Goal: Task Accomplishment & Management: Manage account settings

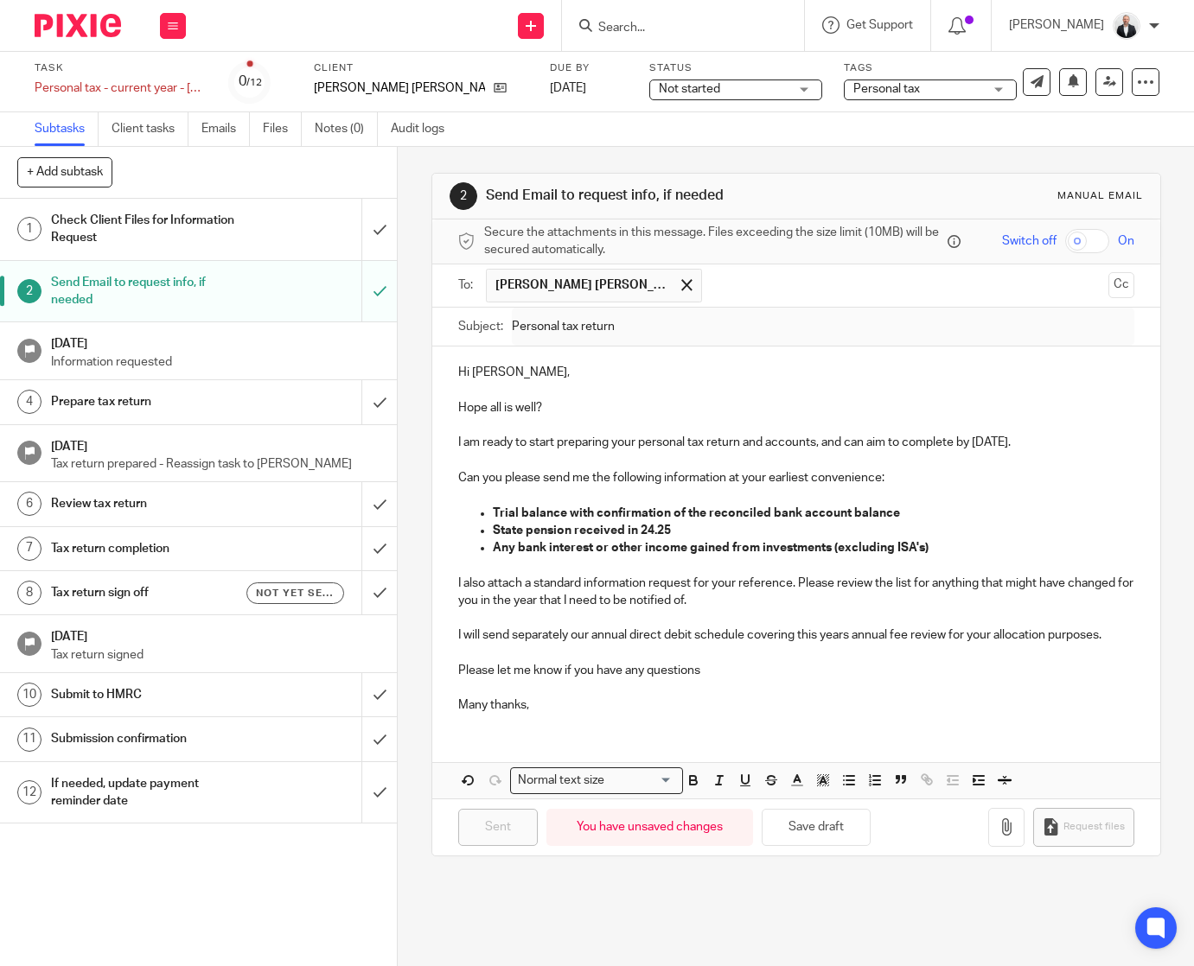
click at [734, 36] on form at bounding box center [688, 26] width 184 height 22
click at [739, 18] on form at bounding box center [688, 26] width 184 height 22
click at [736, 23] on input "Search" at bounding box center [674, 29] width 156 height 16
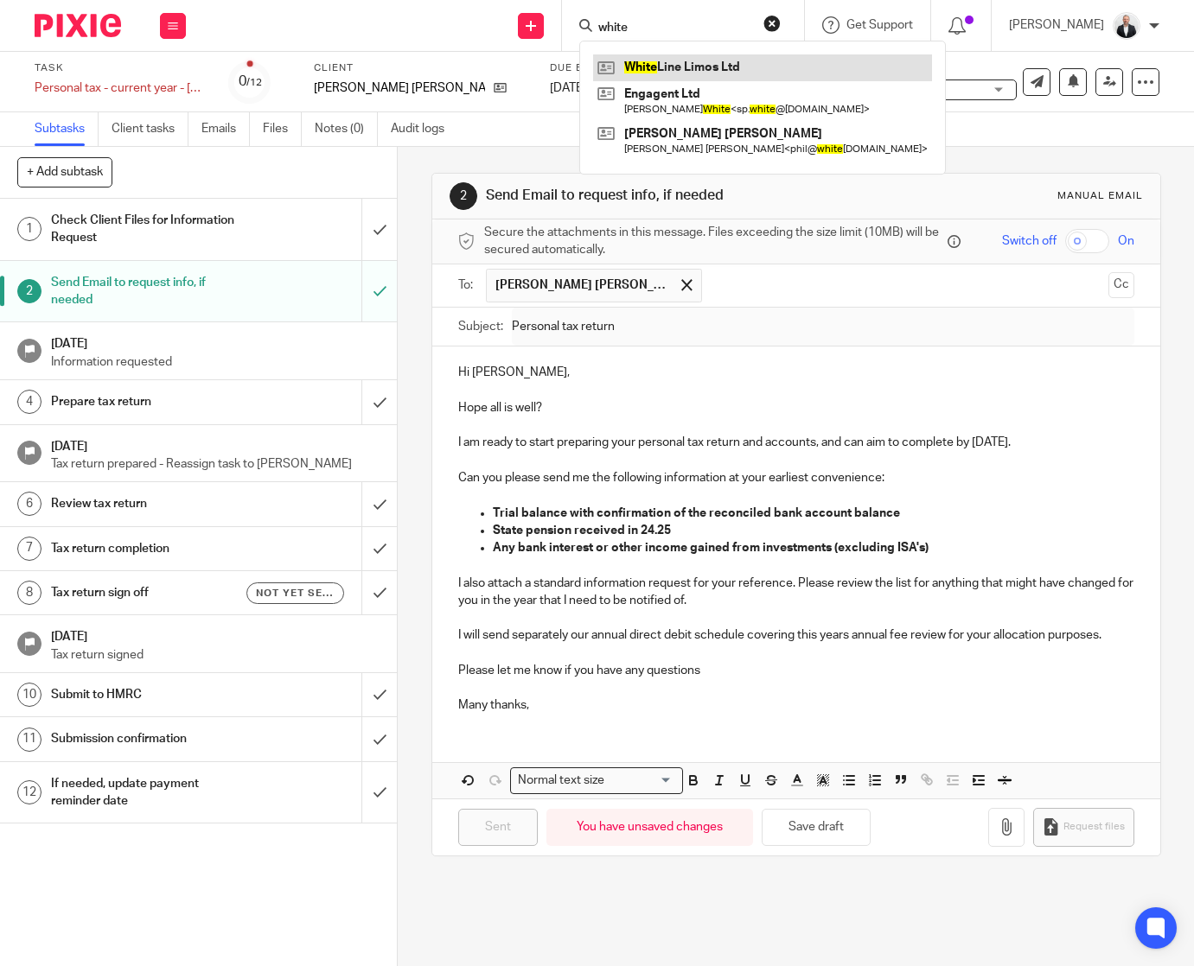
type input "white"
click at [736, 75] on link at bounding box center [762, 67] width 339 height 26
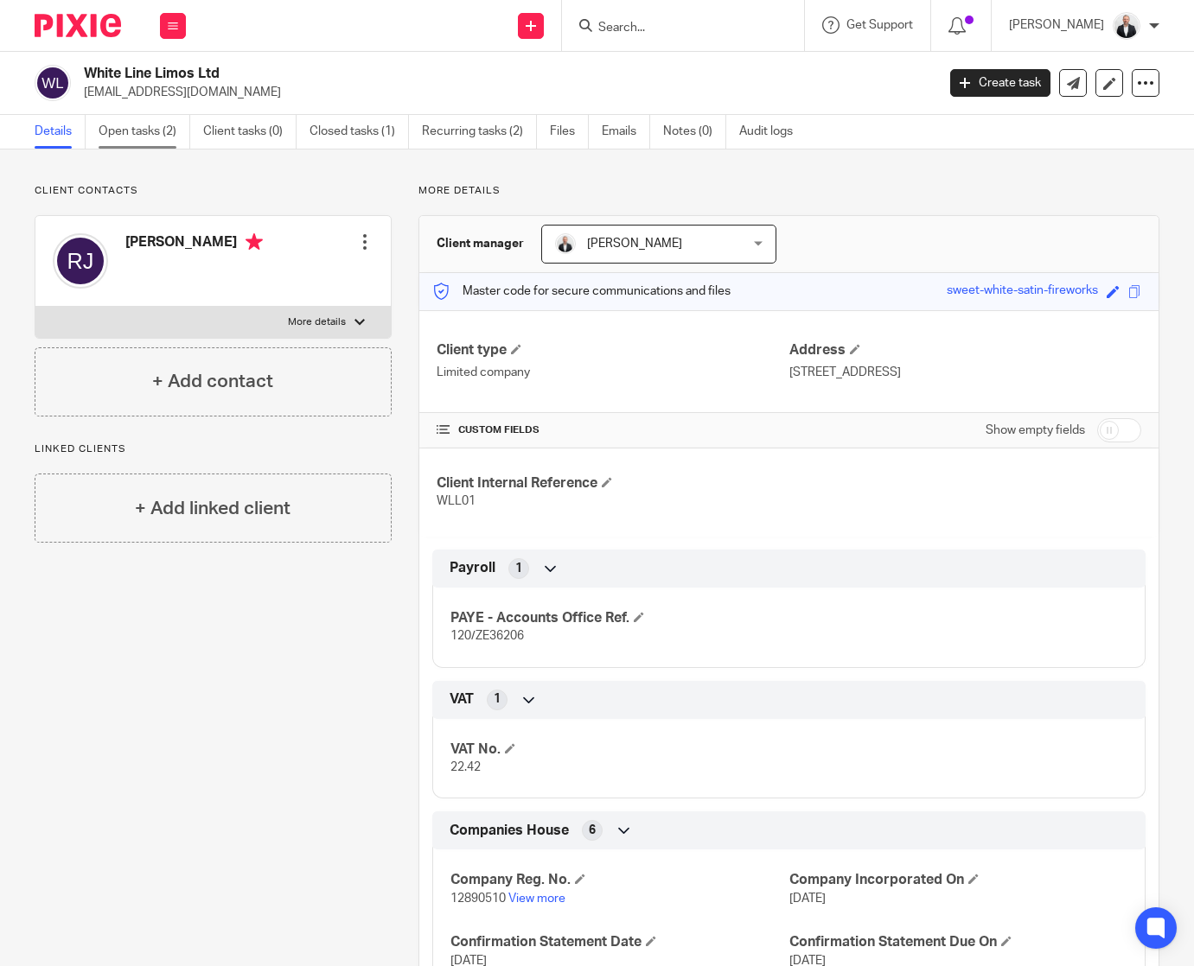
click at [150, 127] on link "Open tasks (2)" at bounding box center [145, 132] width 92 height 34
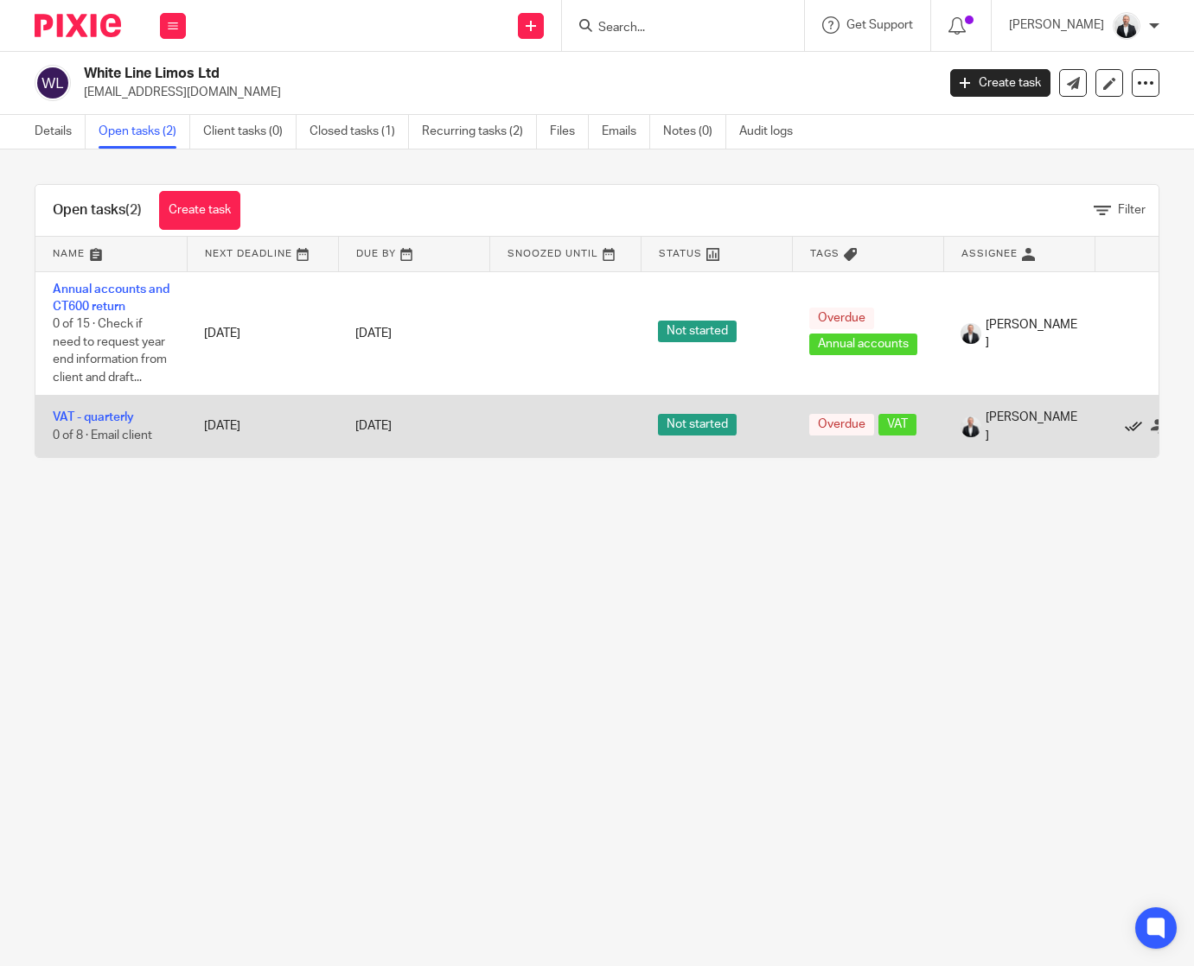
click at [1128, 425] on icon at bounding box center [1132, 426] width 17 height 17
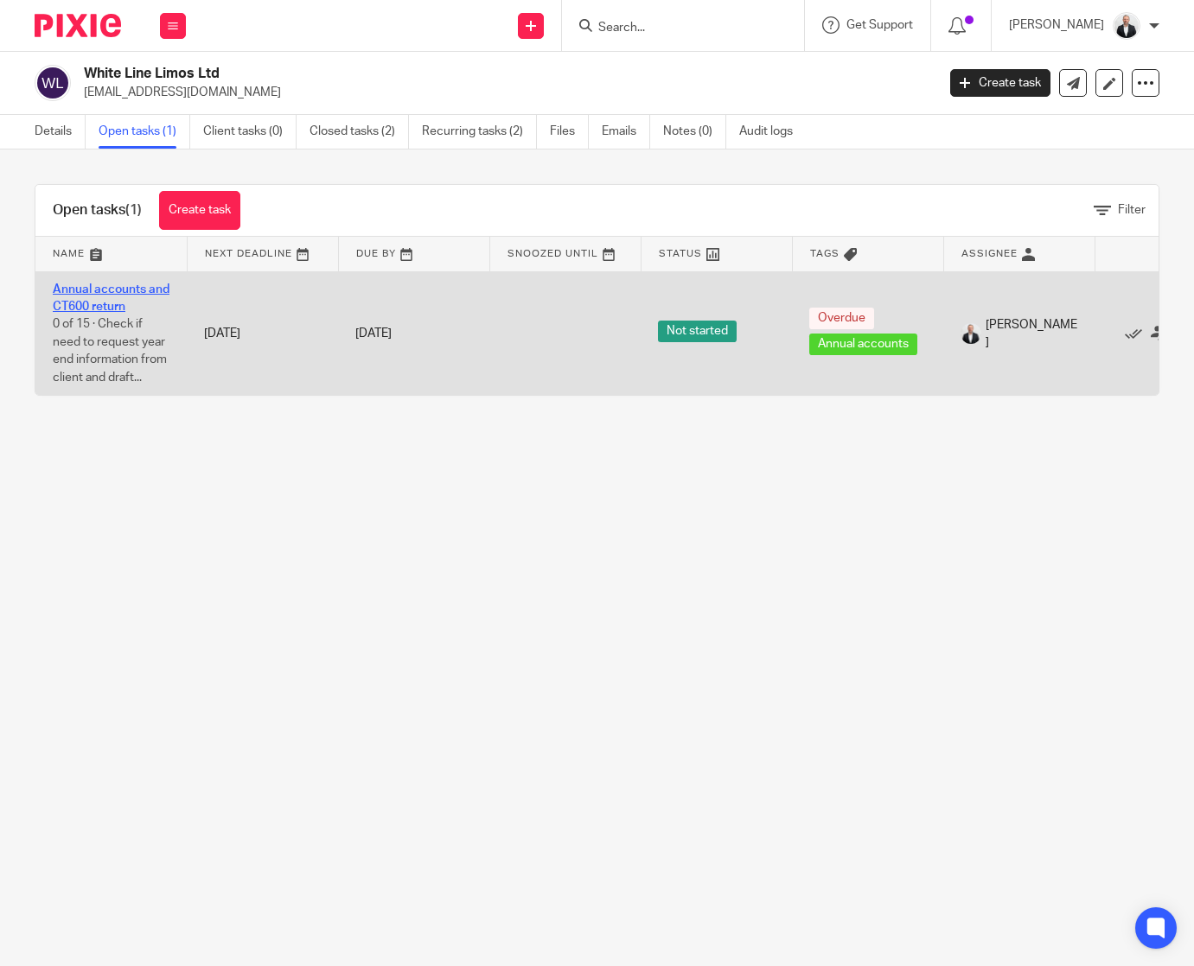
click at [132, 290] on link "Annual accounts and CT600 return" at bounding box center [111, 297] width 117 height 29
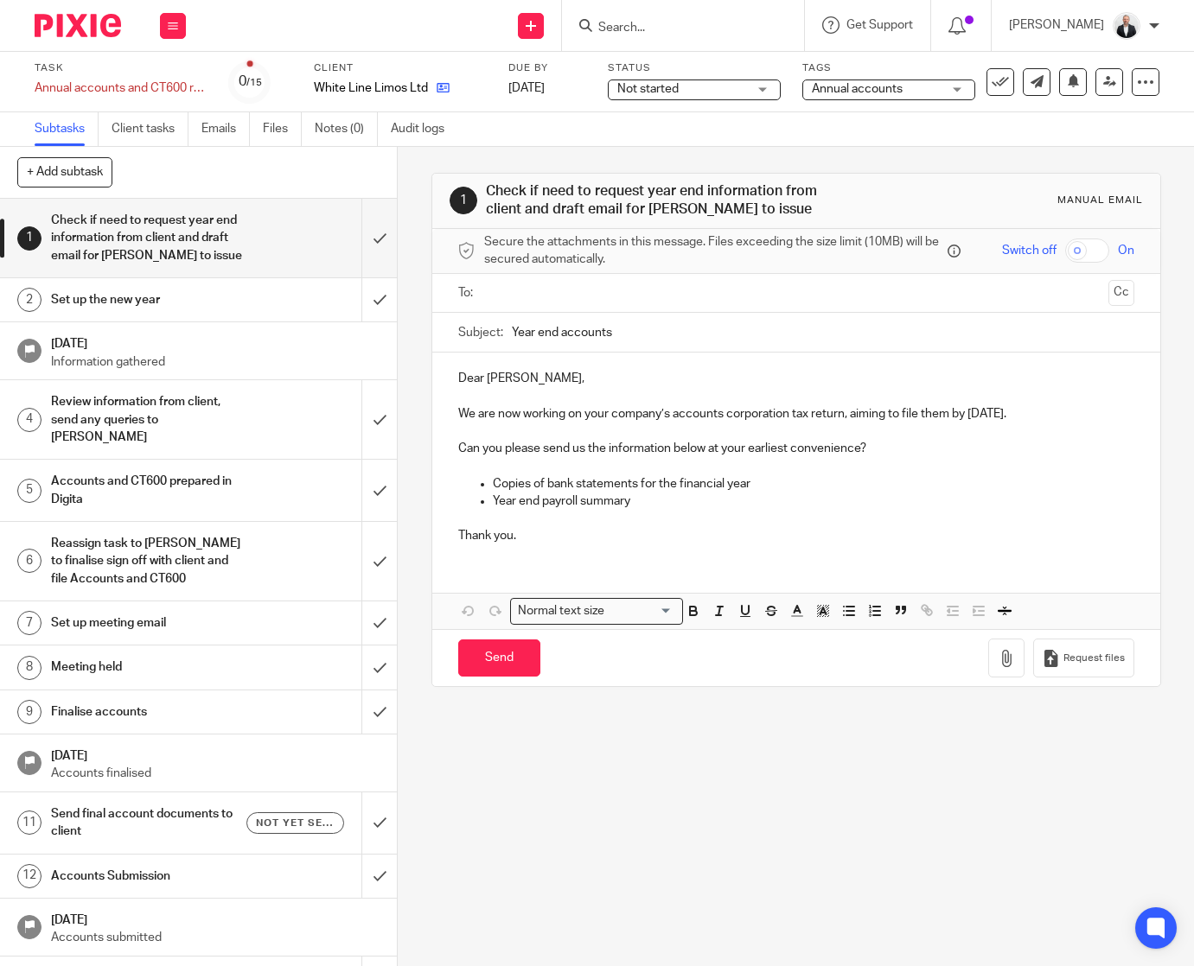
click at [441, 80] on link at bounding box center [439, 88] width 22 height 17
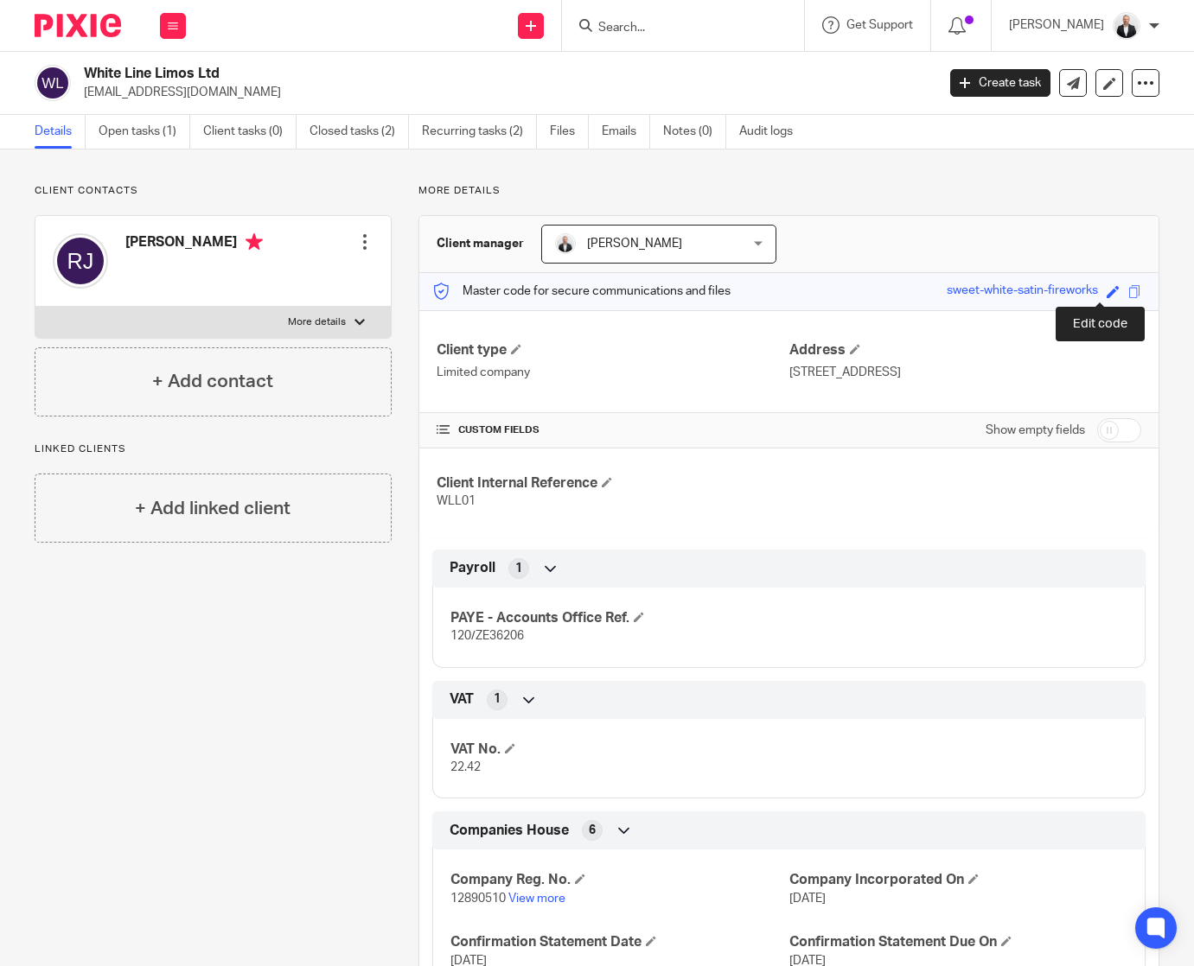
click at [1106, 293] on span at bounding box center [1112, 291] width 13 height 13
type input "WLL"
click at [1068, 298] on link "Save" at bounding box center [1081, 291] width 27 height 17
type input "WLL"
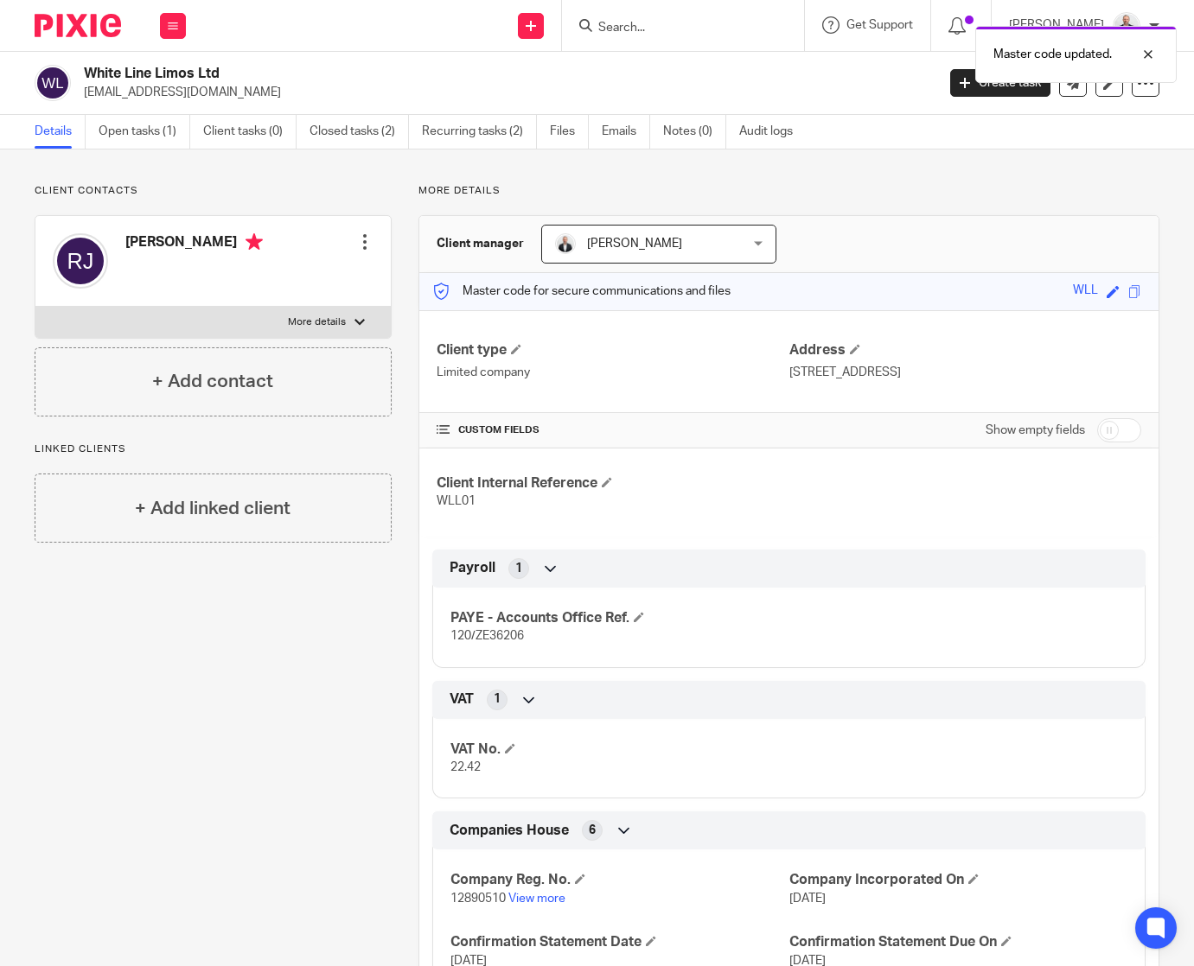
click at [363, 241] on div at bounding box center [364, 241] width 17 height 17
click at [288, 283] on link "Edit contact" at bounding box center [283, 280] width 165 height 25
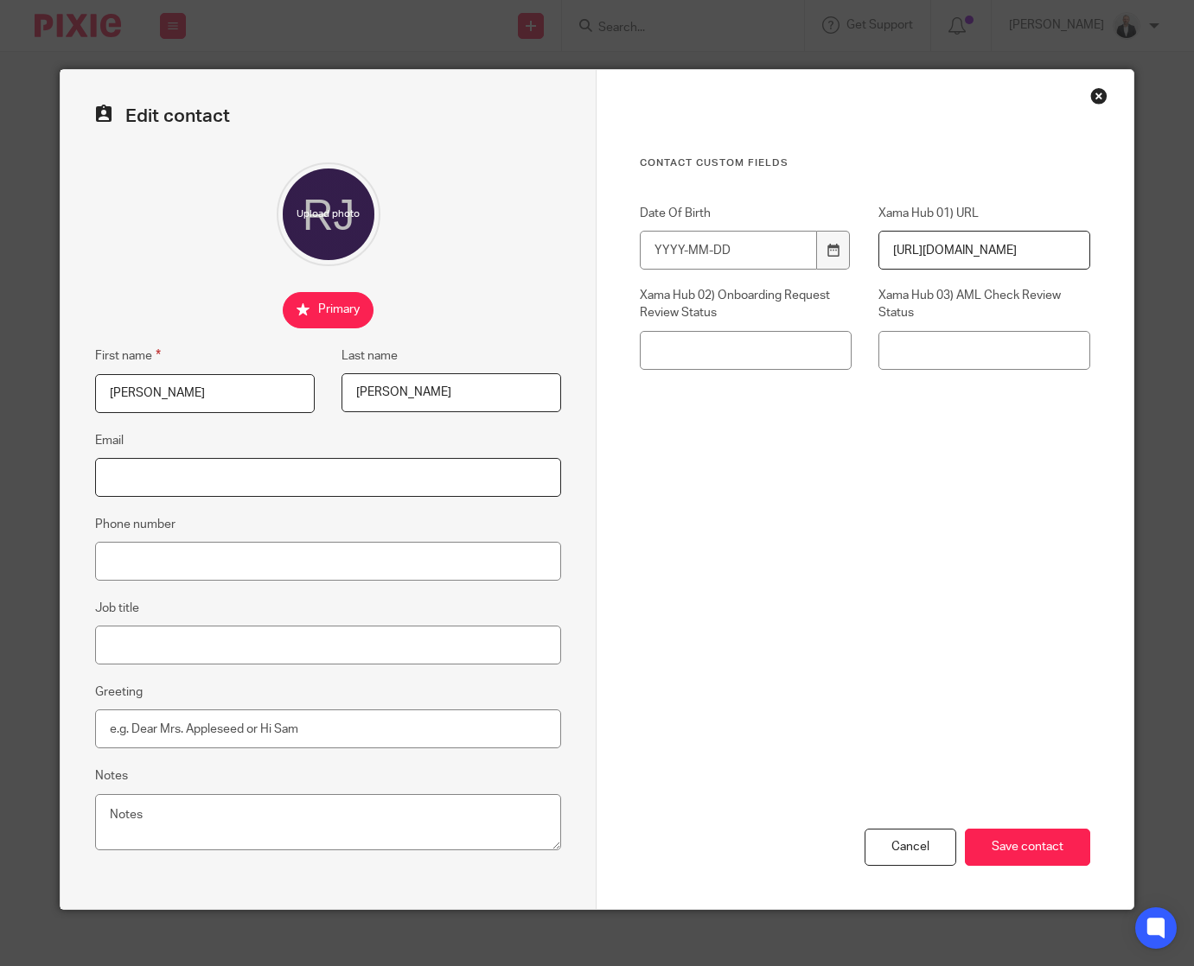
click at [233, 475] on input "Email" at bounding box center [328, 477] width 466 height 39
paste input "White line Limos <whitelinelimos@gmail.com>"
click at [293, 480] on input "whitelinelimos@gmail.com" at bounding box center [328, 477] width 466 height 39
type input "whitelinelimos@gmail.com"
click at [1029, 848] on input "Save contact" at bounding box center [1027, 847] width 125 height 37
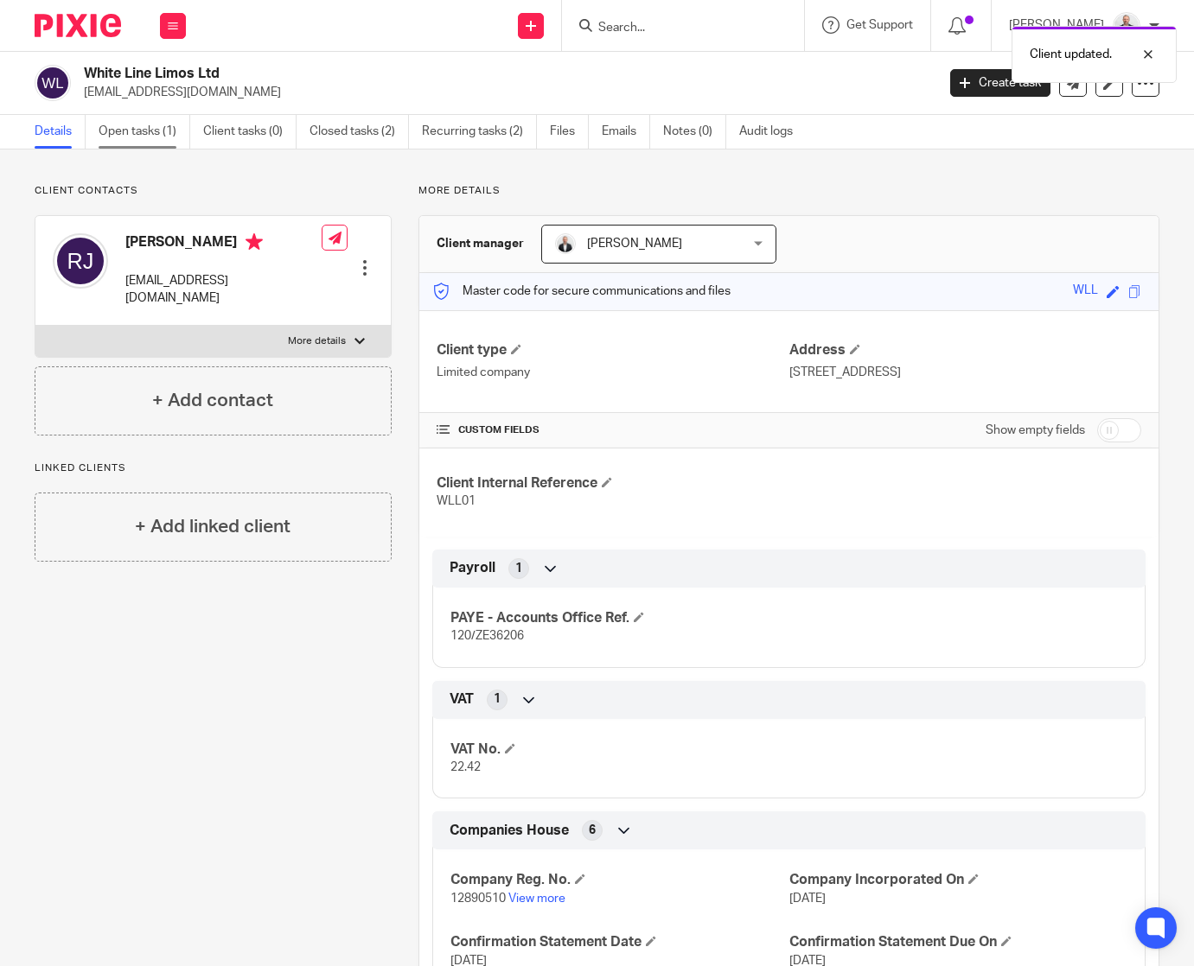
click at [150, 135] on link "Open tasks (1)" at bounding box center [145, 132] width 92 height 34
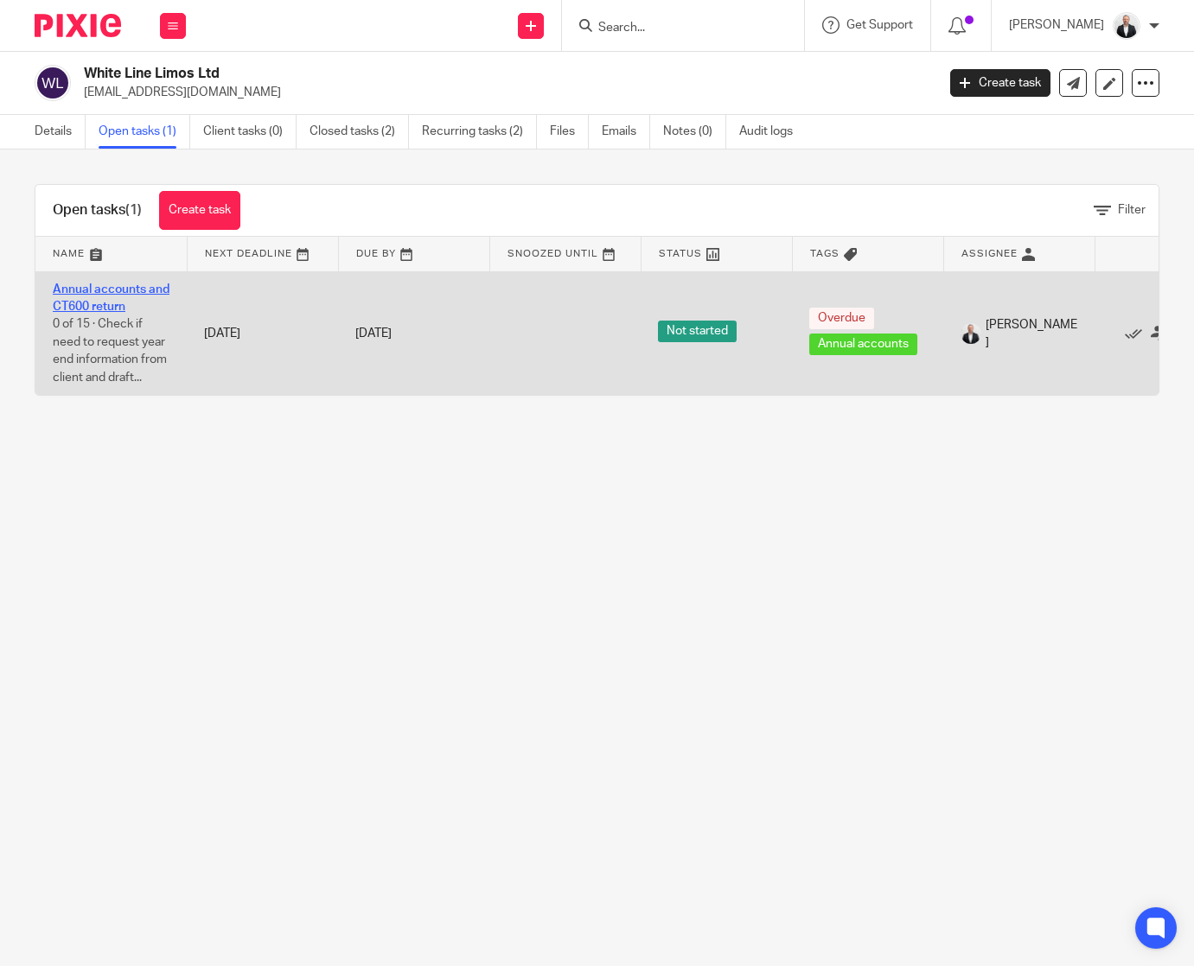
click at [117, 293] on link "Annual accounts and CT600 return" at bounding box center [111, 297] width 117 height 29
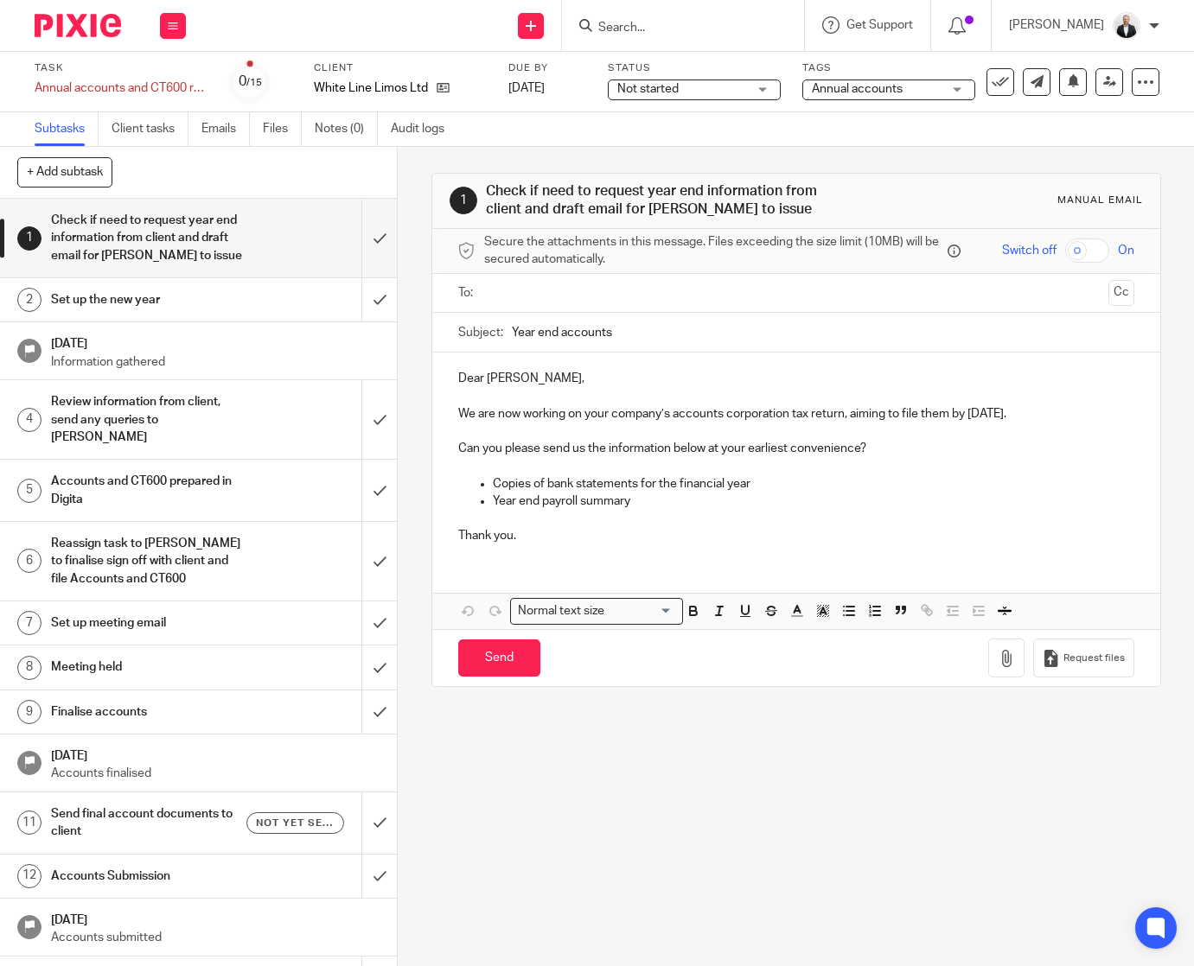
click at [156, 806] on h1 "Send final account documents to client" at bounding box center [148, 823] width 195 height 44
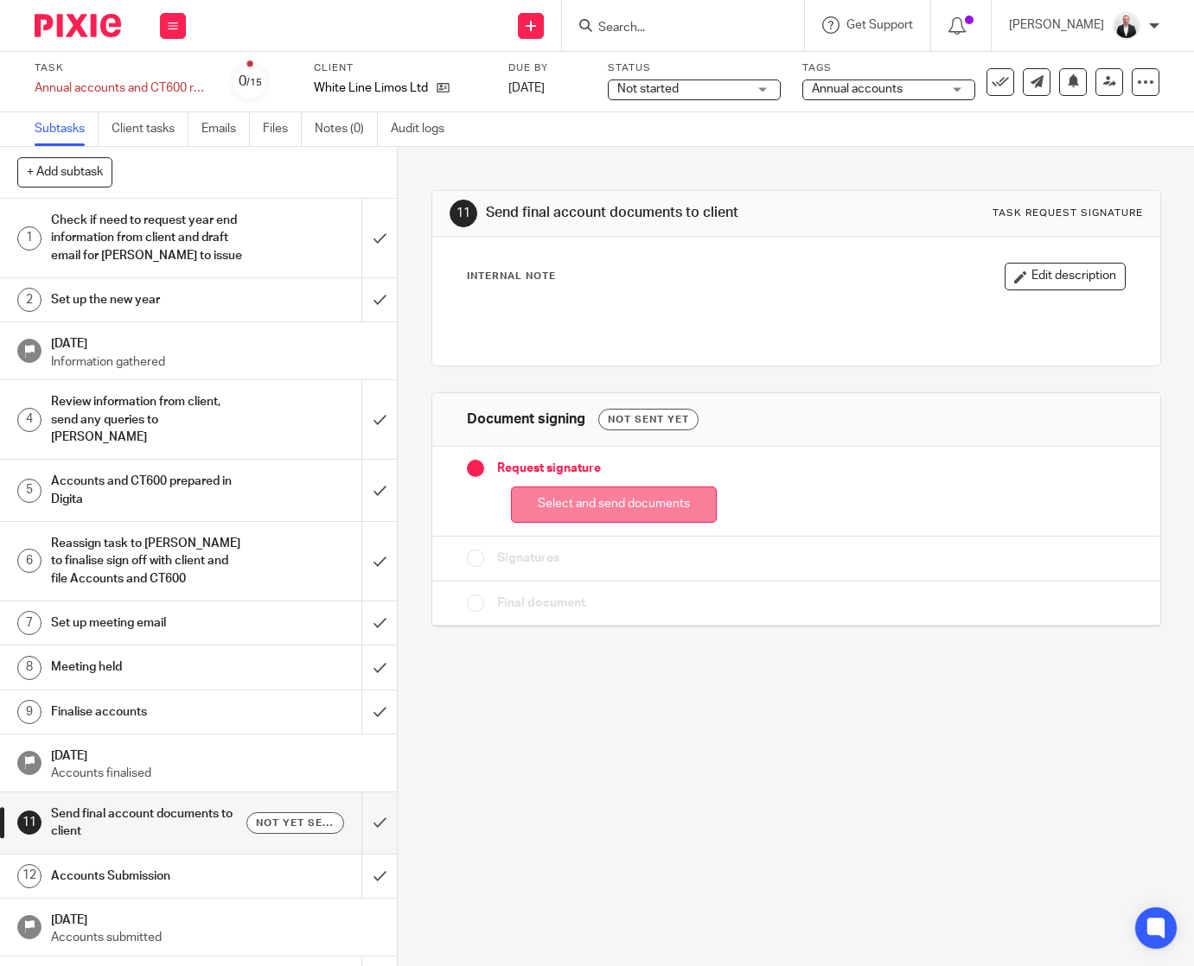
click at [666, 508] on button "Select and send documents" at bounding box center [614, 505] width 206 height 37
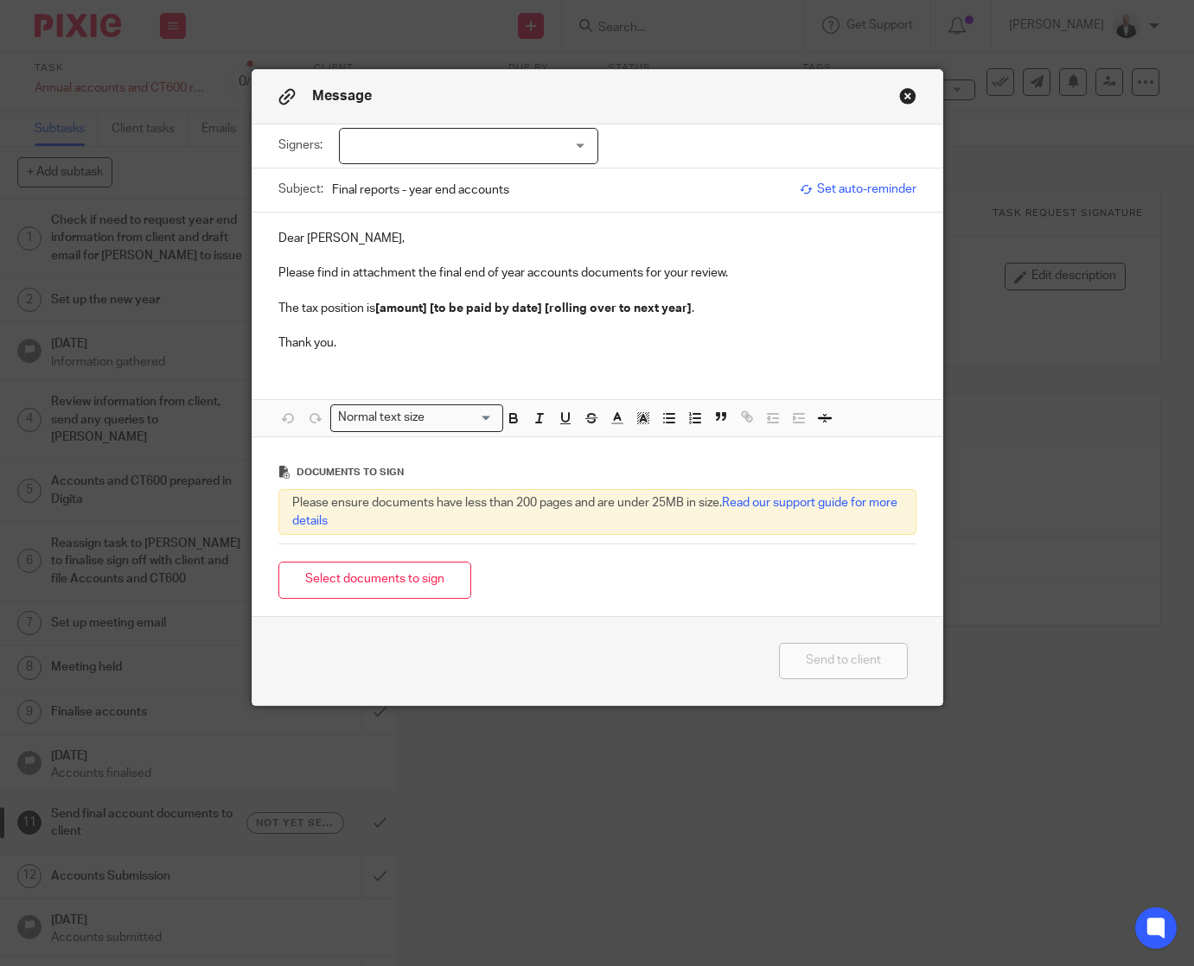
click at [524, 148] on div at bounding box center [468, 146] width 259 height 36
click at [467, 192] on li "[PERSON_NAME]" at bounding box center [462, 181] width 258 height 35
checkbox input "true"
click at [490, 316] on p "The tax position is [amount] [to be paid by date] [rolling over to next year] ." at bounding box center [597, 308] width 638 height 17
click at [360, 272] on p "Please find in attachment the final end of year accounts documents for your rev…" at bounding box center [597, 272] width 638 height 17
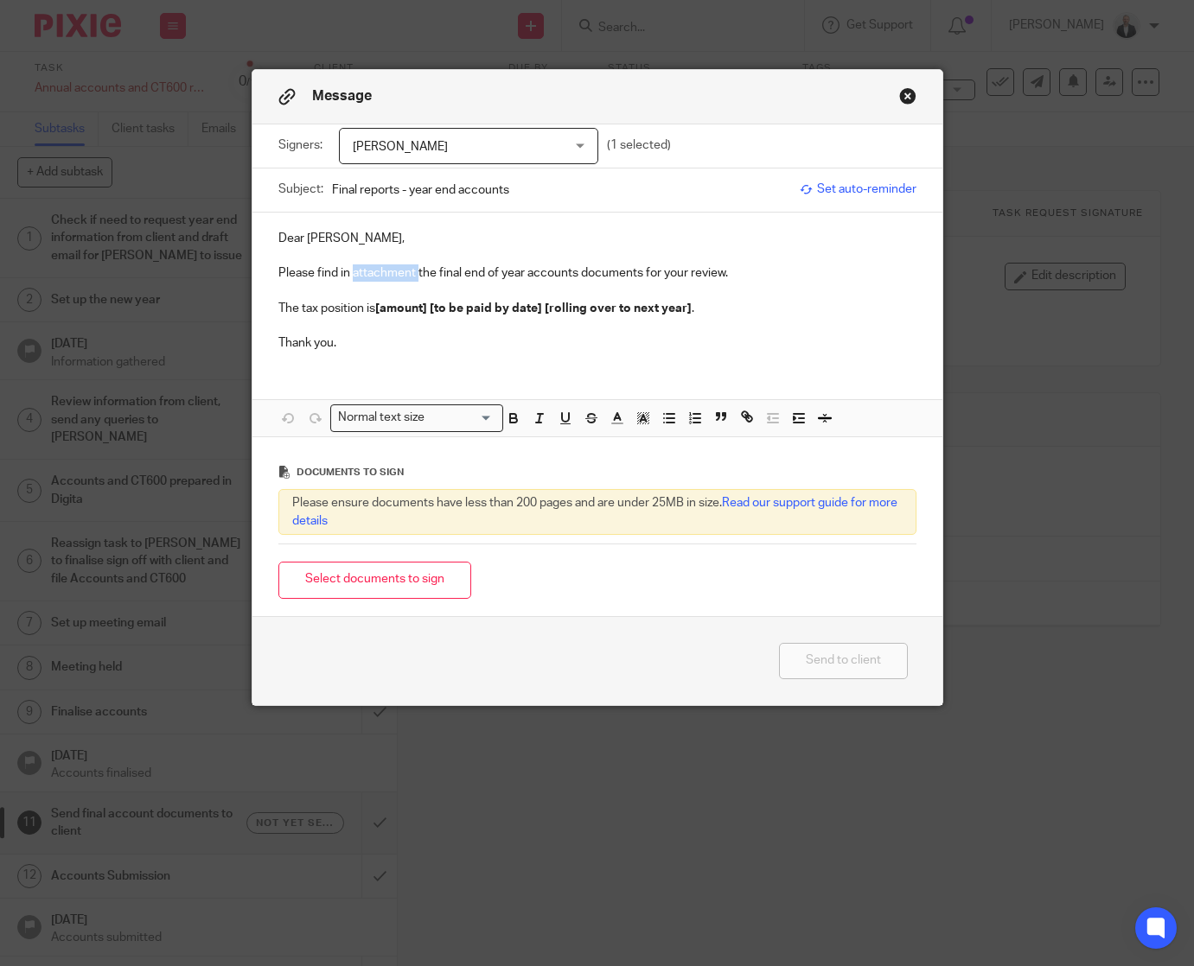
click at [360, 272] on p "Please find in attachment the final end of year accounts documents for your rev…" at bounding box center [597, 272] width 638 height 17
click at [397, 311] on strong "[amount] [to be paid by date] [rolling over to next year]" at bounding box center [533, 309] width 316 height 12
click at [648, 329] on p at bounding box center [597, 325] width 638 height 17
click at [415, 303] on strong "£527.15 [to be paid by date] [rolling over to next year]" at bounding box center [529, 309] width 309 height 12
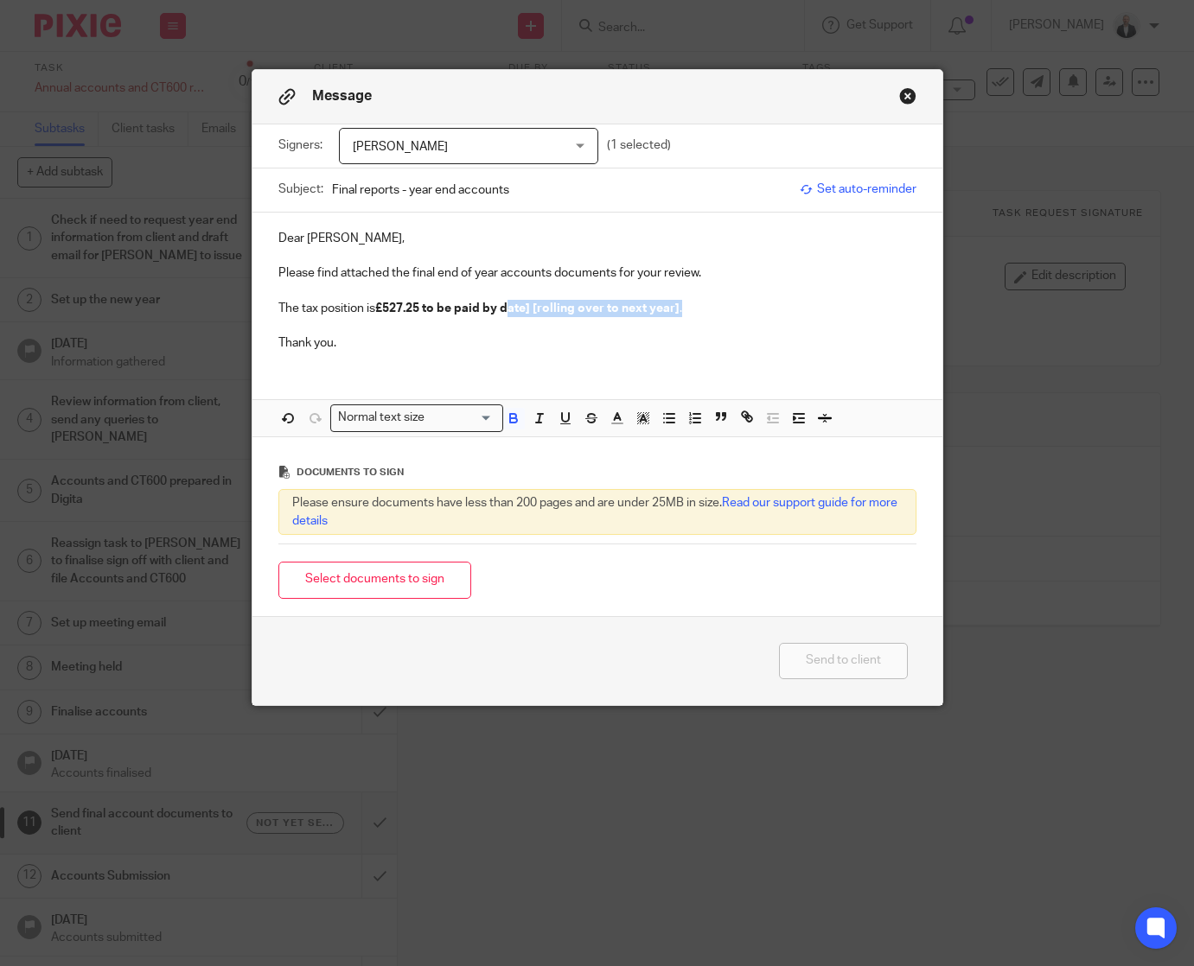
drag, startPoint x: 500, startPoint y: 311, endPoint x: 677, endPoint y: 301, distance: 176.6
click at [677, 301] on p "The tax position is £527.25 to be paid by date] [rolling over to next year] ." at bounding box center [597, 308] width 638 height 17
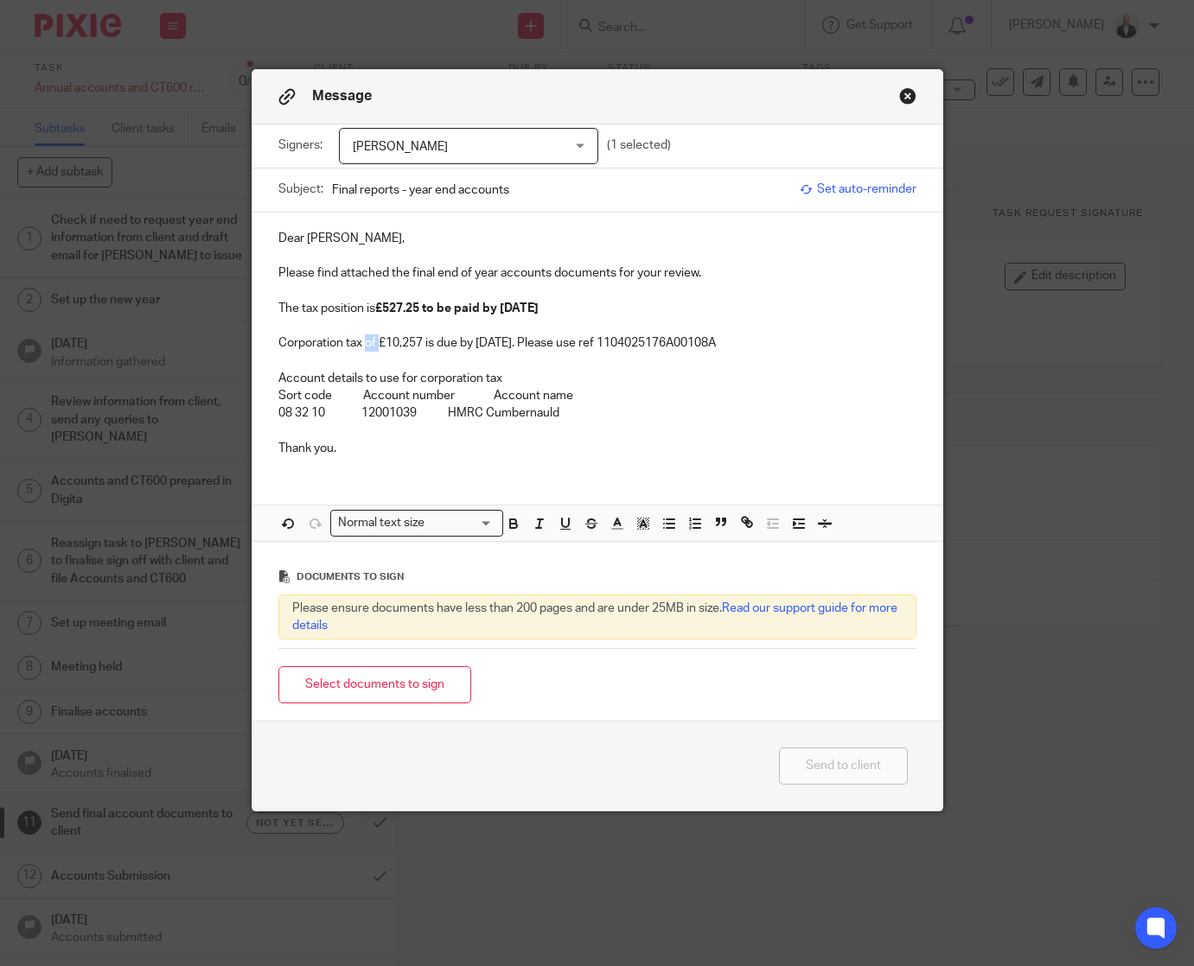
drag, startPoint x: 358, startPoint y: 345, endPoint x: 376, endPoint y: 345, distance: 18.2
click at [376, 345] on p "Corporation tax of £10,257 is due by 1st January 2024. Please use ref 110402517…" at bounding box center [597, 342] width 638 height 17
click at [345, 306] on p "The tax position is £527.25 to be paid by 30 Sept." at bounding box center [597, 308] width 638 height 17
drag, startPoint x: 360, startPoint y: 342, endPoint x: 576, endPoint y: 340, distance: 215.2
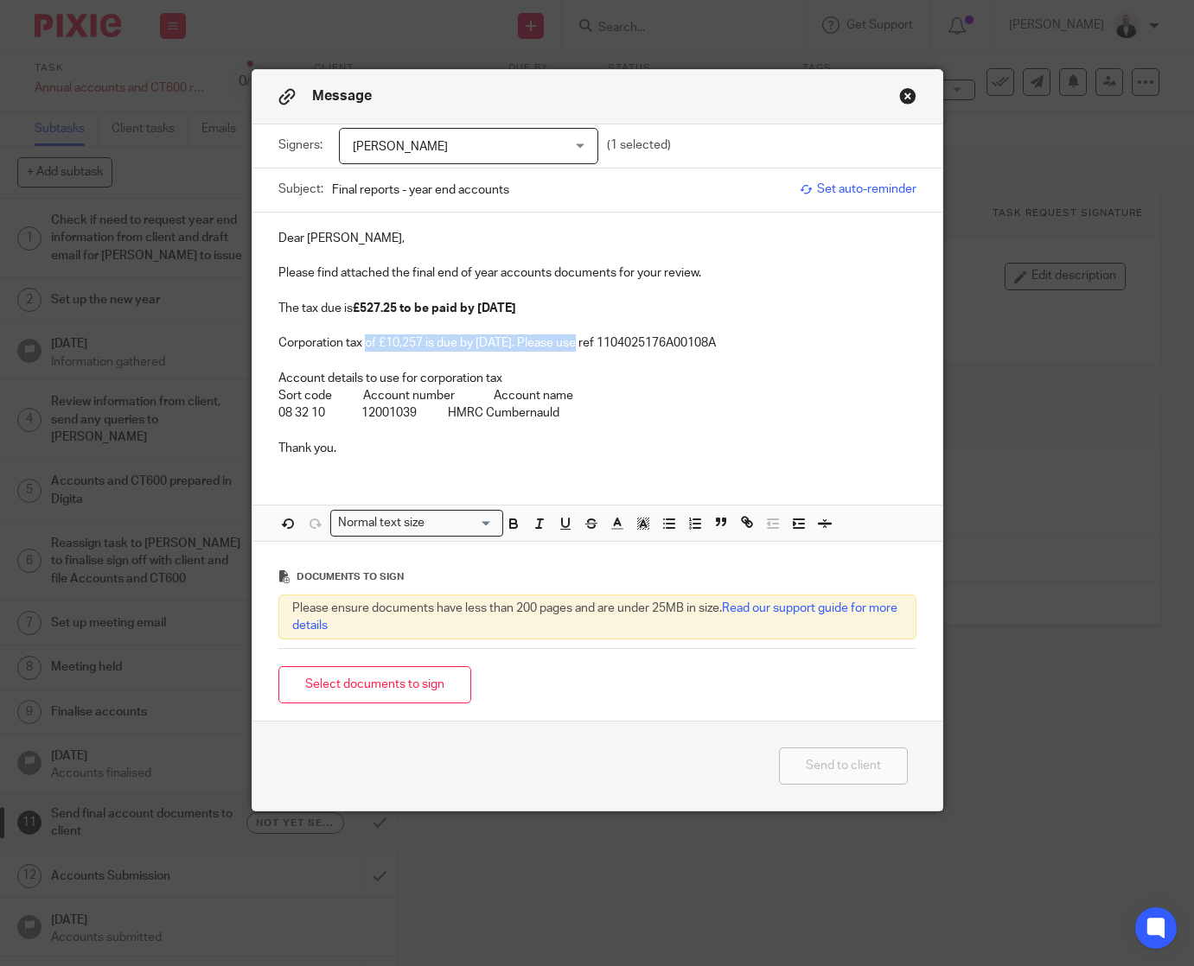
click at [576, 340] on p "Corporation tax of £10,257 is due by 1st January 2024. Please use ref 110402517…" at bounding box center [597, 342] width 638 height 17
click at [314, 342] on p "Please use ref 1104025176A00108A" at bounding box center [597, 342] width 638 height 17
click at [586, 329] on p at bounding box center [597, 325] width 638 height 17
click at [586, 337] on p "Please quote ref 1104025176A00108A" at bounding box center [597, 342] width 638 height 17
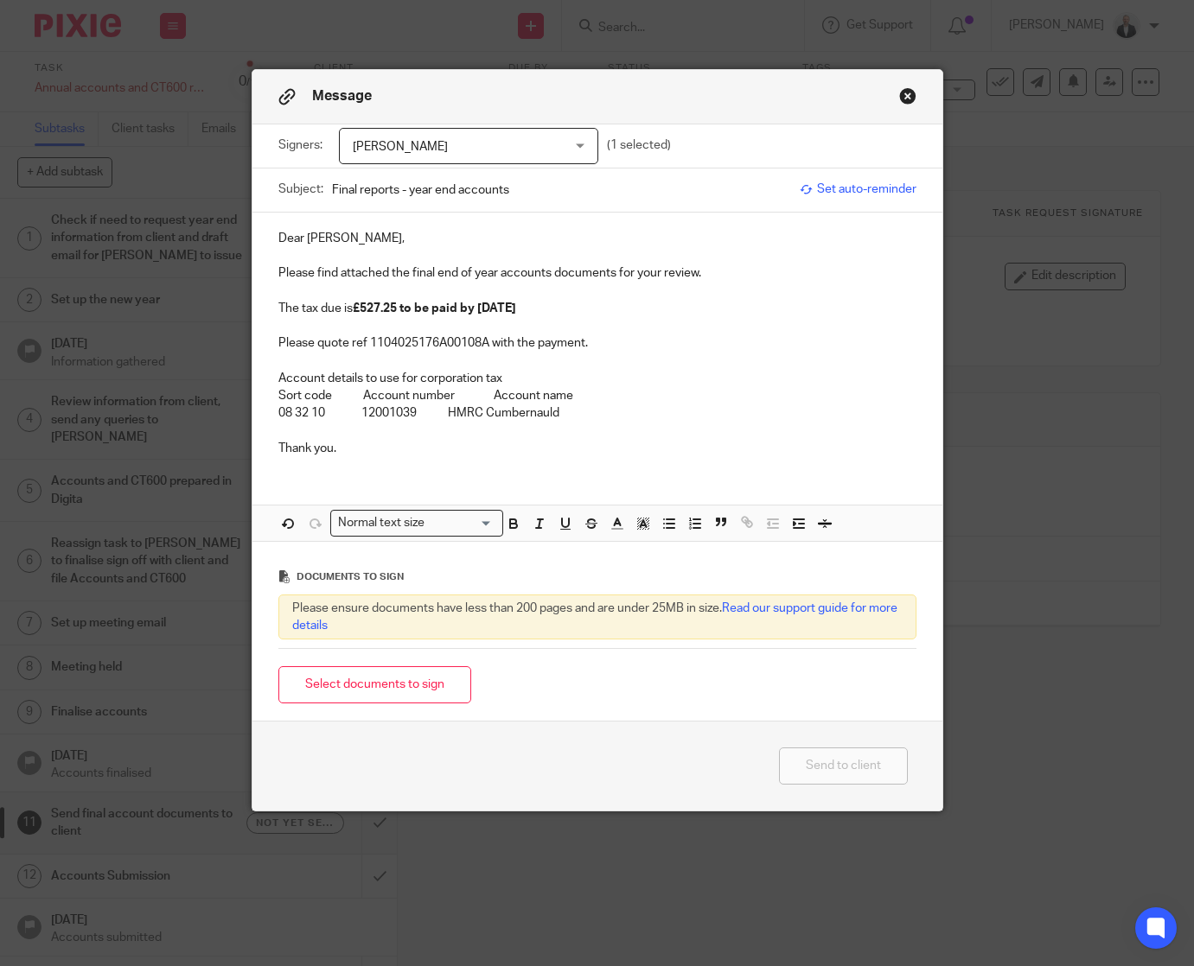
click at [430, 342] on p "Please quote ref 1104025176A00108A with the payment." at bounding box center [597, 342] width 638 height 17
click at [744, 386] on p "Account details to use for corporation tax" at bounding box center [597, 378] width 638 height 17
click at [368, 690] on button "Select documents to sign" at bounding box center [374, 684] width 193 height 37
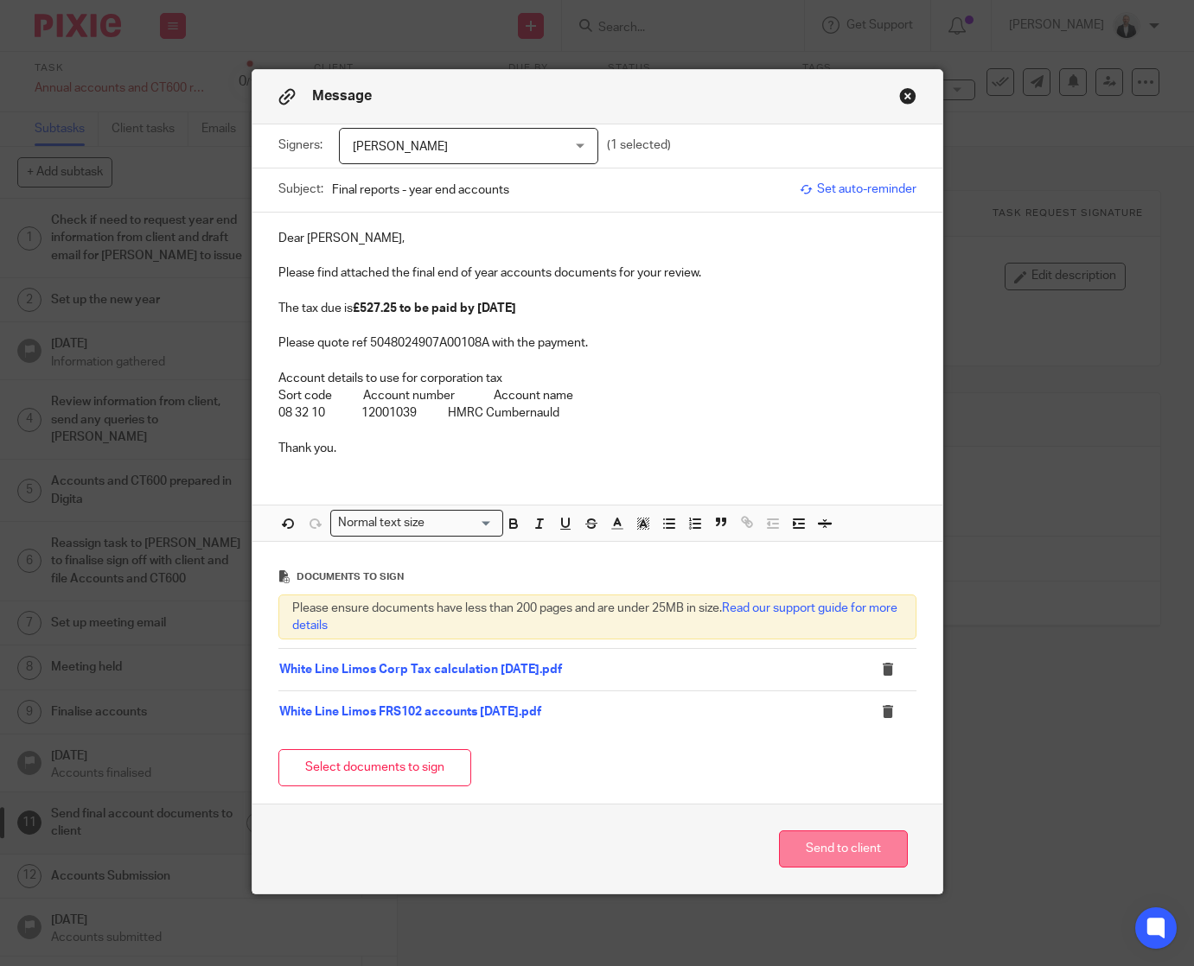
click at [853, 848] on button "Send to client" at bounding box center [843, 849] width 129 height 37
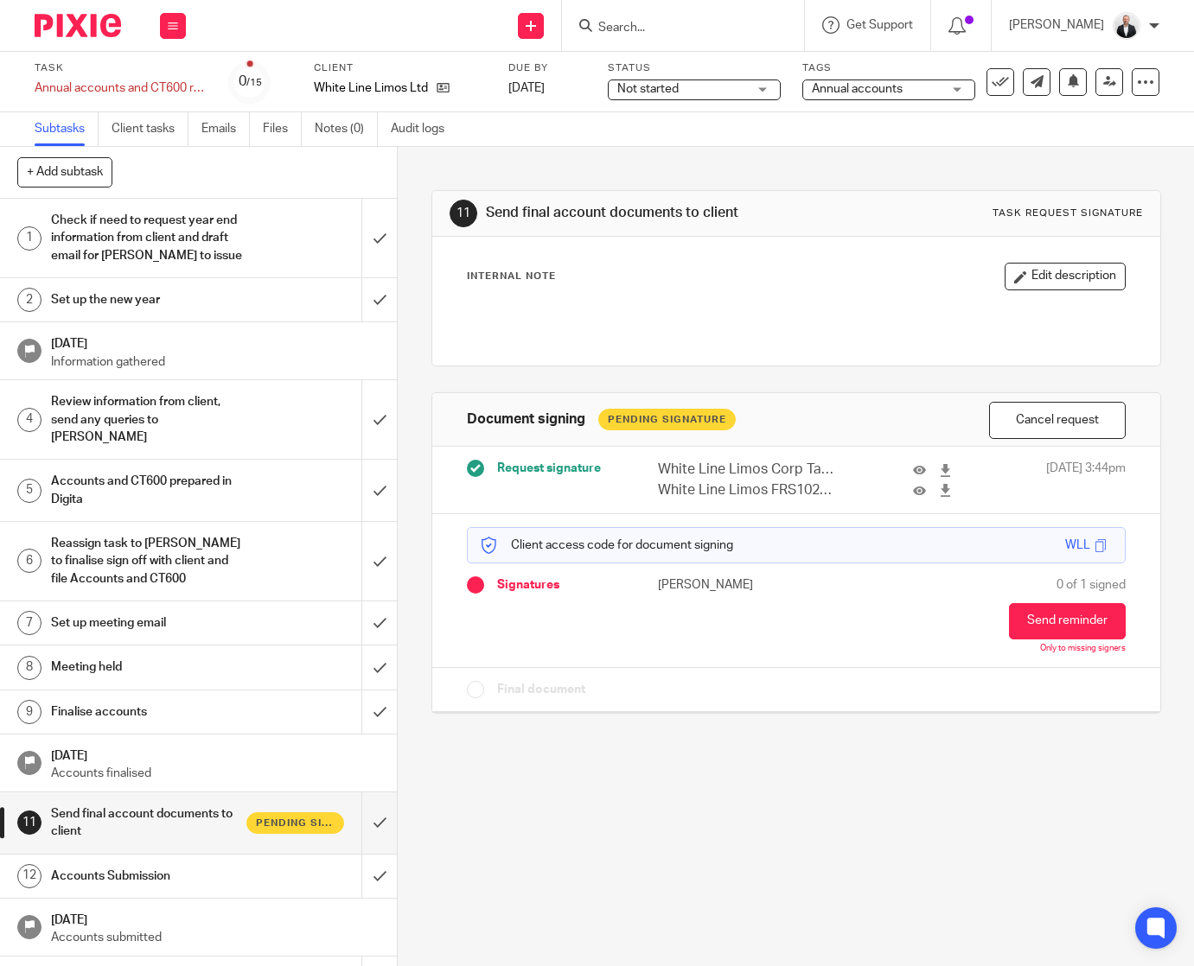
click at [957, 869] on div "11 Send final account documents to client Task request signature Internal Note …" at bounding box center [796, 556] width 796 height 819
click at [731, 21] on input "Search" at bounding box center [674, 29] width 156 height 16
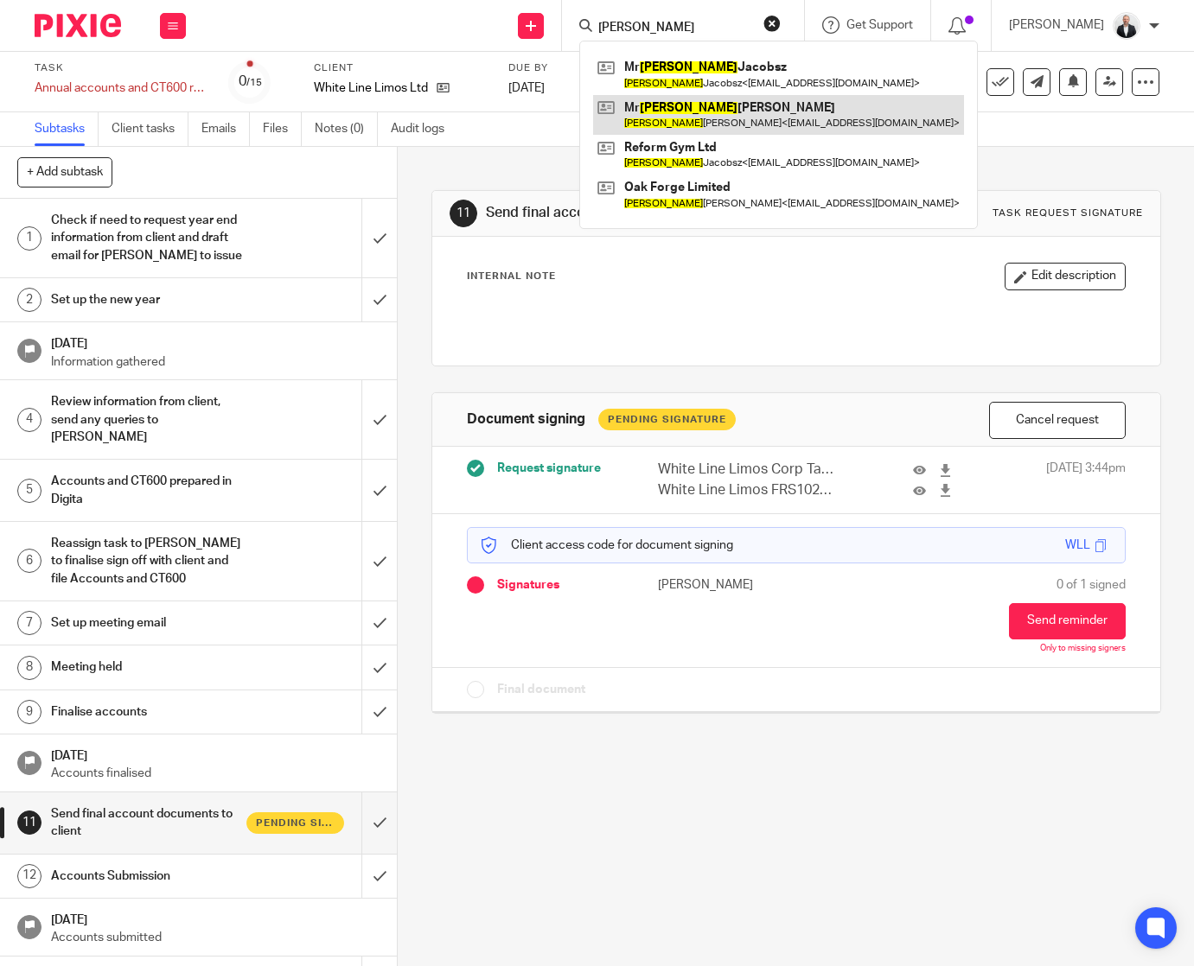
type input "barry"
click at [742, 109] on link at bounding box center [778, 115] width 371 height 40
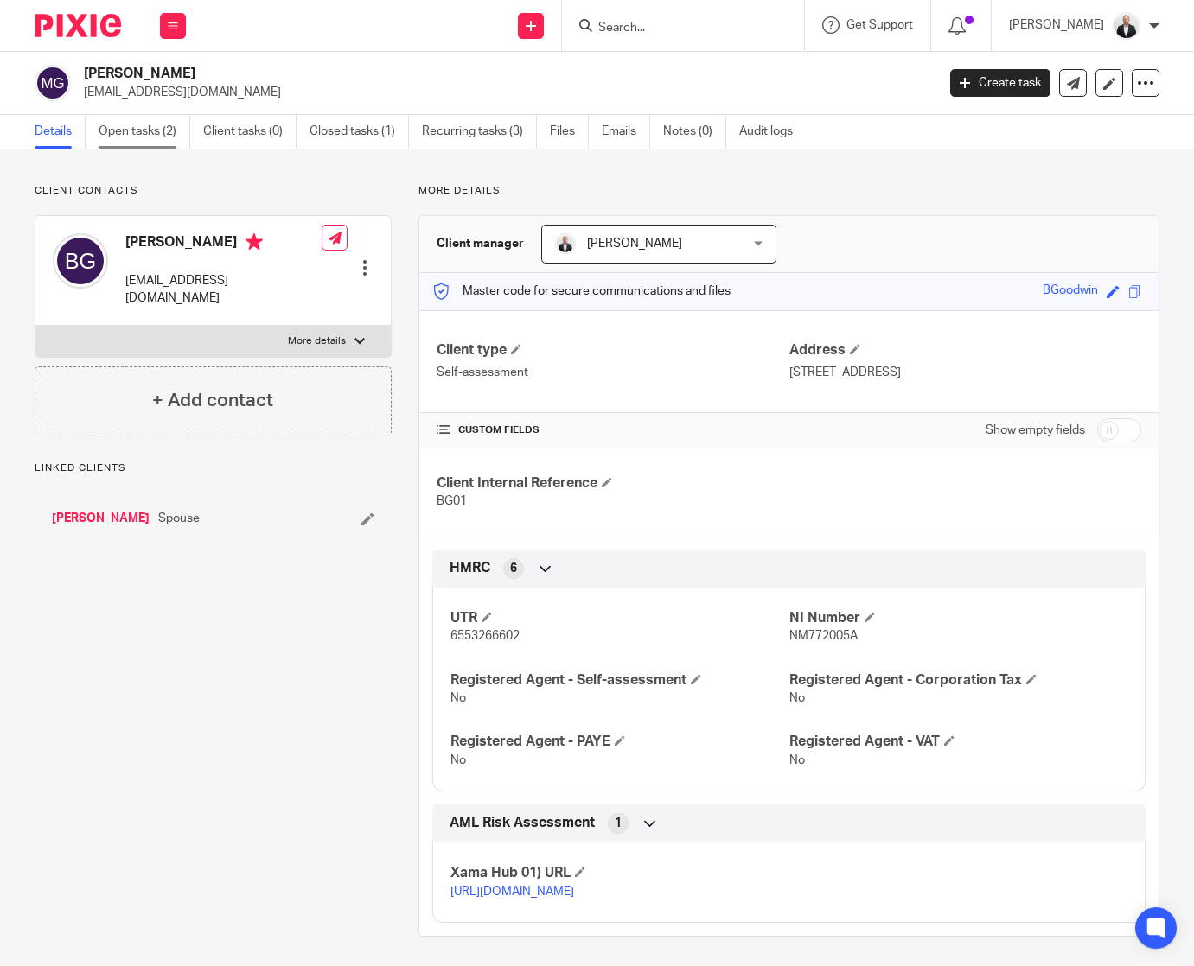
click at [156, 127] on link "Open tasks (2)" at bounding box center [145, 132] width 92 height 34
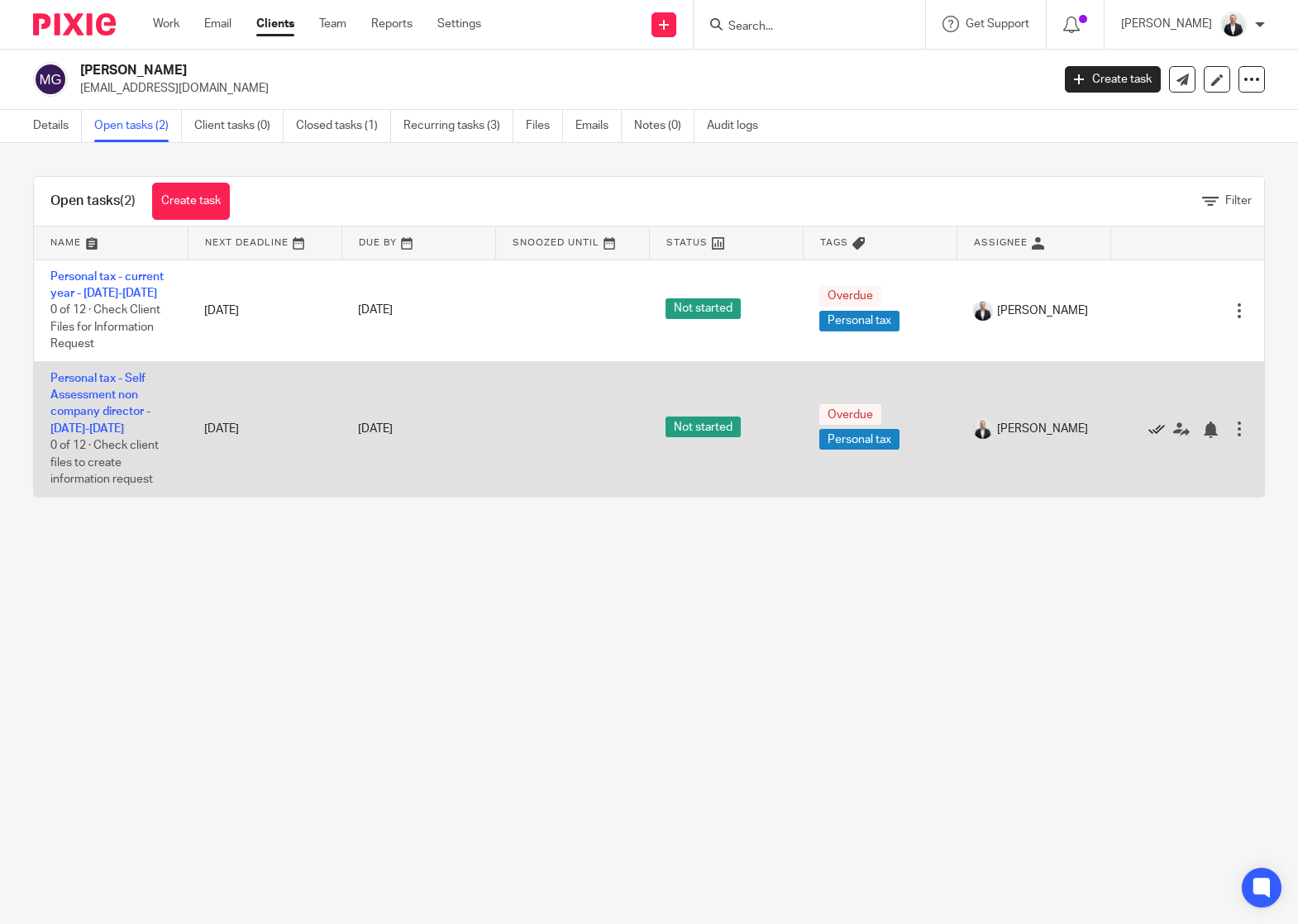
click at [1141, 431] on icon at bounding box center [1156, 429] width 16 height 16
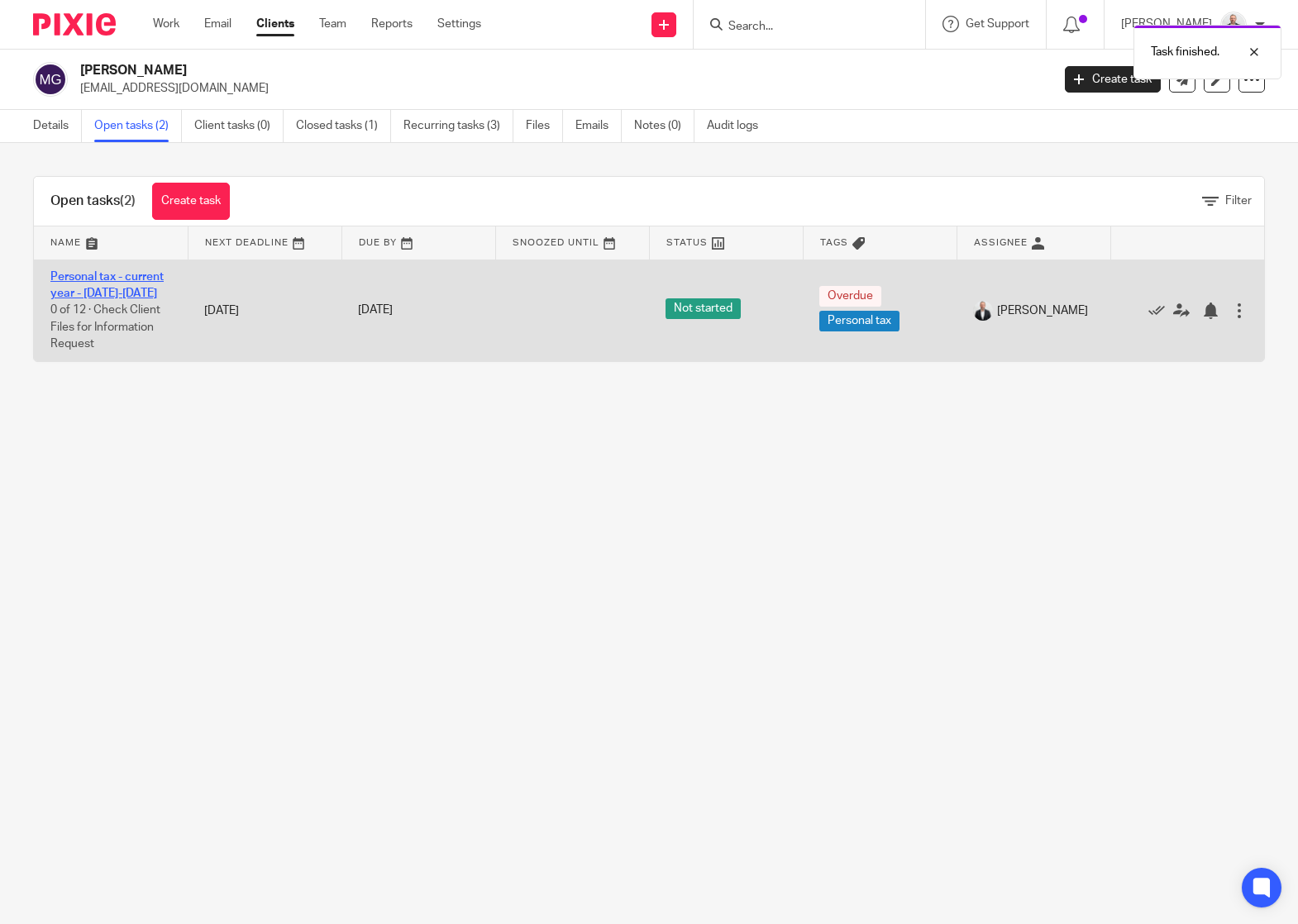
click at [124, 277] on link "Personal tax - current year - 2025-2026" at bounding box center [107, 284] width 113 height 28
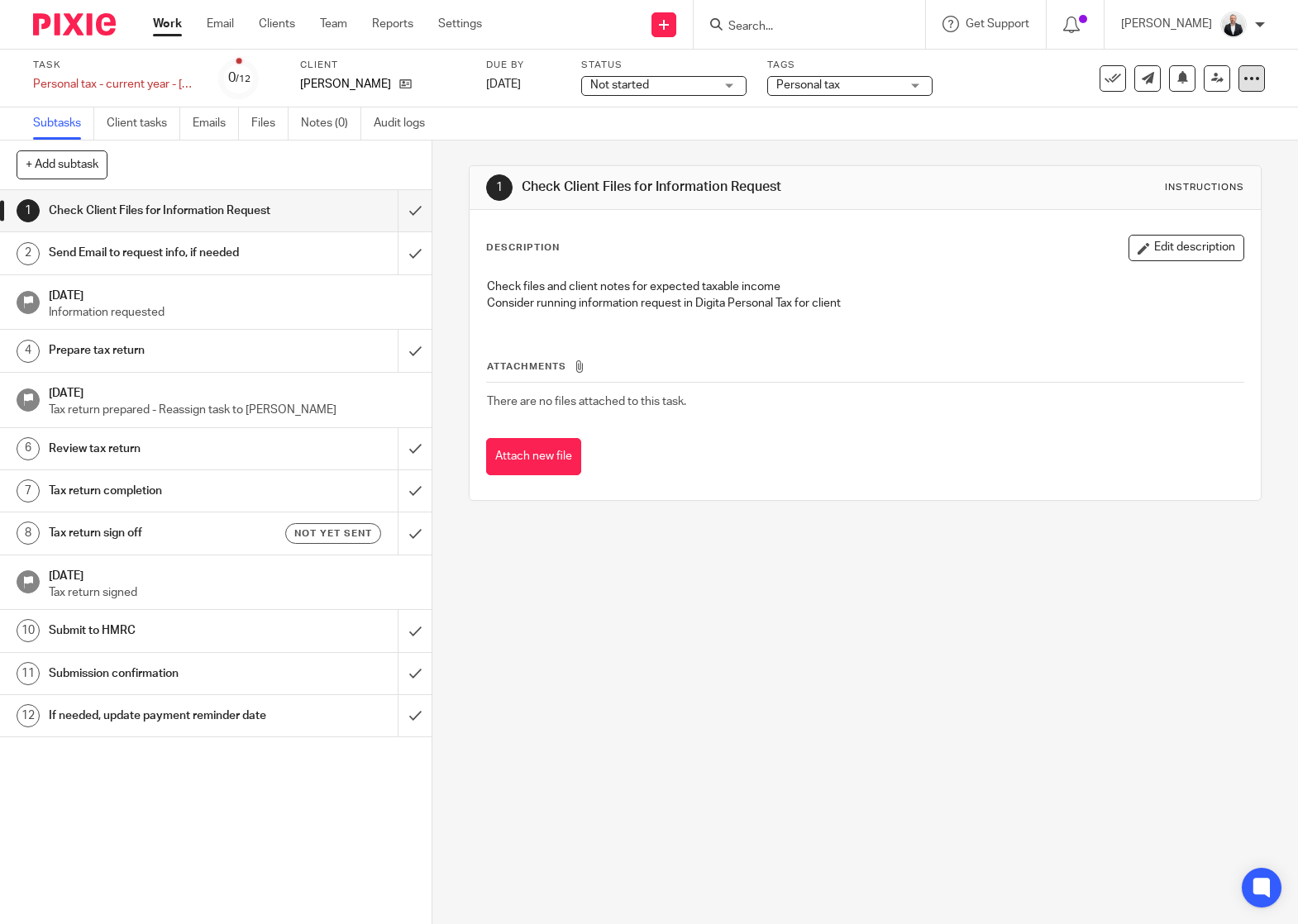
click at [1243, 77] on icon at bounding box center [1251, 77] width 16 height 16
click at [1240, 137] on li "Advanced task editor" at bounding box center [1177, 144] width 132 height 24
click at [1191, 143] on link "Advanced task editor" at bounding box center [1188, 144] width 109 height 11
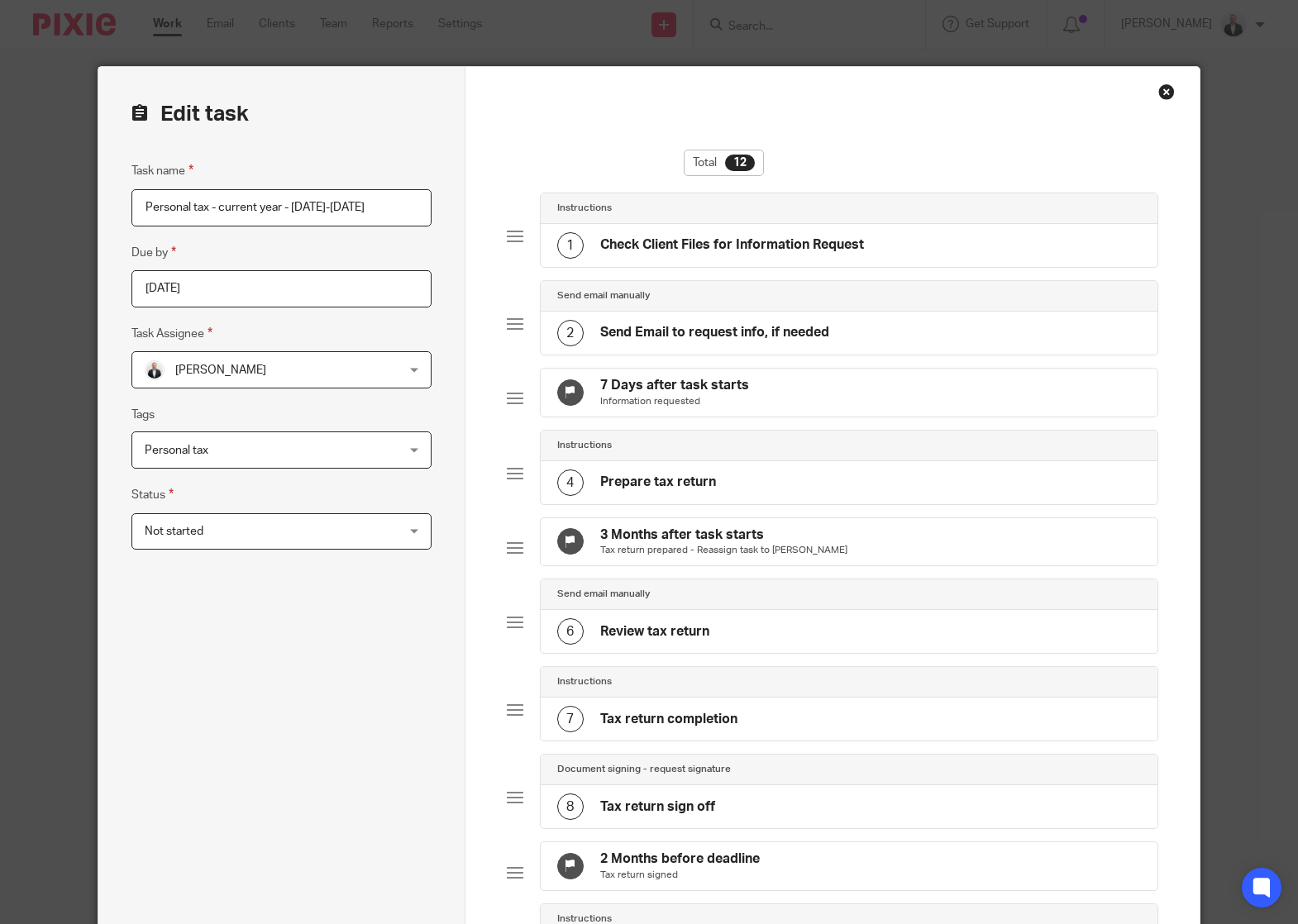
type input "Personal tax - current year - [DATE]-[DATE]"
click at [340, 729] on div "Task name Personal tax - current year - [DATE]-[DATE] Due by [DATE] Task [GEOGR…" at bounding box center [281, 739] width 300 height 1155
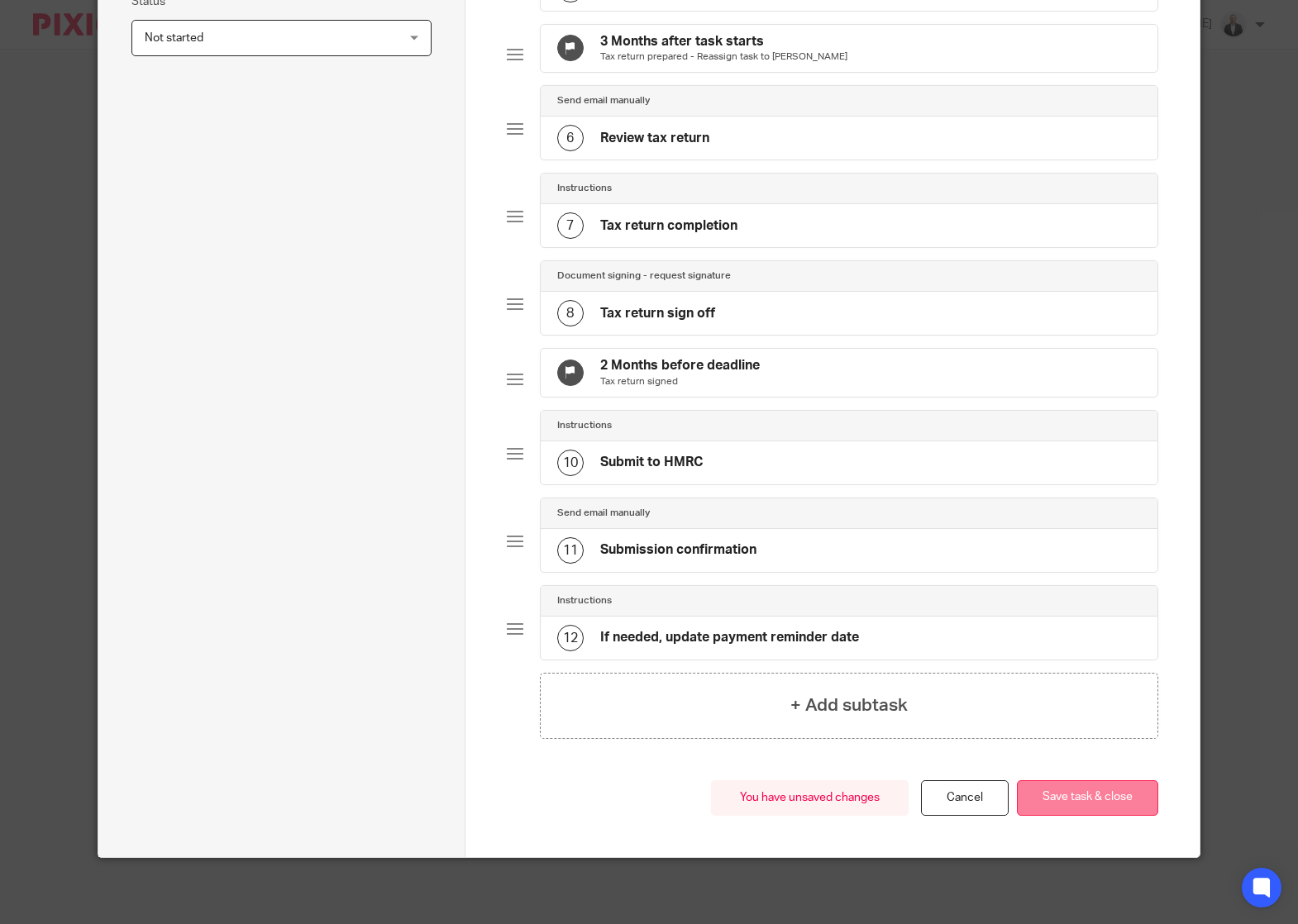
click at [1109, 802] on button "Save task & close" at bounding box center [1088, 798] width 142 height 35
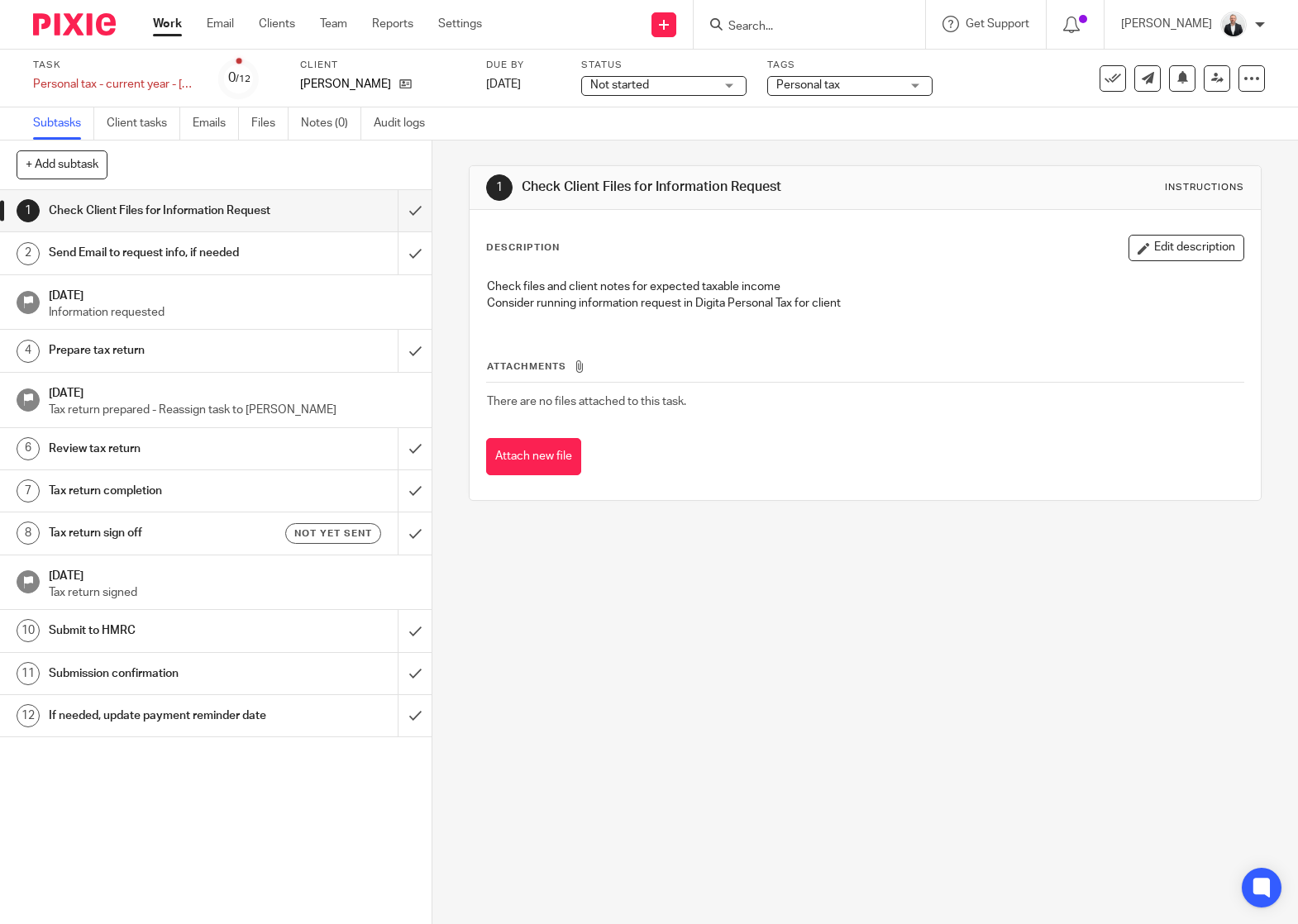
click at [1106, 712] on div "1 Check Client Files for Information Request Instructions Description Edit desc…" at bounding box center [865, 532] width 866 height 783
click at [1203, 84] on link at bounding box center [1217, 78] width 27 height 27
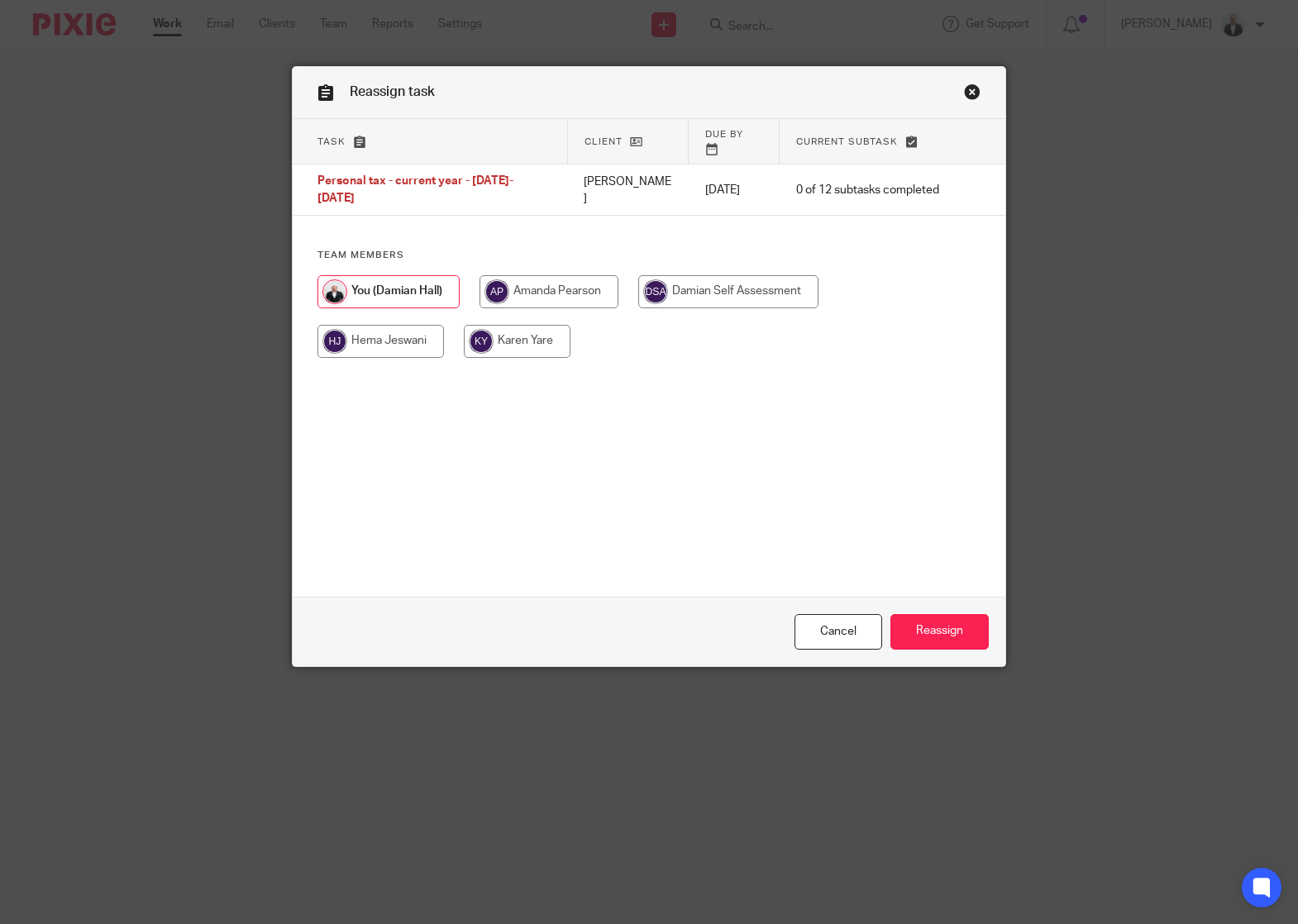
click at [352, 338] on input "radio" at bounding box center [381, 341] width 126 height 33
radio input "true"
click at [950, 623] on input "Reassign" at bounding box center [939, 631] width 99 height 35
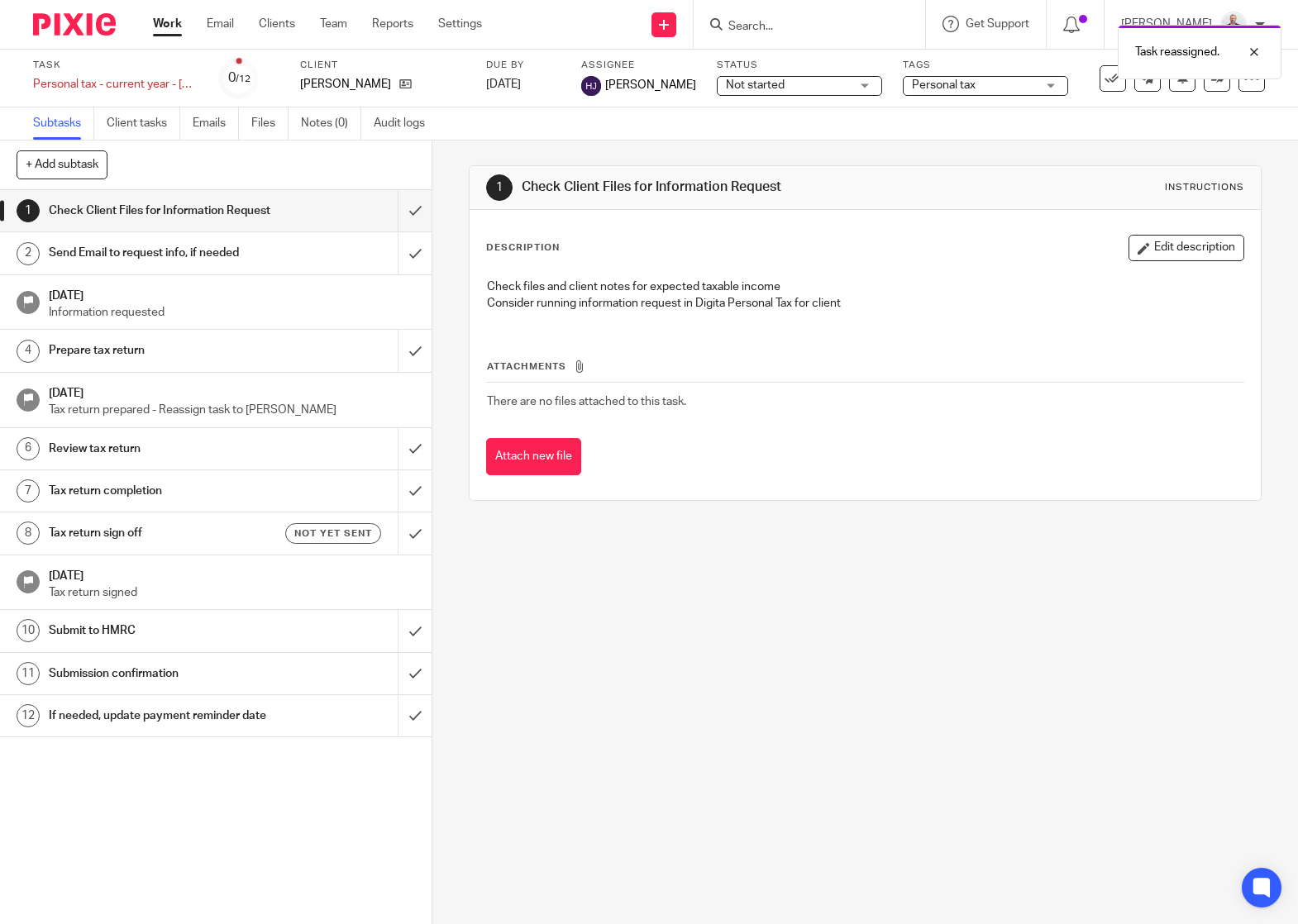
click at [841, 22] on div "Task reassigned." at bounding box center [964, 48] width 632 height 63
click at [1240, 45] on div at bounding box center [1242, 52] width 45 height 20
click at [813, 25] on input "Search" at bounding box center [802, 28] width 149 height 15
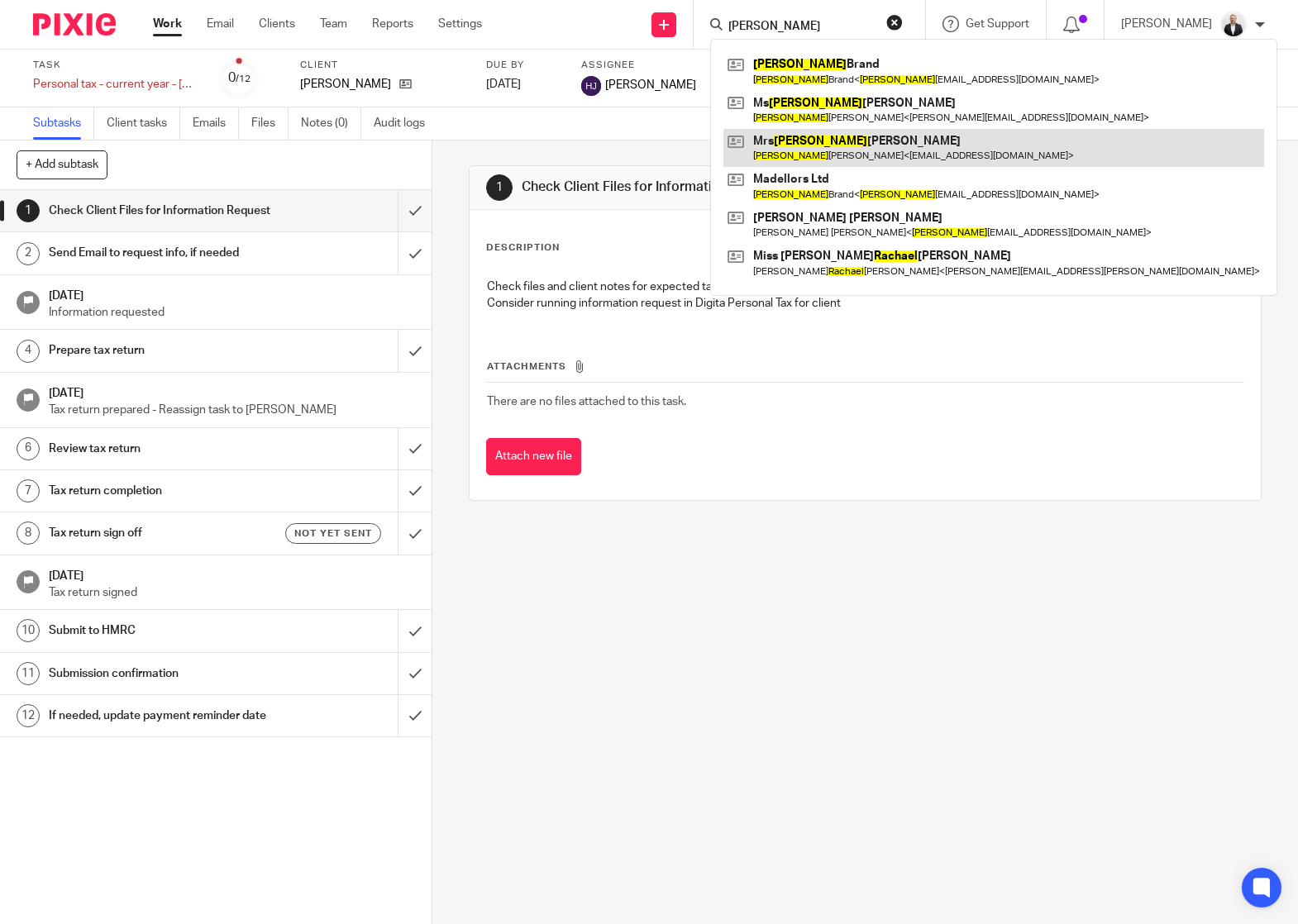
type input "rachel"
click at [892, 143] on link at bounding box center [993, 148] width 540 height 38
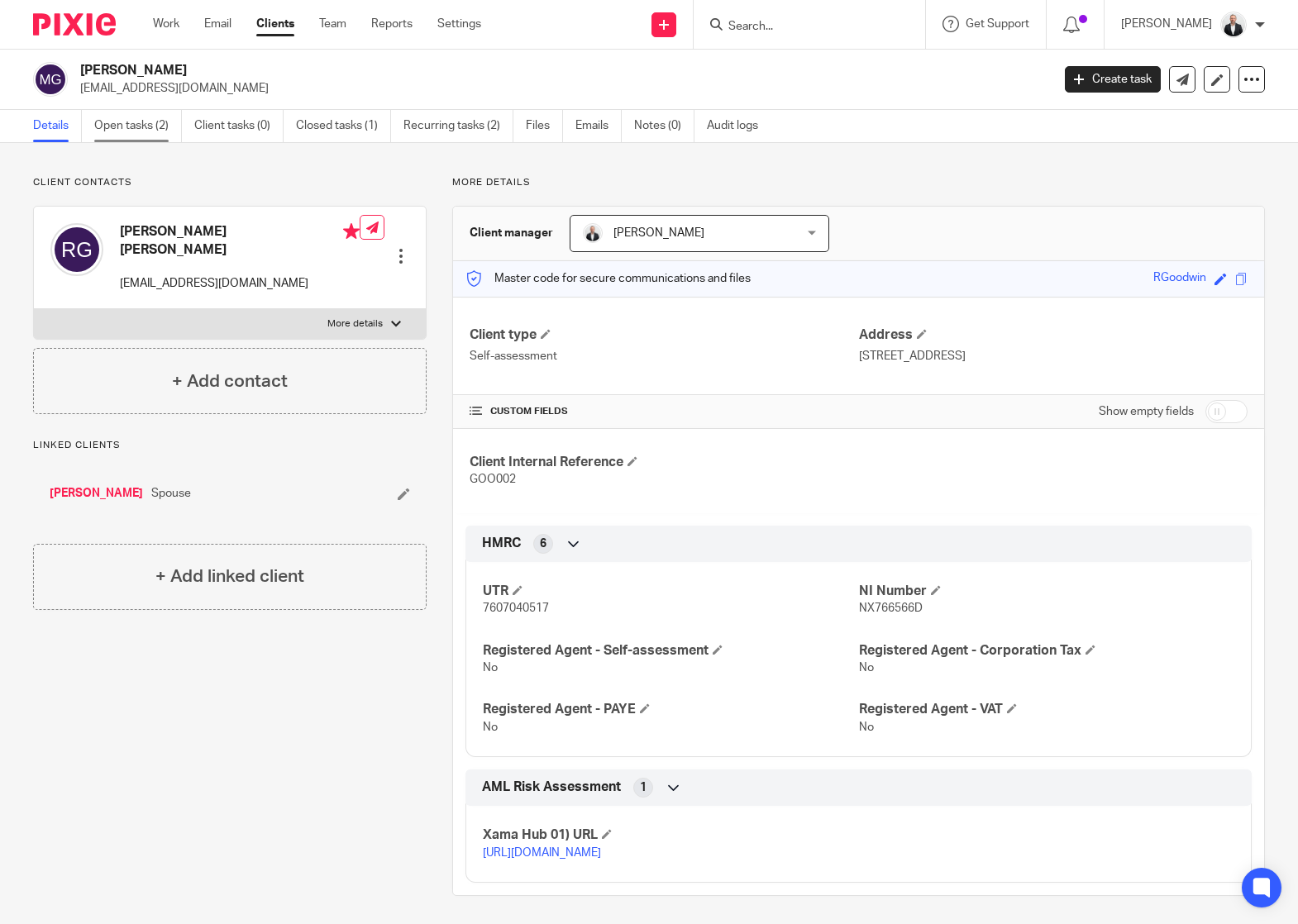
click at [137, 129] on link "Open tasks (2)" at bounding box center [139, 126] width 88 height 33
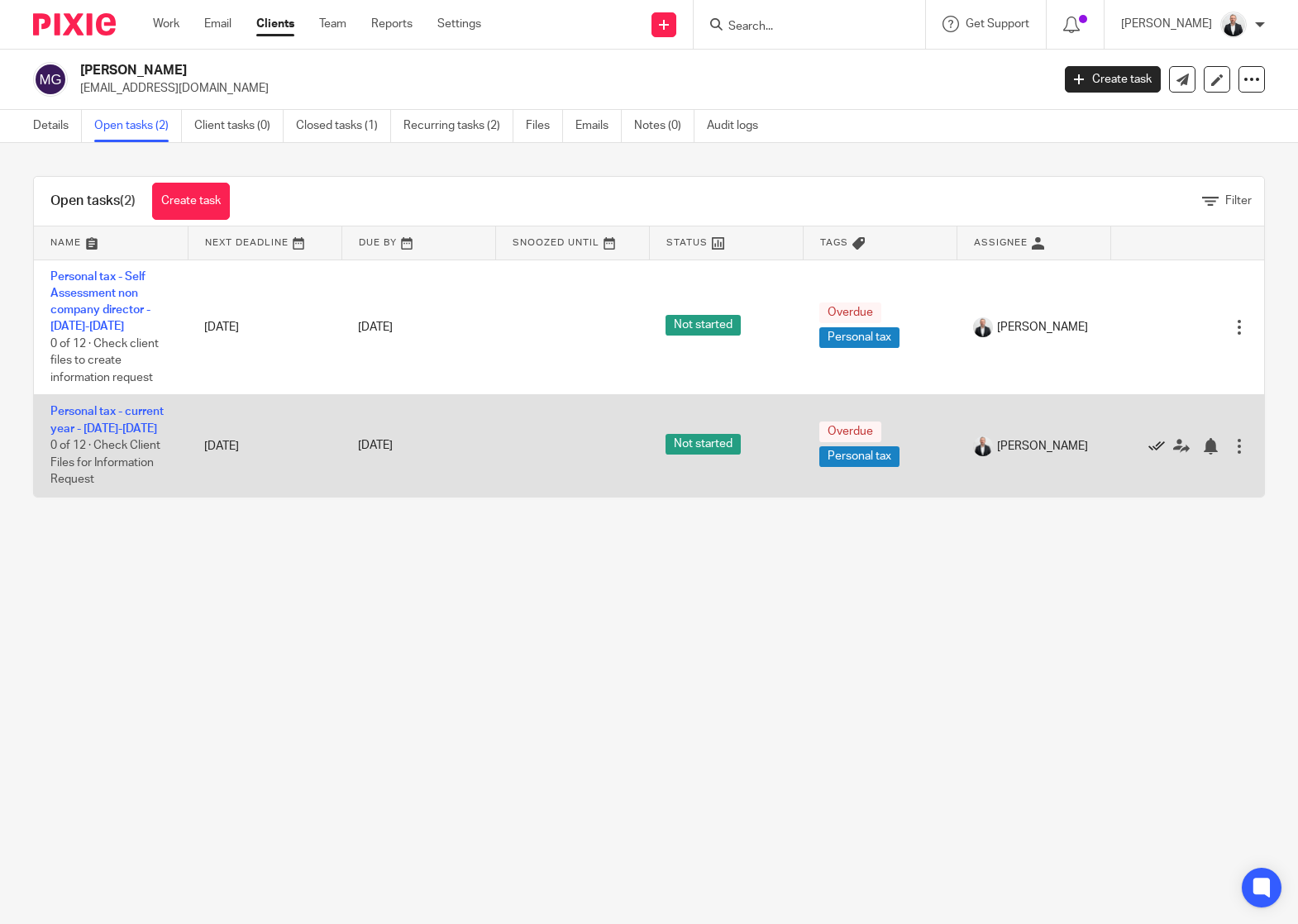
click at [1149, 449] on icon at bounding box center [1156, 446] width 16 height 16
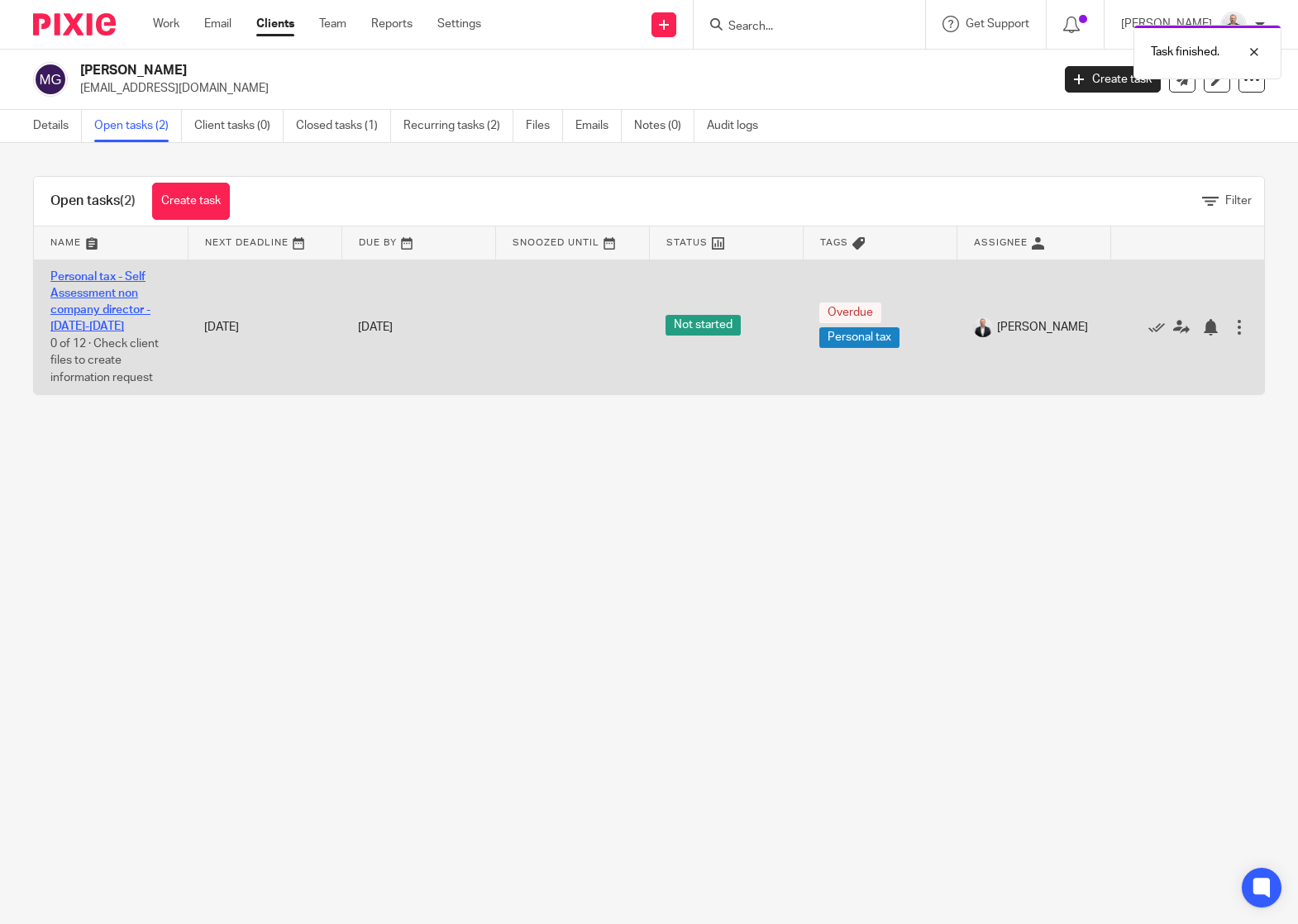
click at [104, 296] on link "Personal tax - Self Assessment non company director - [DATE]-[DATE]" at bounding box center [100, 301] width 100 height 62
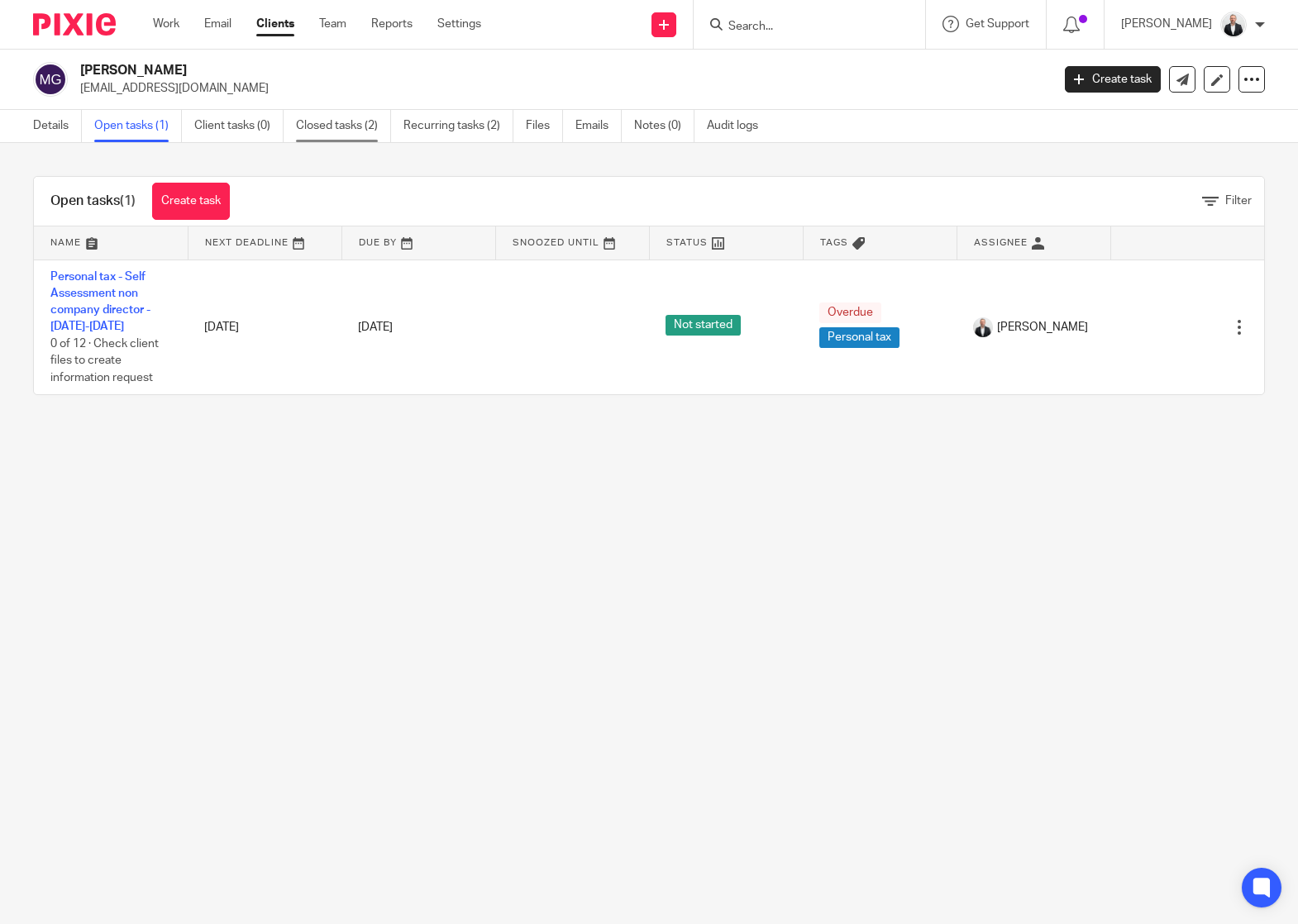
click at [327, 129] on link "Closed tasks (2)" at bounding box center [342, 126] width 95 height 33
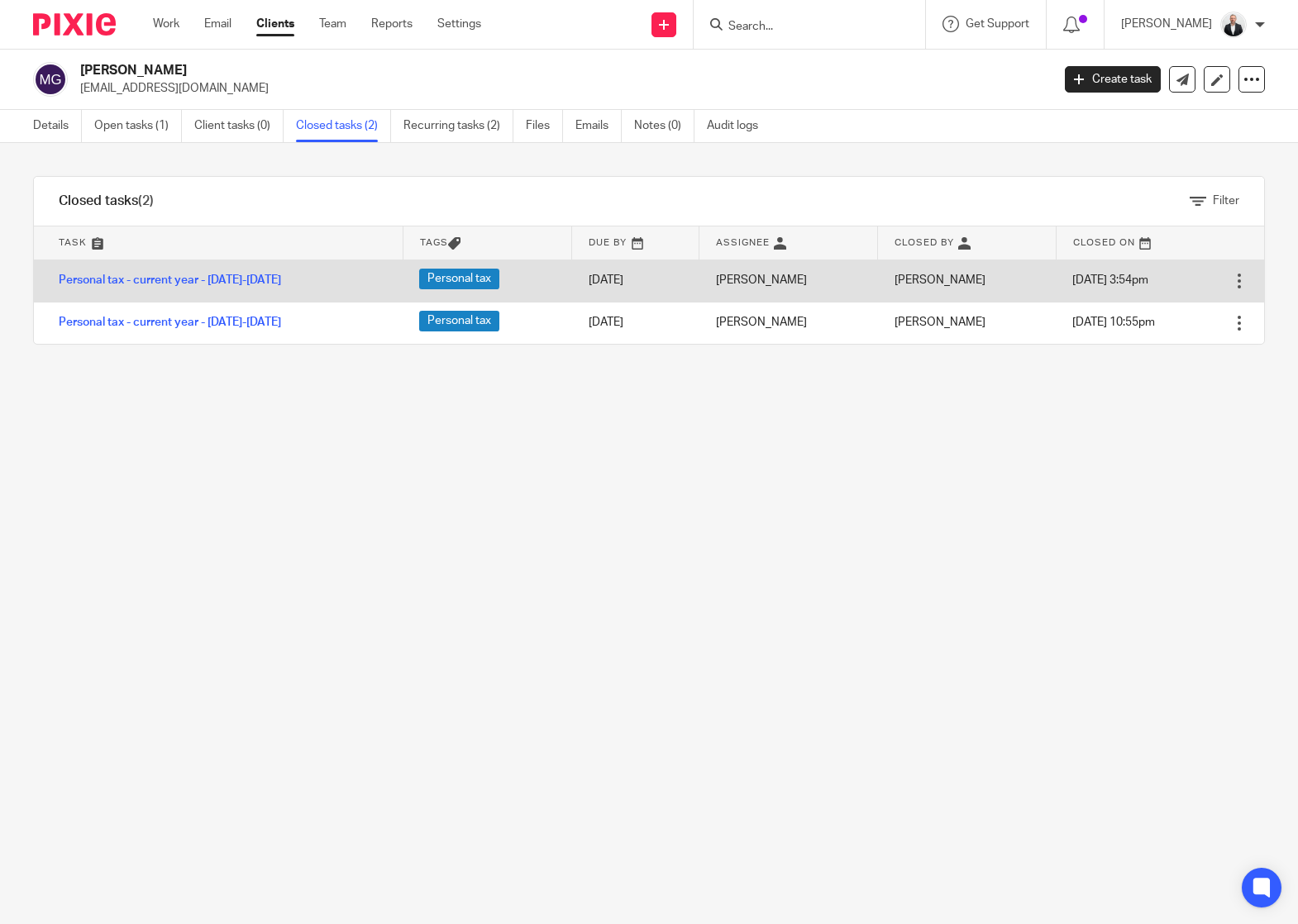
click at [1231, 283] on div at bounding box center [1239, 280] width 16 height 16
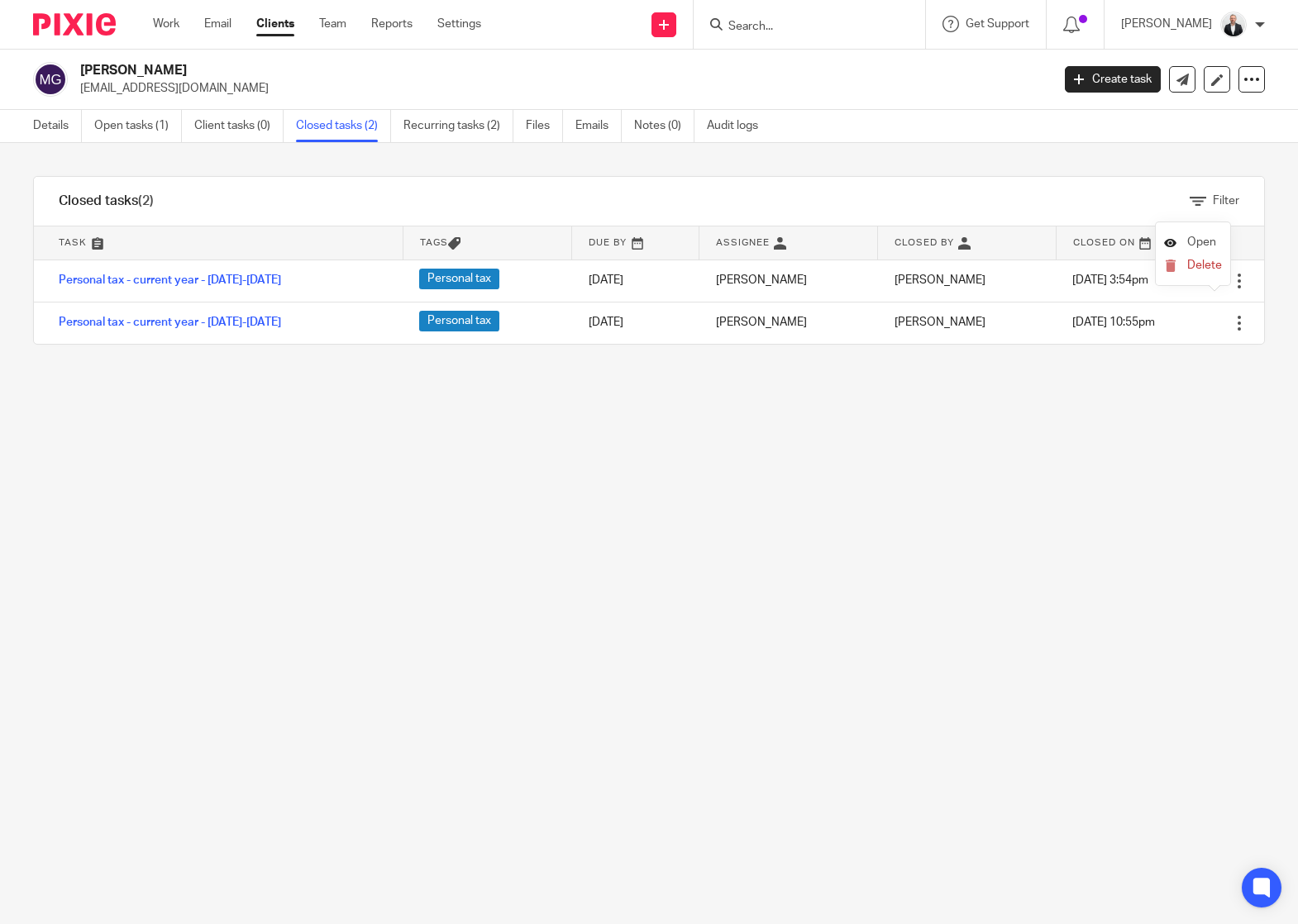
click at [1193, 243] on span "Open" at bounding box center [1201, 242] width 29 height 11
click at [149, 126] on link "Open tasks (1)" at bounding box center [139, 126] width 88 height 33
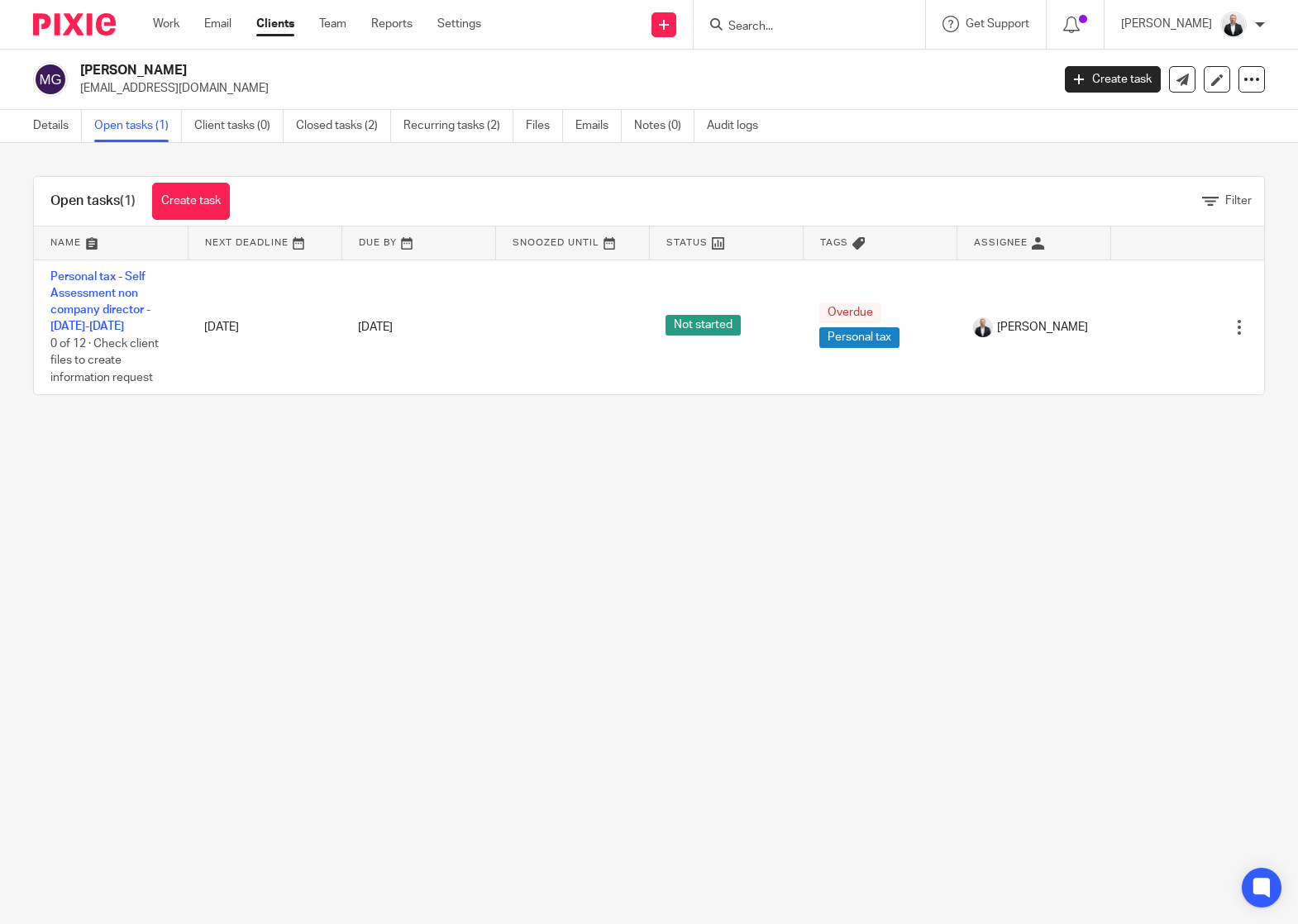
click at [139, 121] on link "Open tasks (1)" at bounding box center [139, 126] width 88 height 33
click at [335, 124] on link "Closed tasks (2)" at bounding box center [342, 126] width 95 height 33
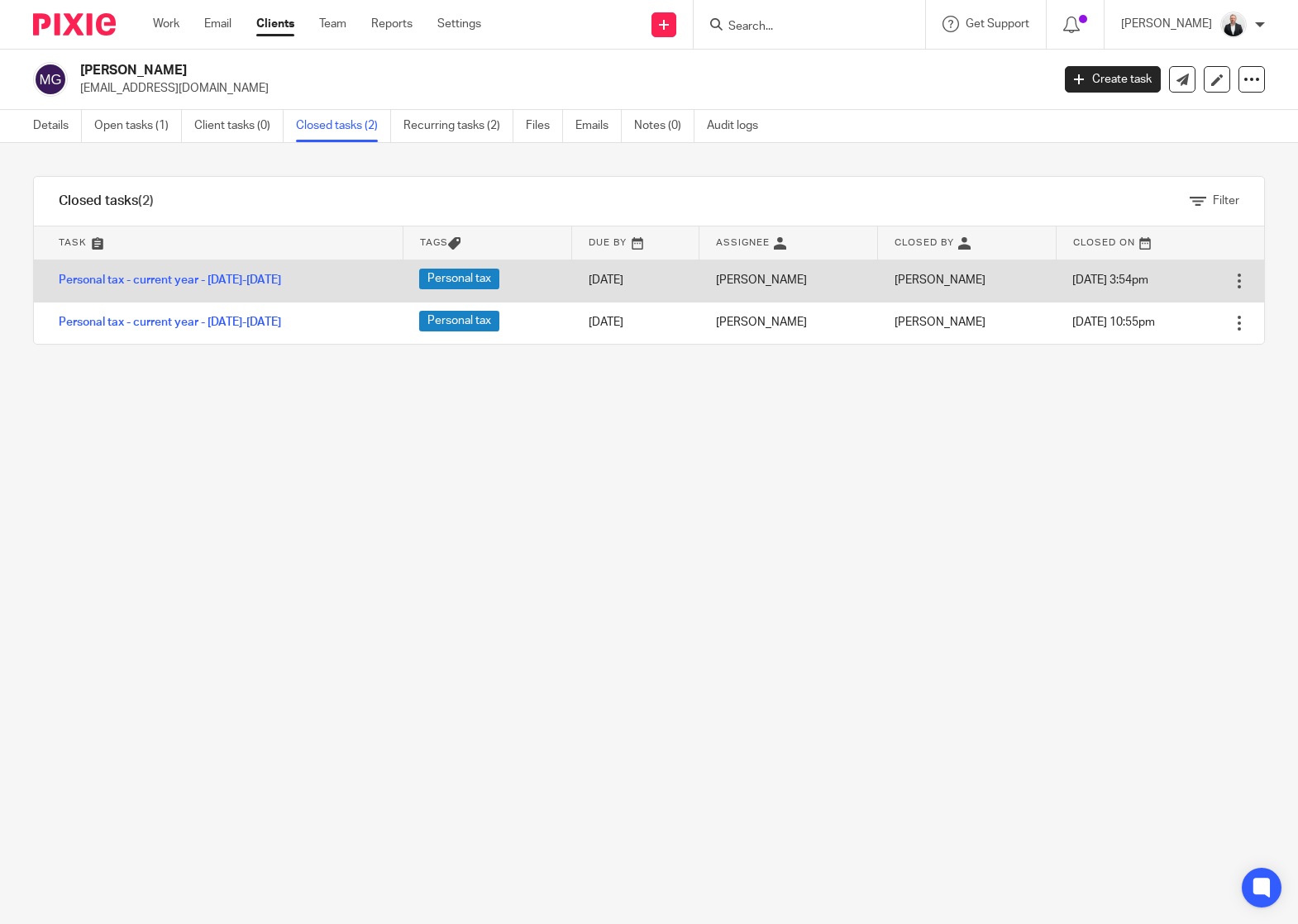
click at [1222, 280] on td "Open Delete" at bounding box center [1243, 280] width 41 height 42
click at [1231, 283] on div at bounding box center [1239, 280] width 16 height 16
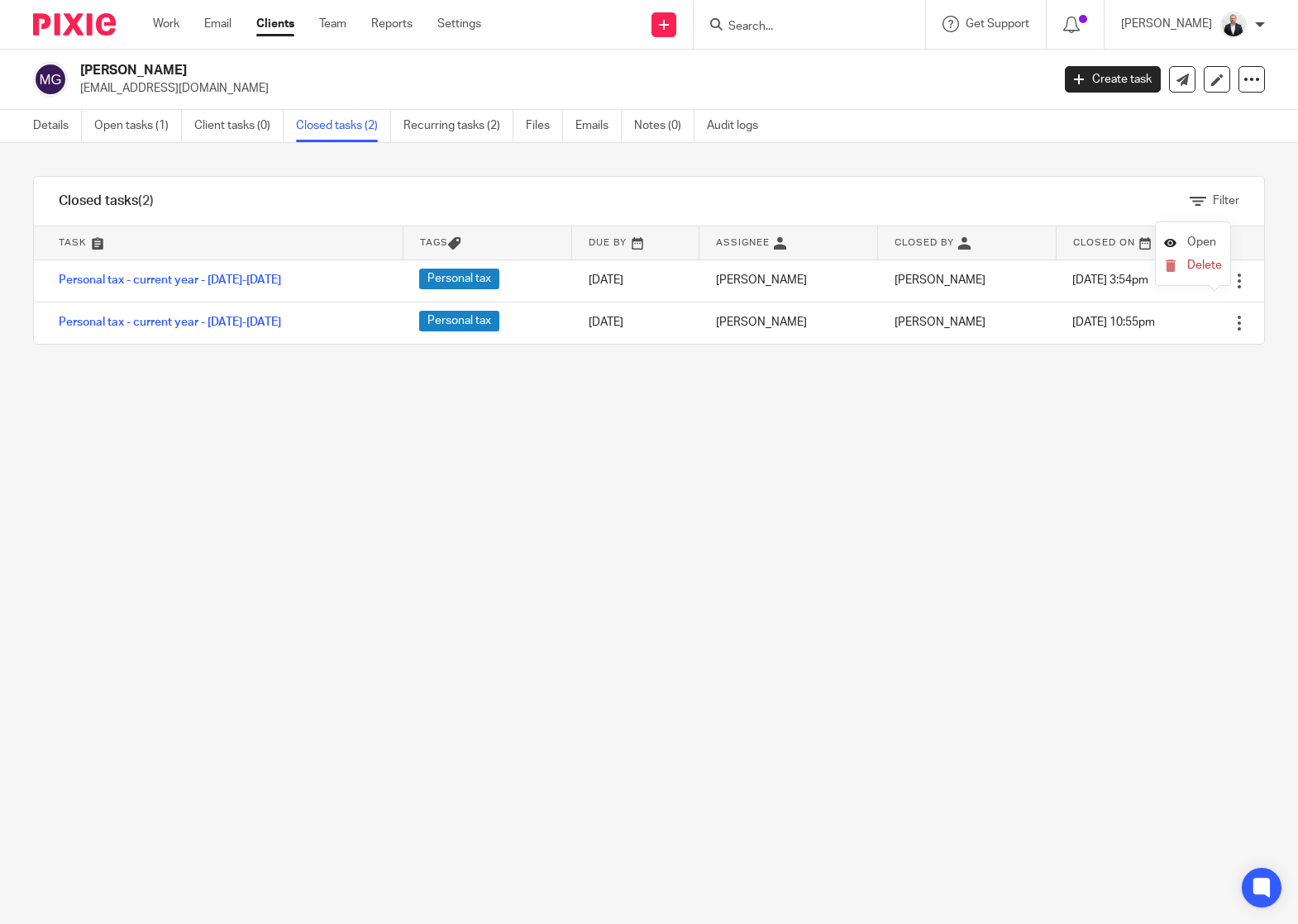
click at [1200, 241] on span "Open" at bounding box center [1201, 242] width 29 height 11
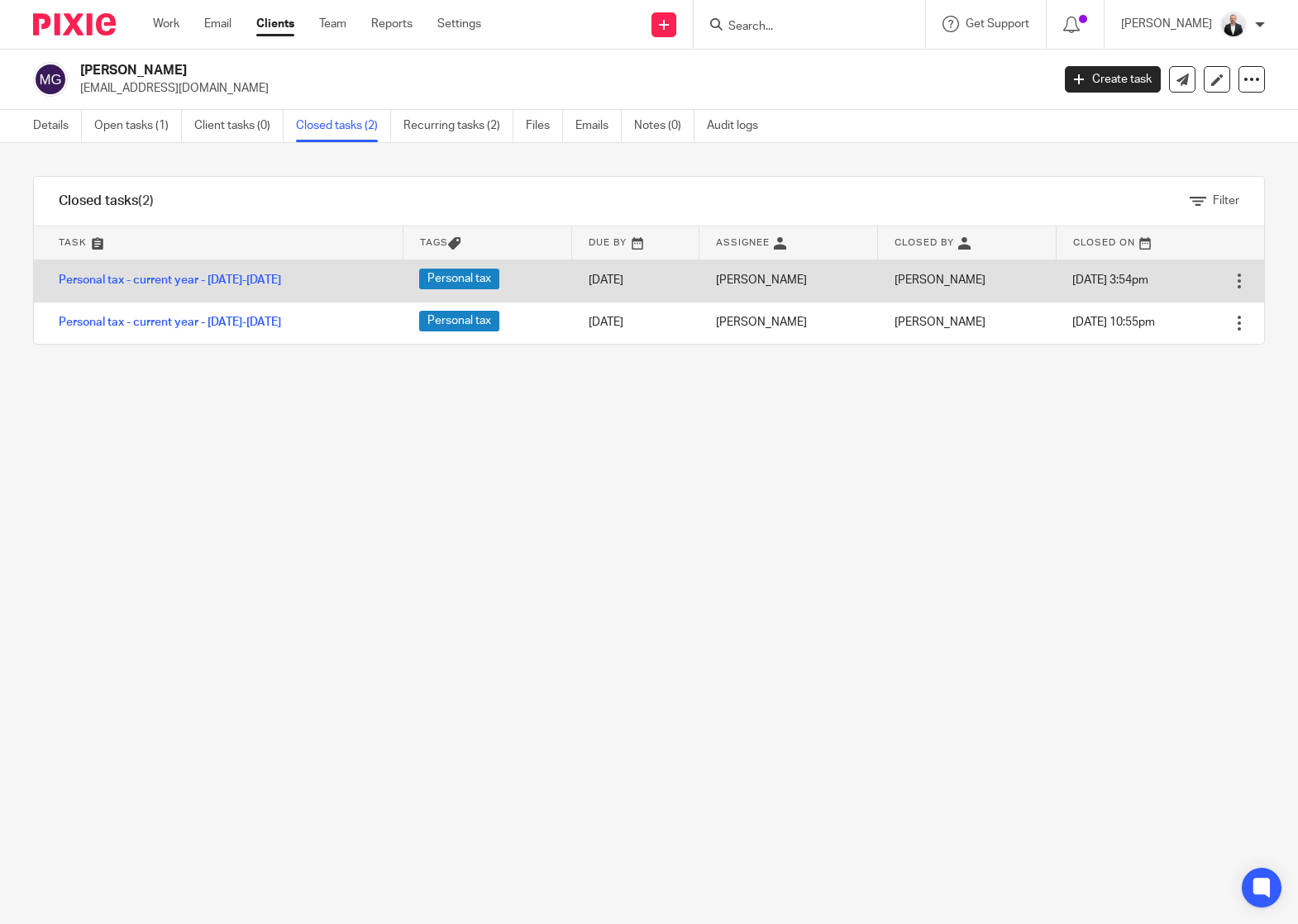
click at [1231, 277] on div at bounding box center [1239, 280] width 16 height 16
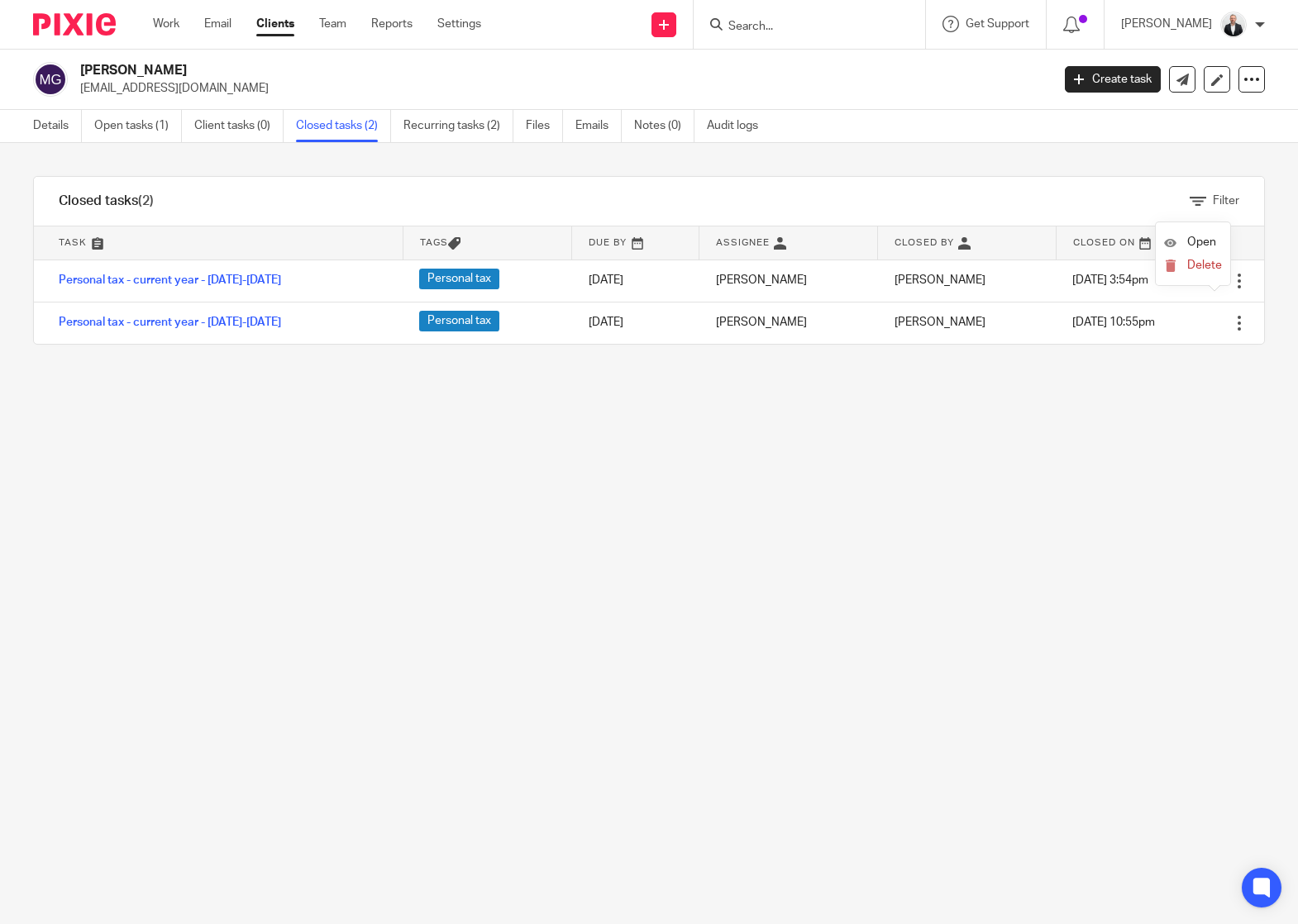
click at [1158, 478] on div "Filter tasks Only show tasks matching all of these conditions 1 Task name Is Is…" at bounding box center [649, 534] width 1298 height 781
click at [164, 119] on link "Open tasks (1)" at bounding box center [139, 126] width 88 height 33
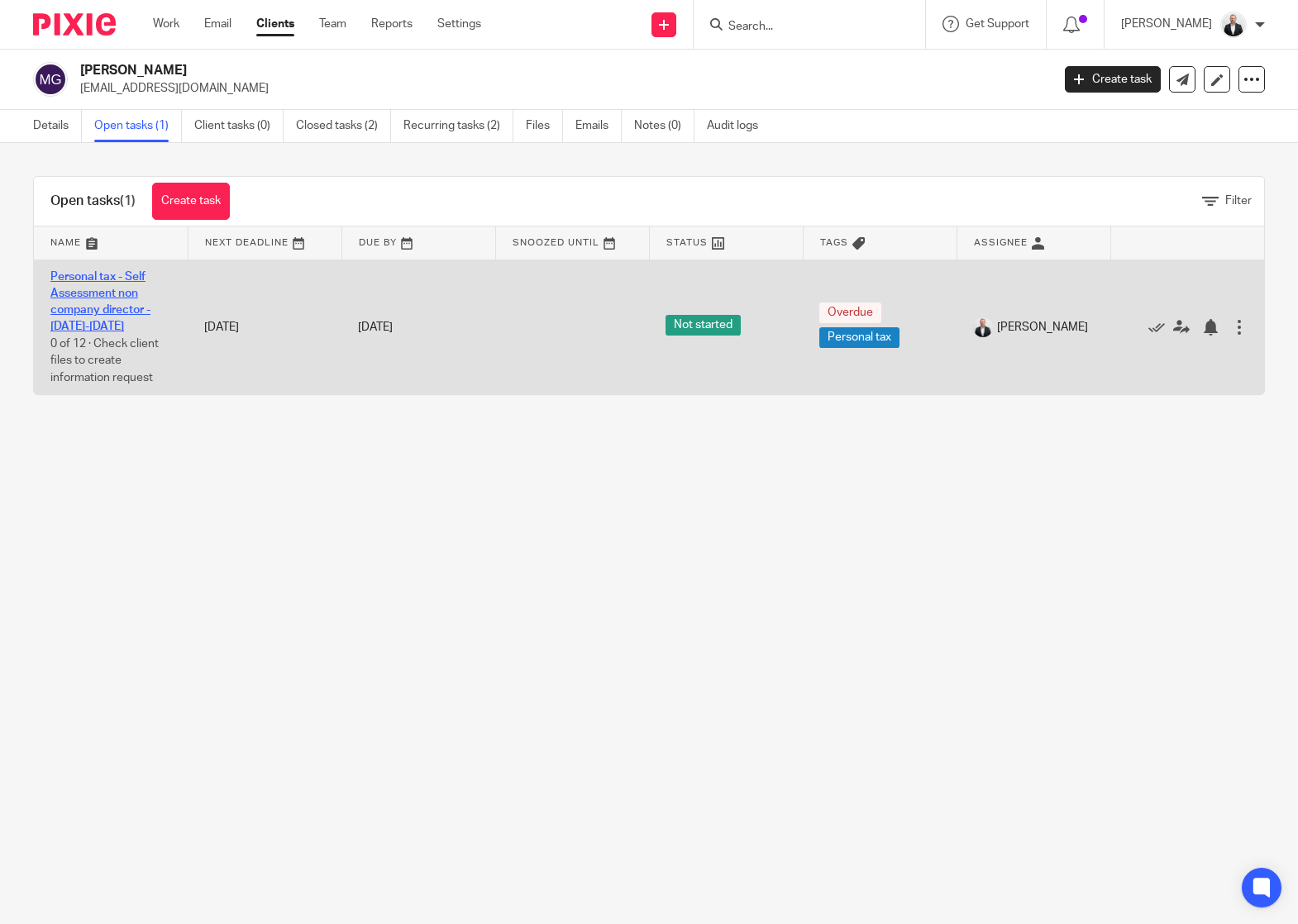
click at [89, 293] on link "Personal tax - Self Assessment non company director - 2025-2026" at bounding box center [100, 301] width 100 height 62
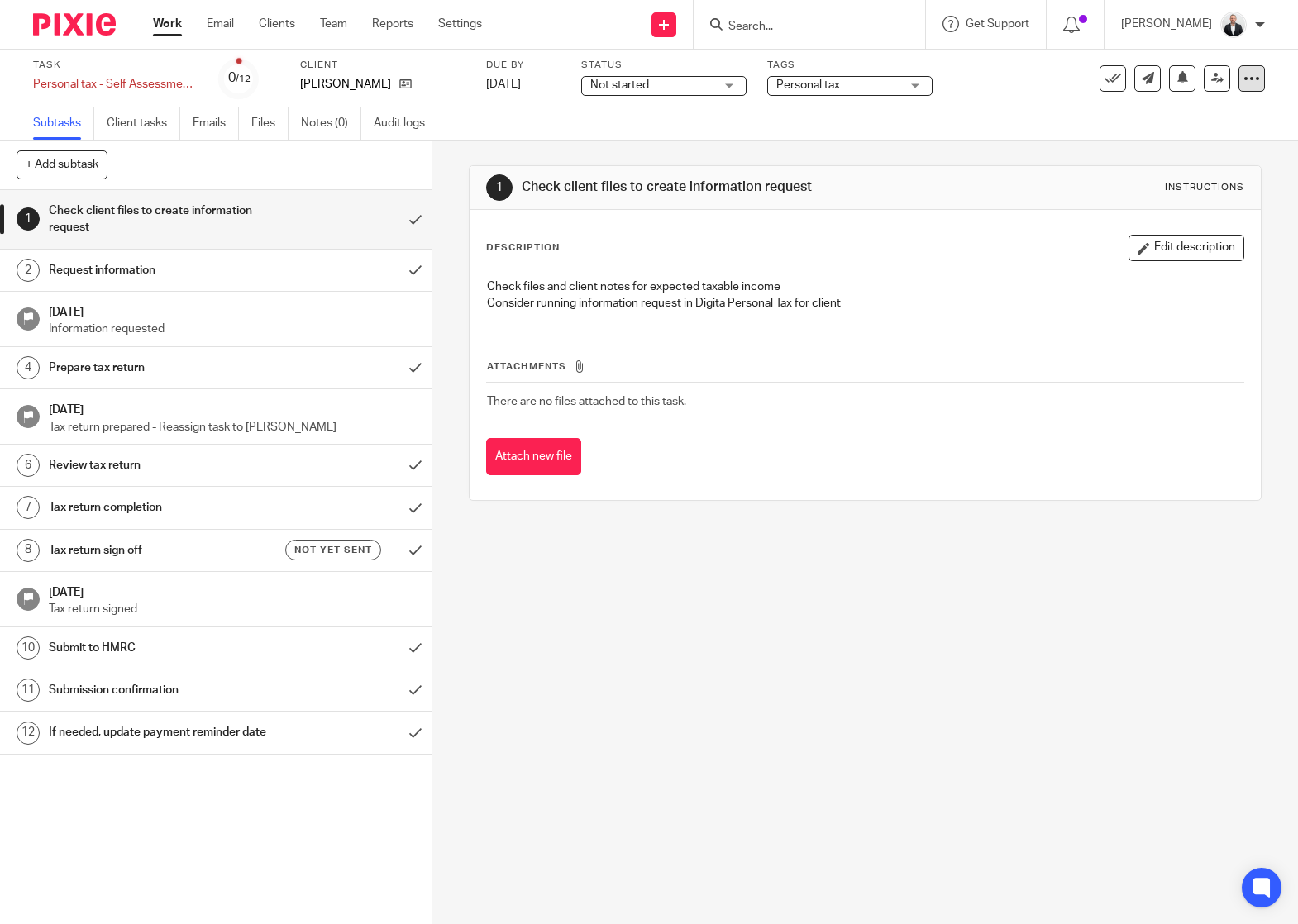
click at [1243, 77] on icon at bounding box center [1251, 77] width 16 height 16
click at [1228, 146] on link "Advanced task editor" at bounding box center [1188, 144] width 109 height 11
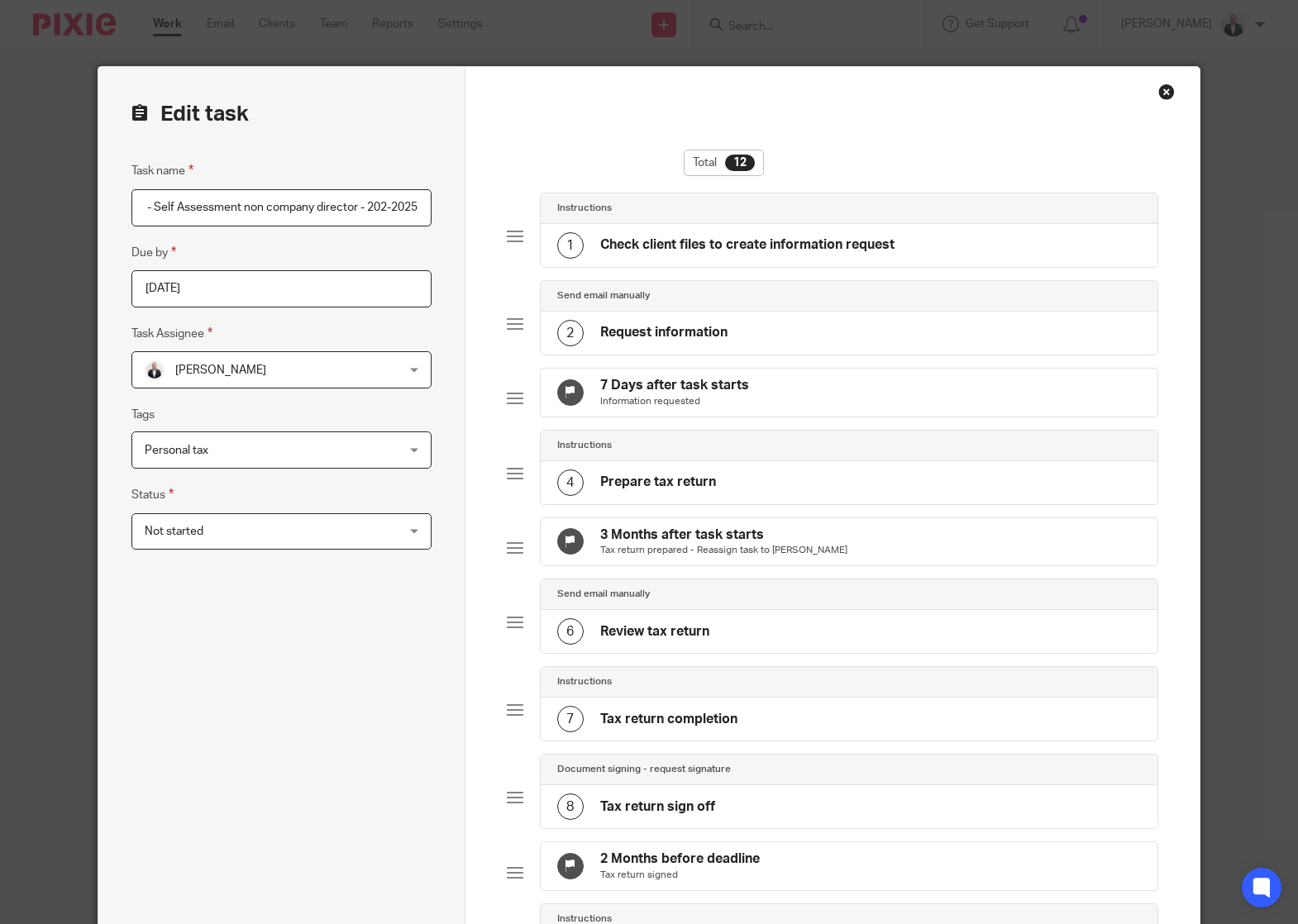
scroll to position [0, 68]
click at [342, 811] on div "Task name Personal tax - Self Assessment non company director - 2024-2025 Due b…" at bounding box center [281, 739] width 300 height 1155
drag, startPoint x: 305, startPoint y: 209, endPoint x: 342, endPoint y: 204, distance: 37.3
click at [342, 204] on input "Personal tax - Self Assessment non company director - 2024-2025" at bounding box center [281, 208] width 300 height 37
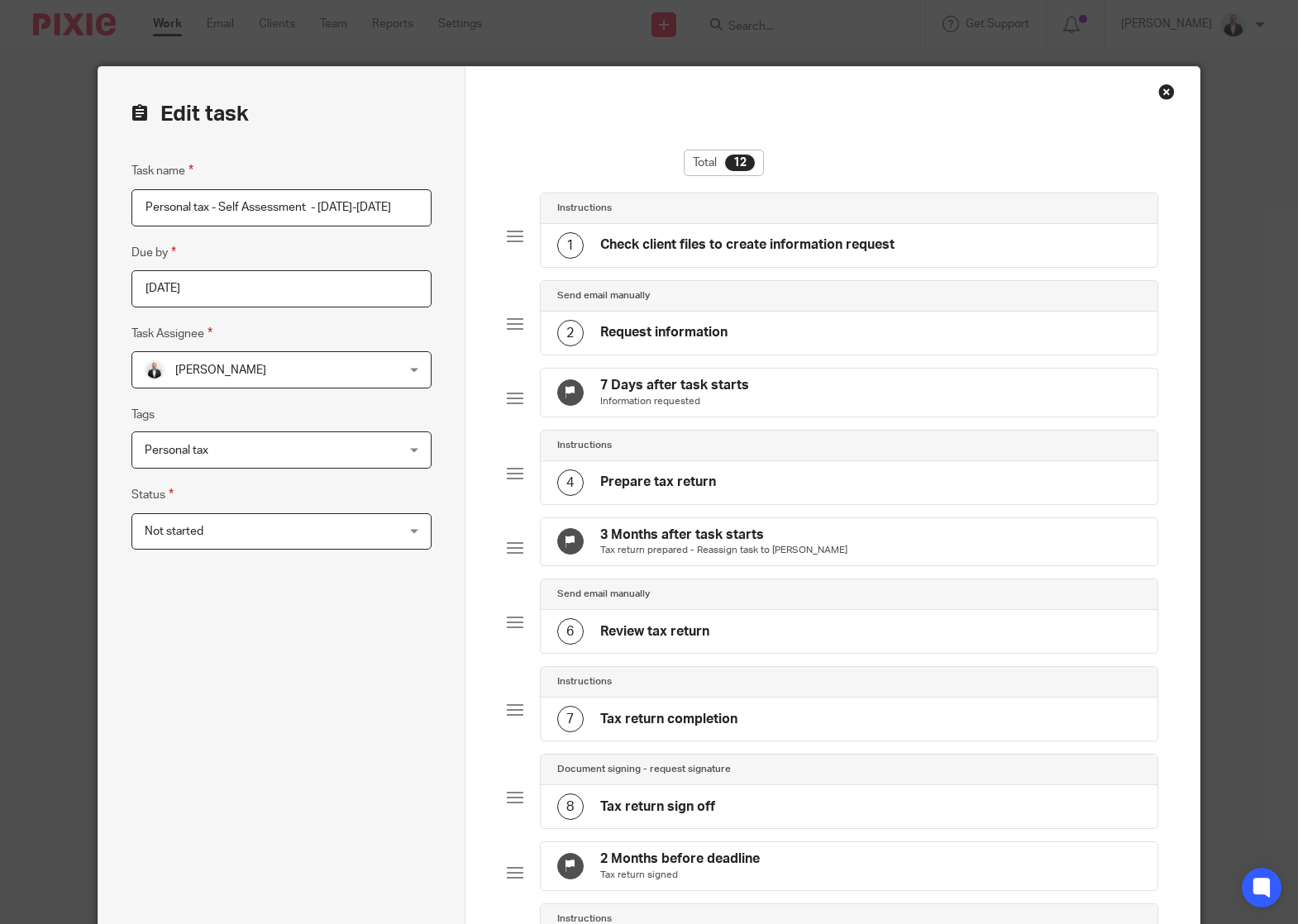
scroll to position [0, 0]
type input "Personal tax - Self Assessment - [DATE]-[DATE]"
click at [338, 766] on div "Task name Personal tax - Self Assessment - 2024-2025 Due by 2025-11-30 Task Ass…" at bounding box center [281, 739] width 300 height 1156
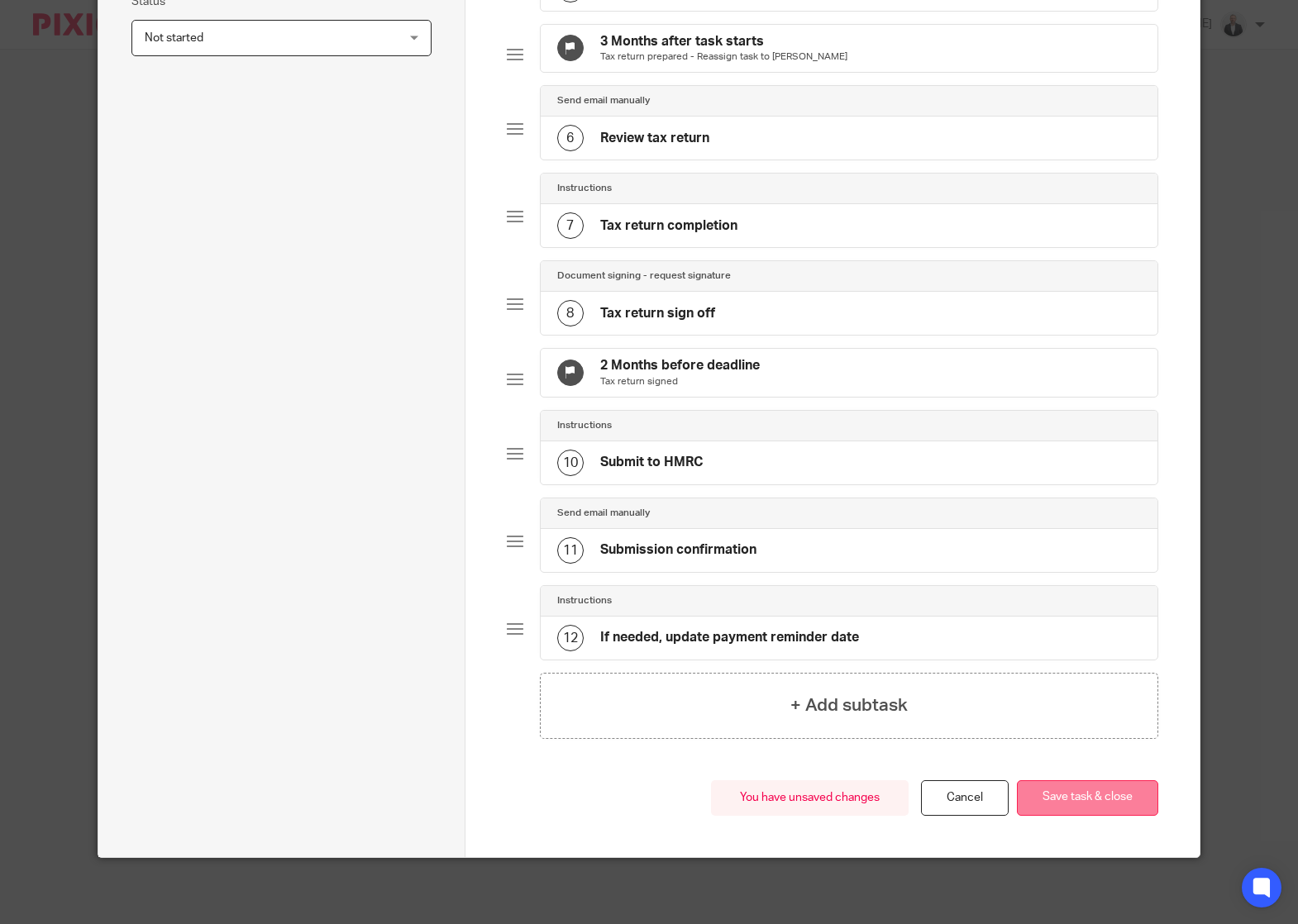
click at [1124, 803] on button "Save task & close" at bounding box center [1088, 798] width 142 height 35
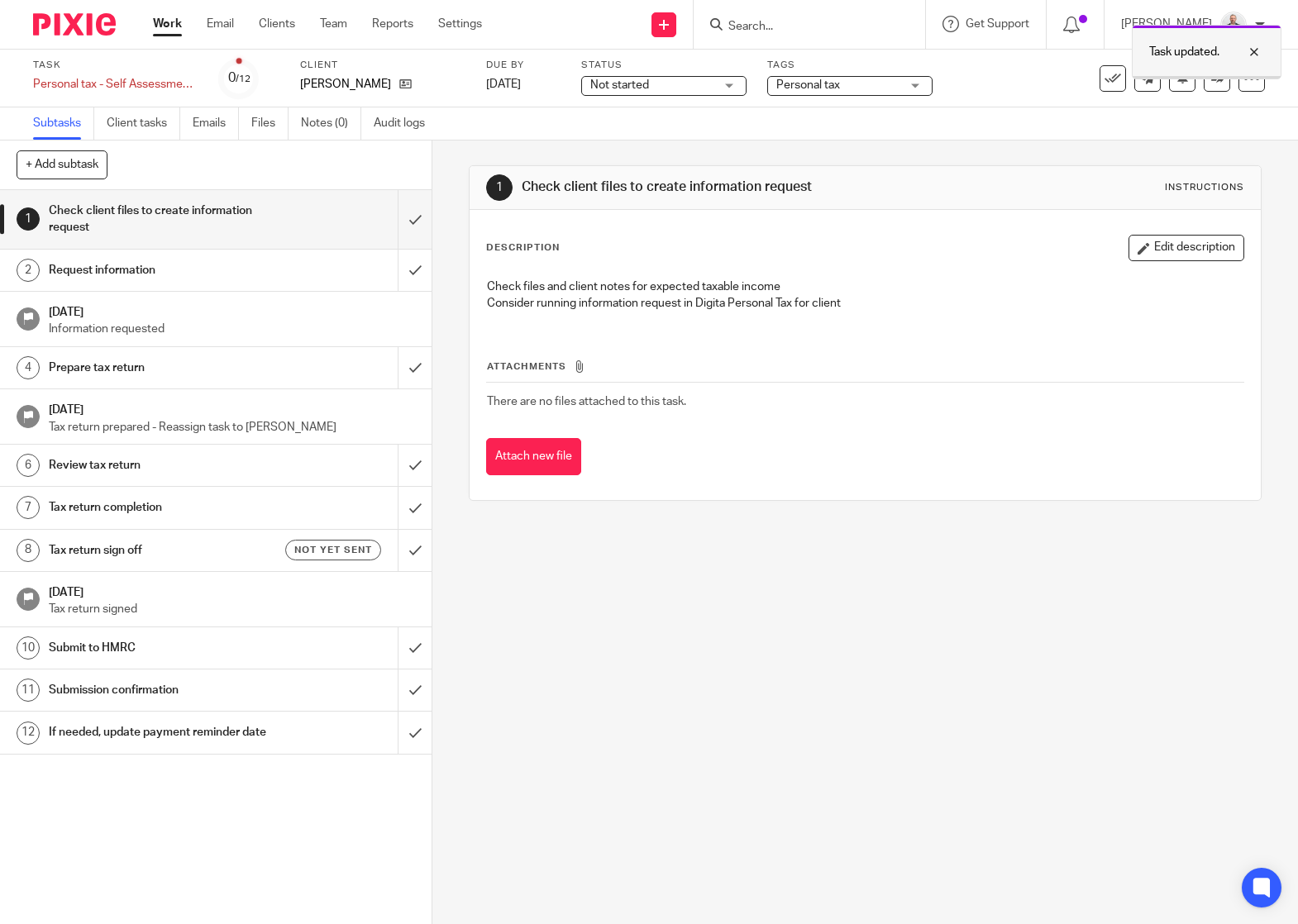
click at [1250, 47] on div at bounding box center [1242, 52] width 45 height 20
click at [1211, 75] on icon at bounding box center [1217, 77] width 12 height 12
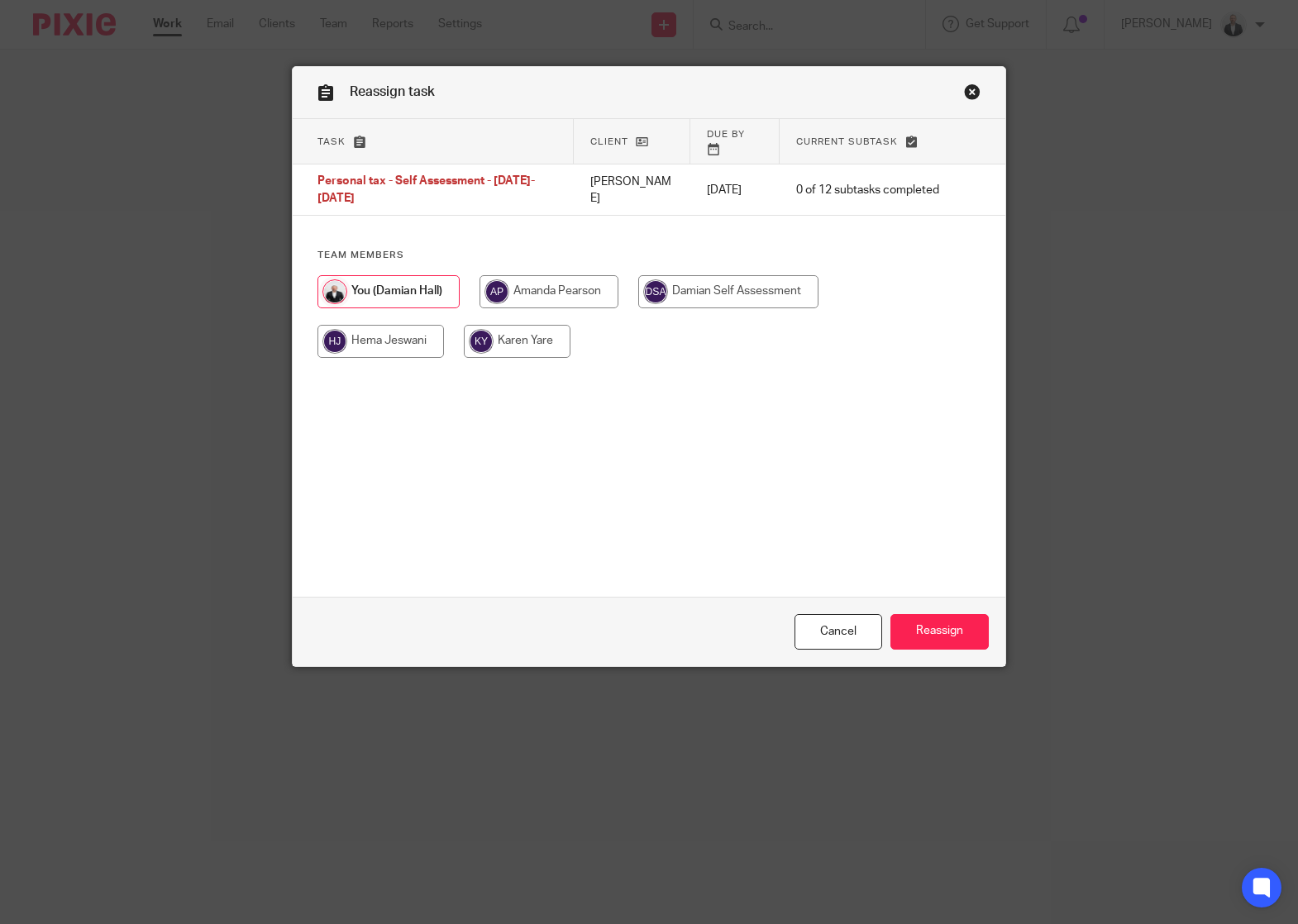
click at [372, 330] on input "radio" at bounding box center [381, 341] width 126 height 33
radio input "true"
click at [945, 630] on input "Reassign" at bounding box center [939, 631] width 99 height 35
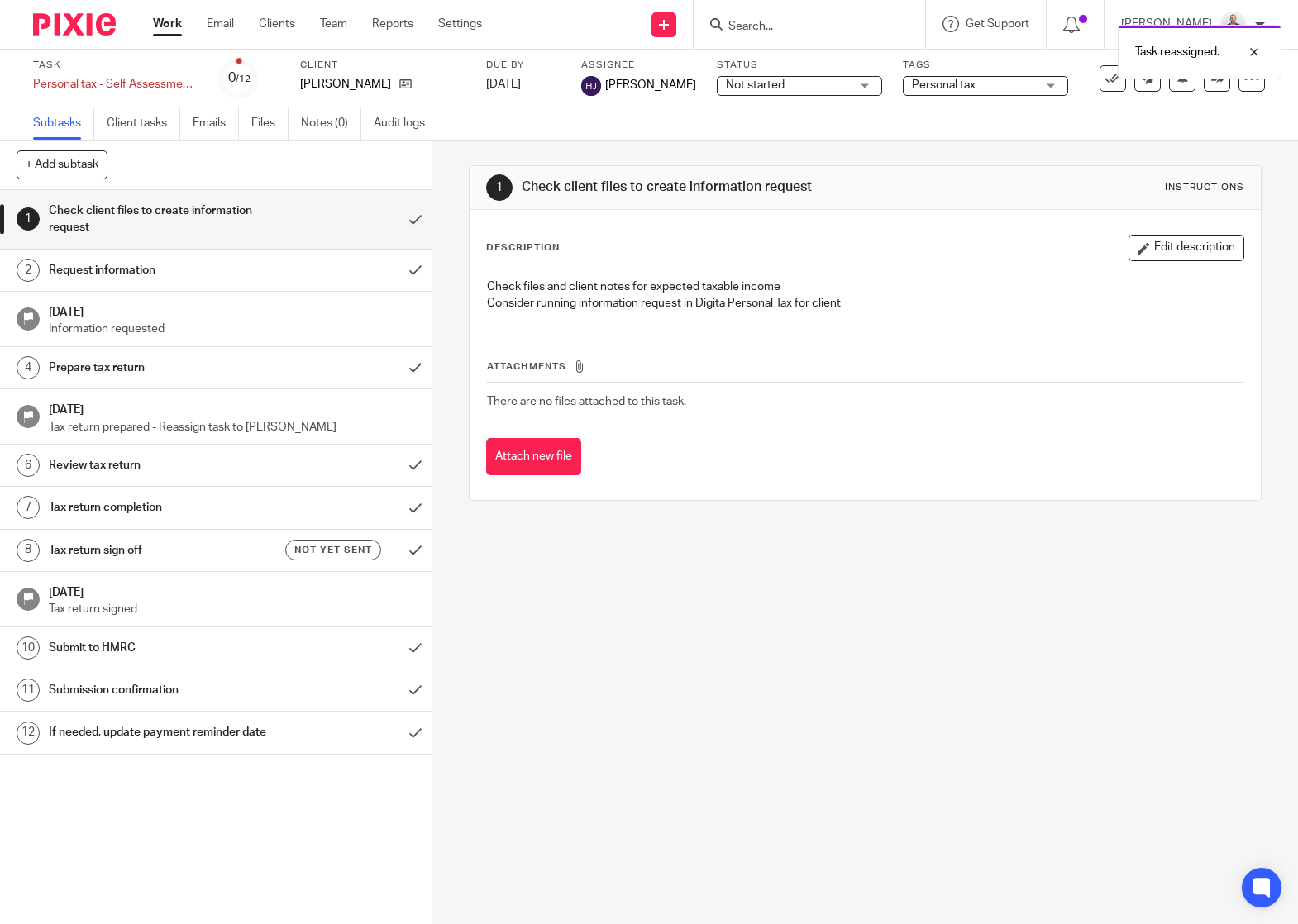
drag, startPoint x: 948, startPoint y: 836, endPoint x: 933, endPoint y: 844, distance: 17.0
click at [948, 836] on div "1 Check client files to create information request Instructions Description Edi…" at bounding box center [865, 532] width 866 height 783
click at [841, 34] on form at bounding box center [815, 25] width 176 height 21
click at [846, 20] on input "Search" at bounding box center [802, 28] width 149 height 15
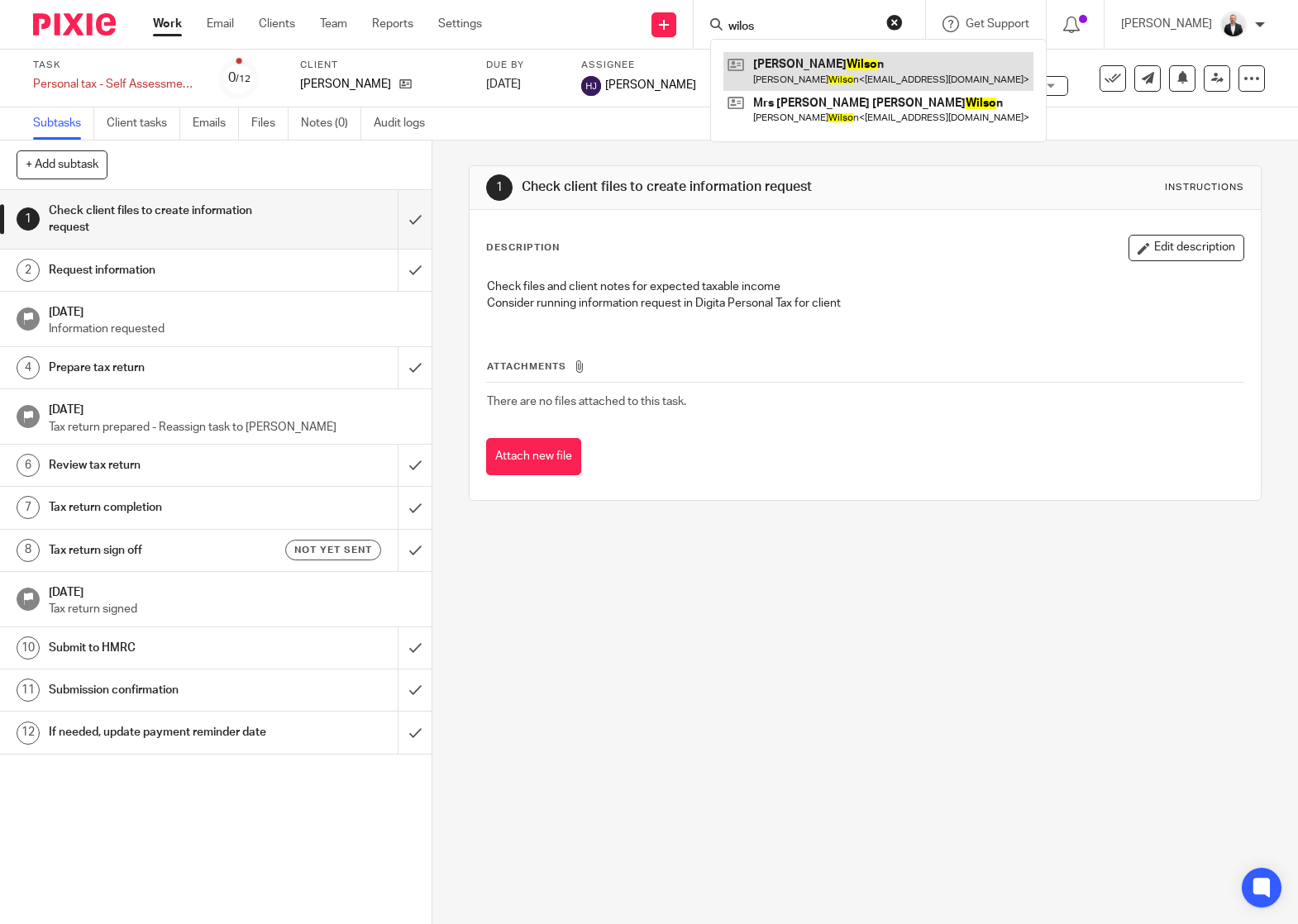
type input "wilos"
click at [836, 77] on link at bounding box center [878, 71] width 310 height 38
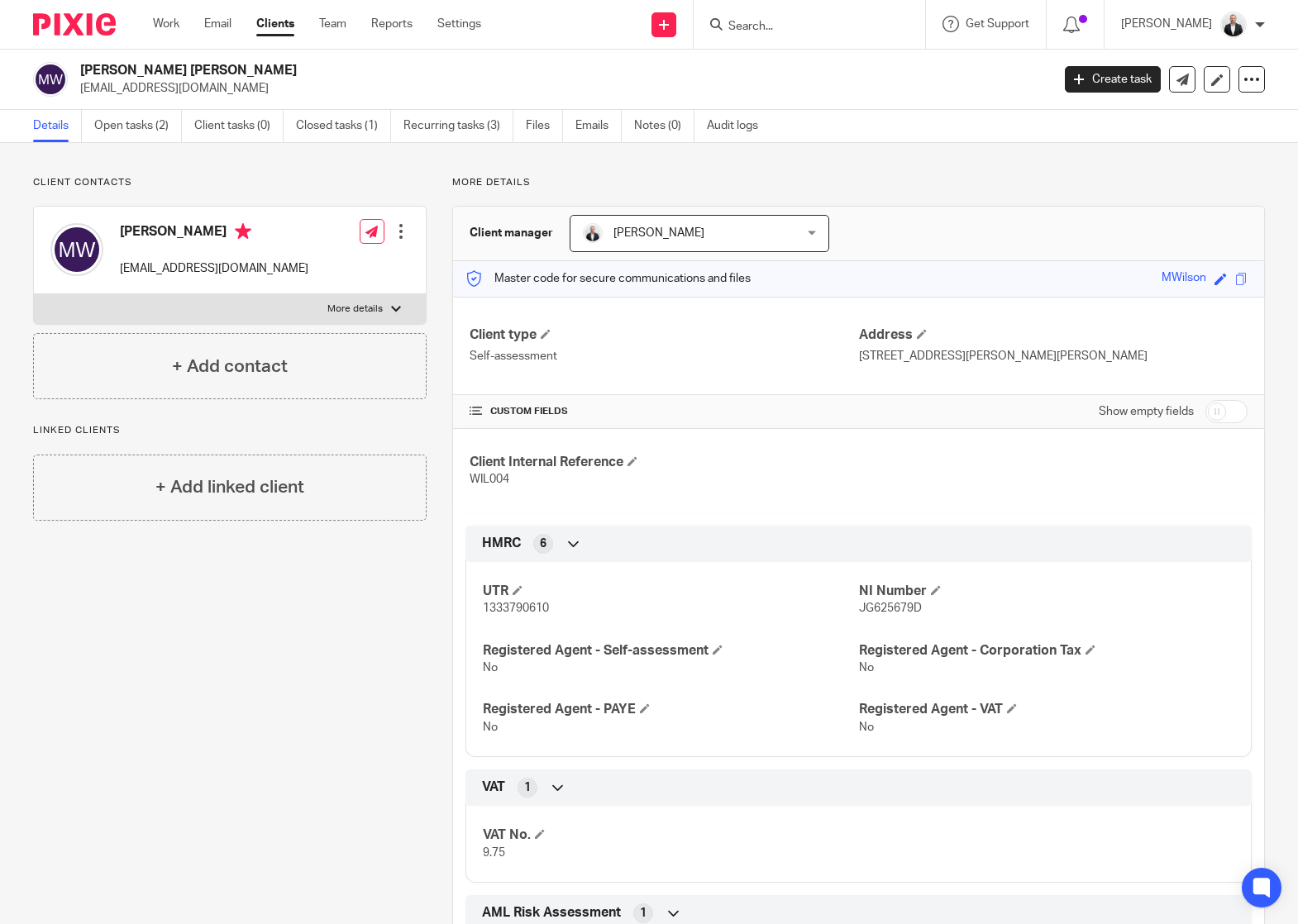
click at [783, 28] on input "Search" at bounding box center [802, 28] width 149 height 15
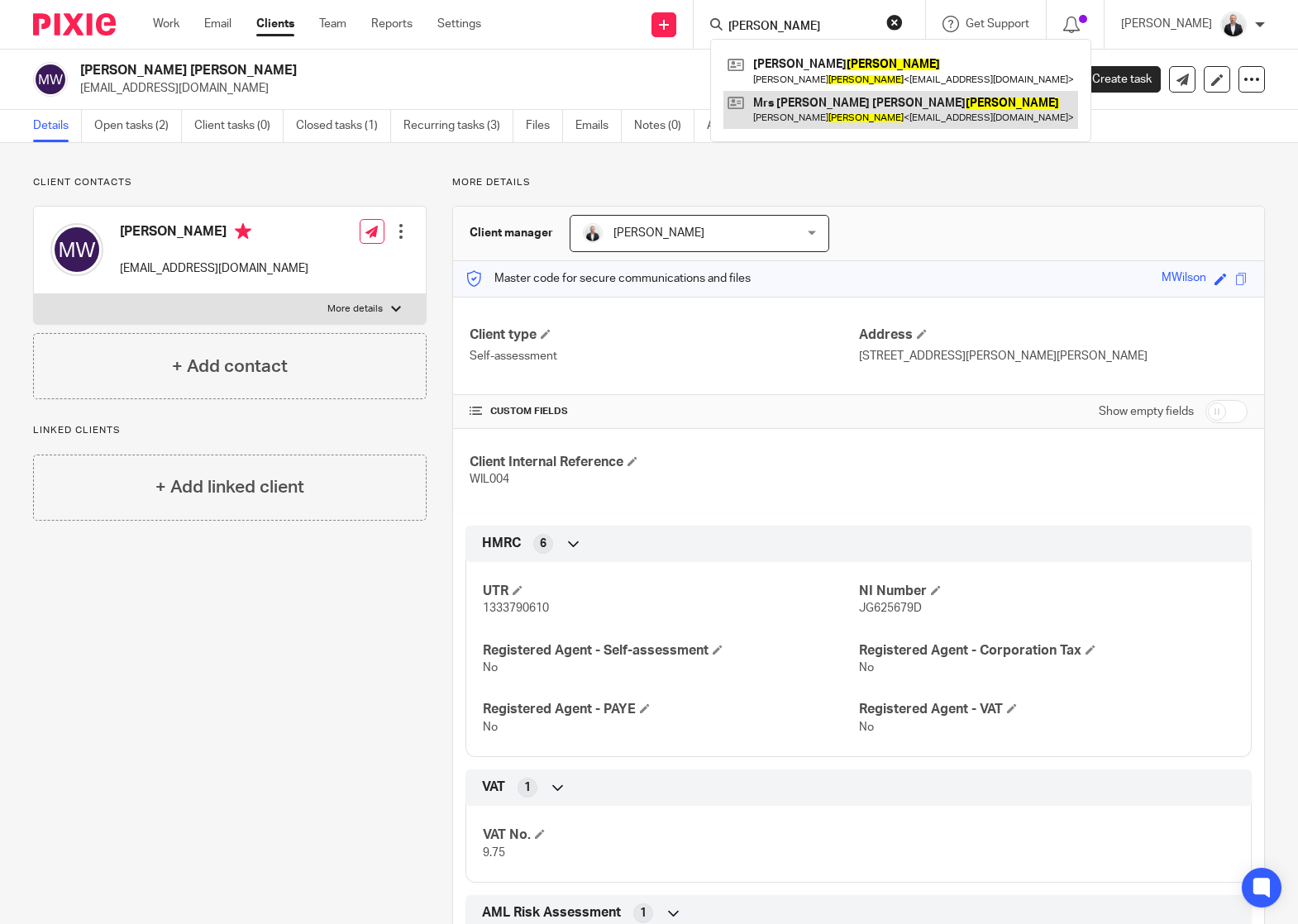
type input "wilson"
click at [911, 114] on link at bounding box center [900, 110] width 355 height 38
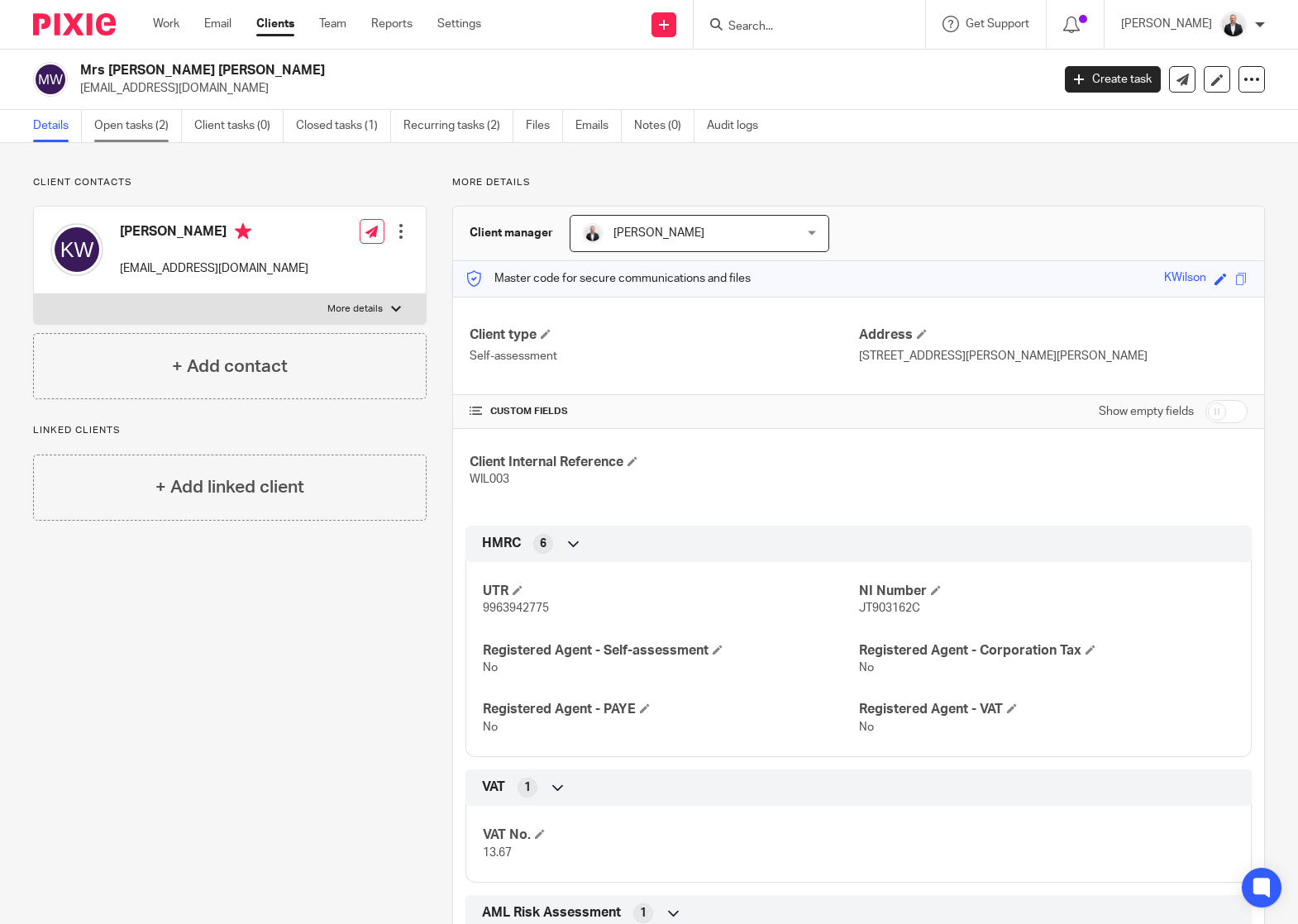
click at [117, 126] on link "Open tasks (2)" at bounding box center [139, 126] width 88 height 33
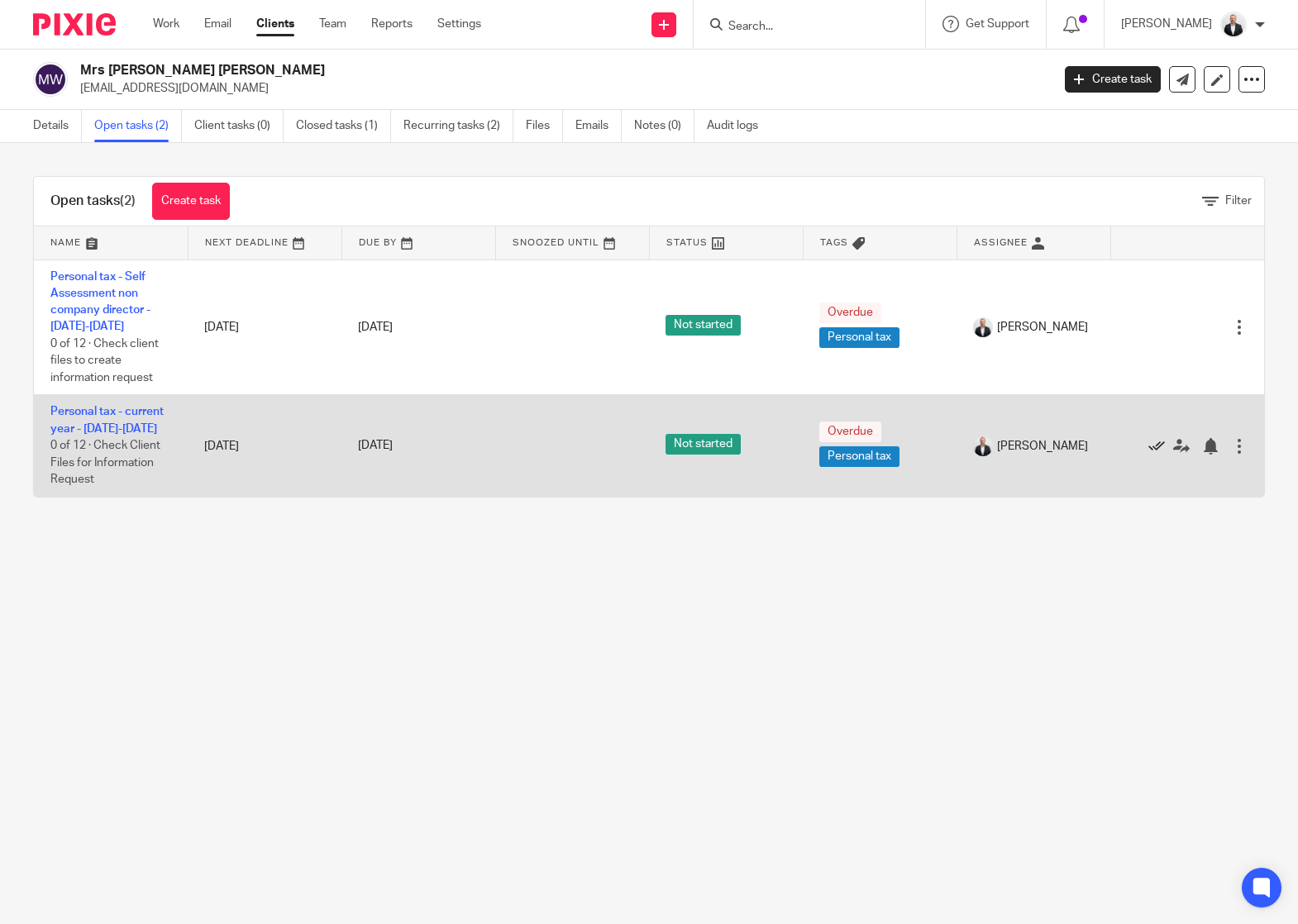
click at [1149, 447] on icon at bounding box center [1156, 446] width 16 height 16
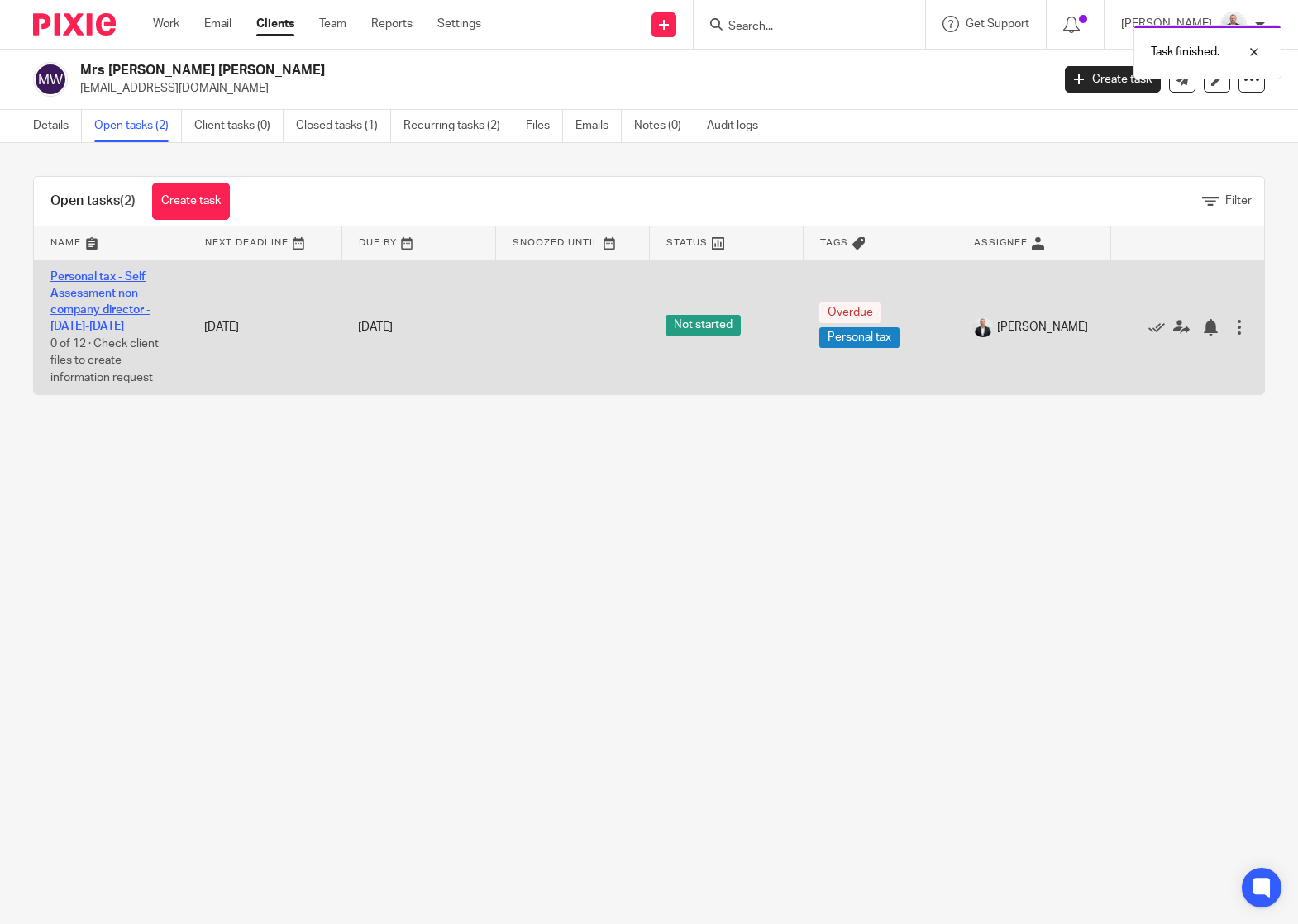
click at [124, 277] on link "Personal tax - Self Assessment non company director - [DATE]-[DATE]" at bounding box center [100, 301] width 100 height 62
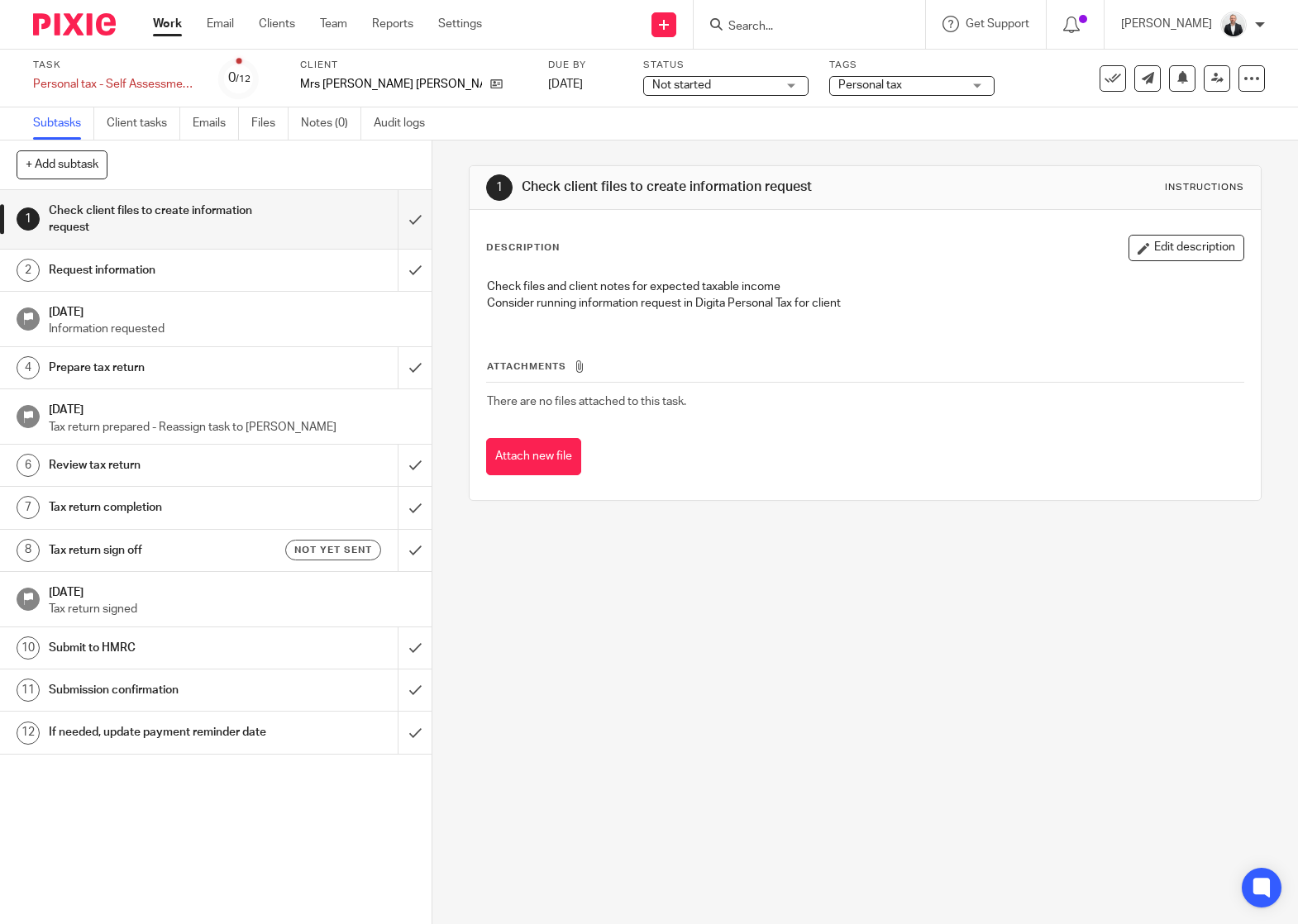
click at [70, 545] on h1 "Tax return sign off" at bounding box center [160, 551] width 222 height 25
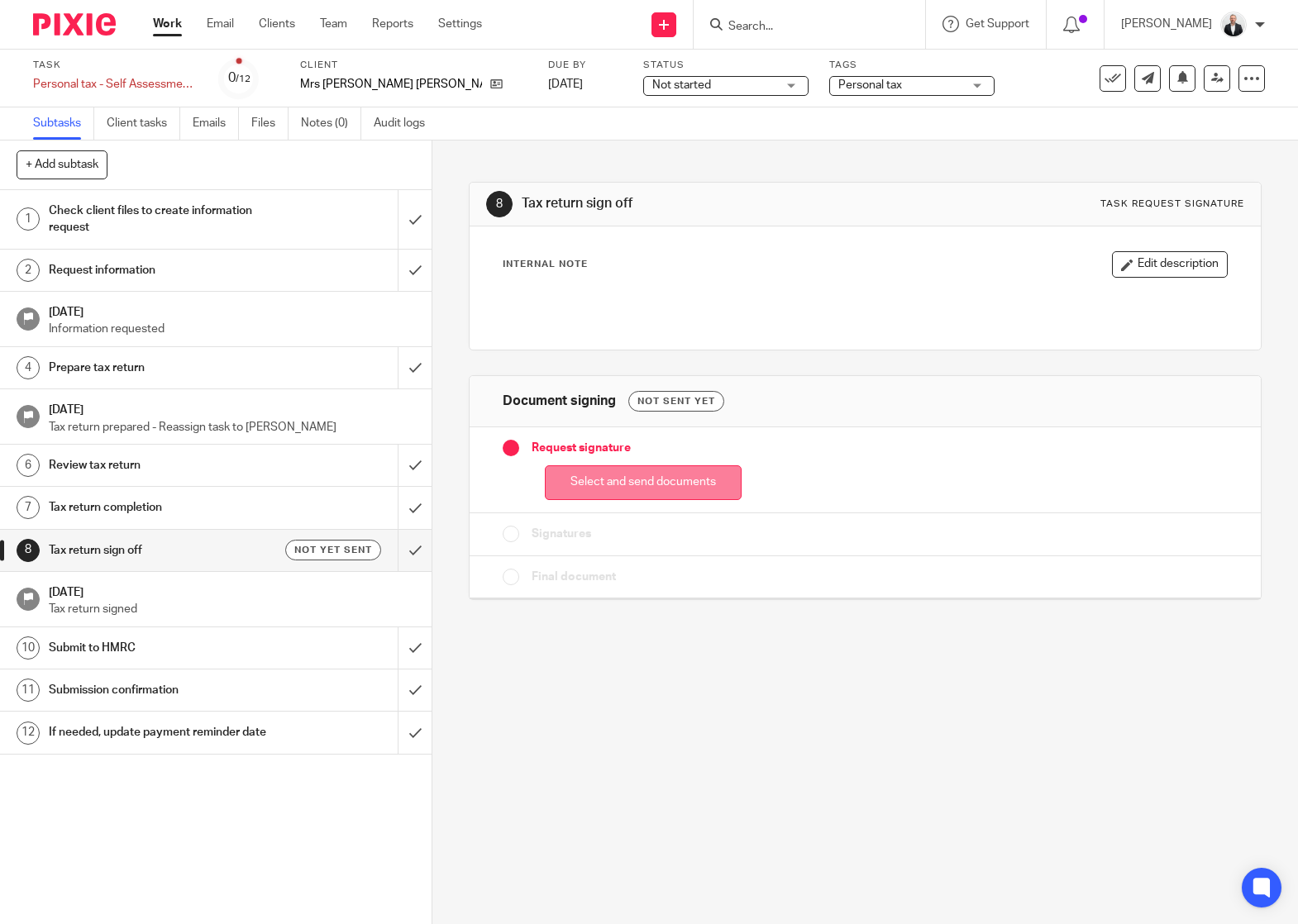
click at [715, 481] on button "Select and send documents" at bounding box center [644, 483] width 197 height 35
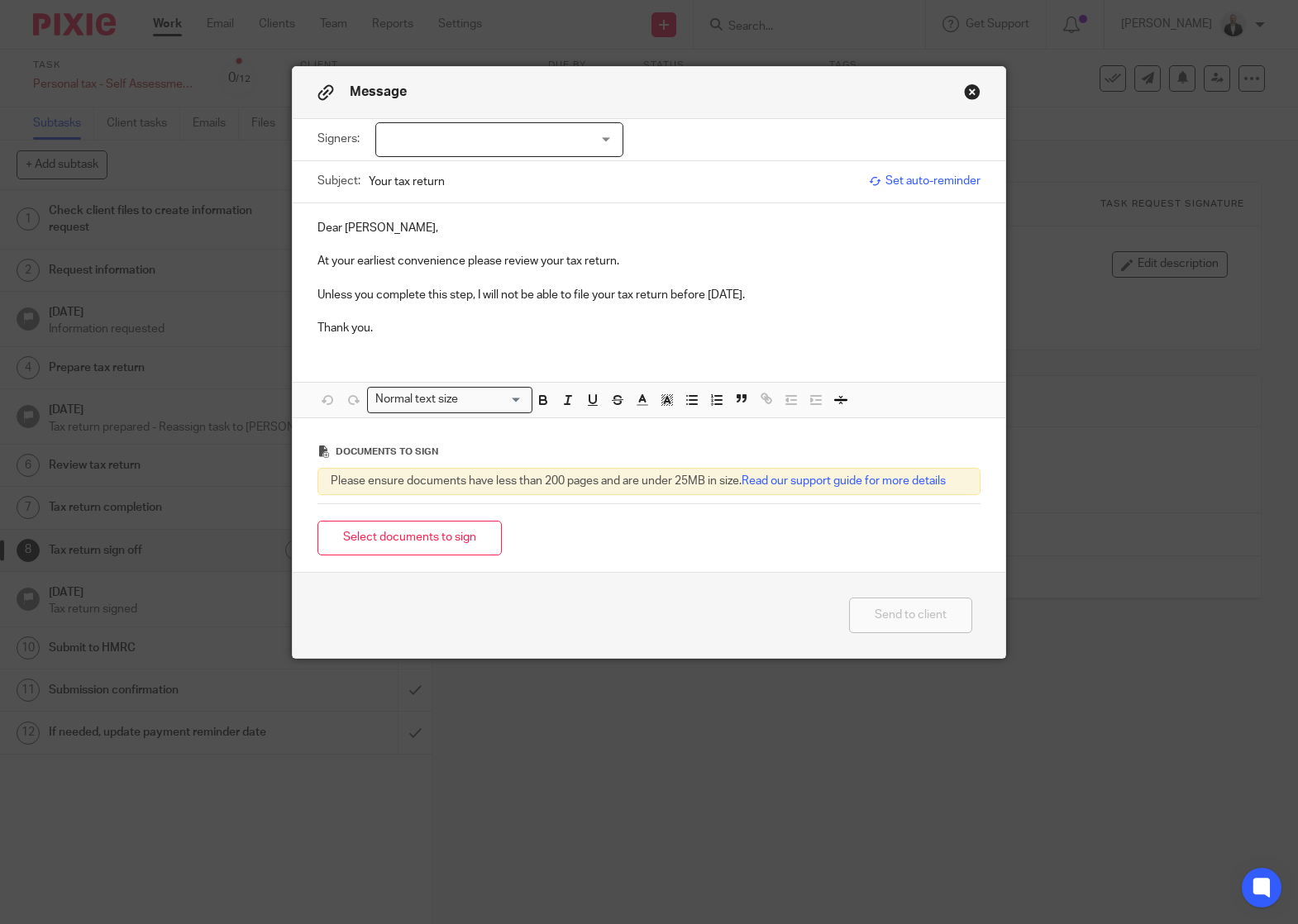
click at [531, 134] on div at bounding box center [498, 140] width 248 height 34
click at [469, 184] on li "[PERSON_NAME]" at bounding box center [494, 173] width 247 height 33
checkbox input "true"
drag, startPoint x: 600, startPoint y: 251, endPoint x: 576, endPoint y: 246, distance: 24.5
click at [600, 248] on p at bounding box center [649, 244] width 663 height 16
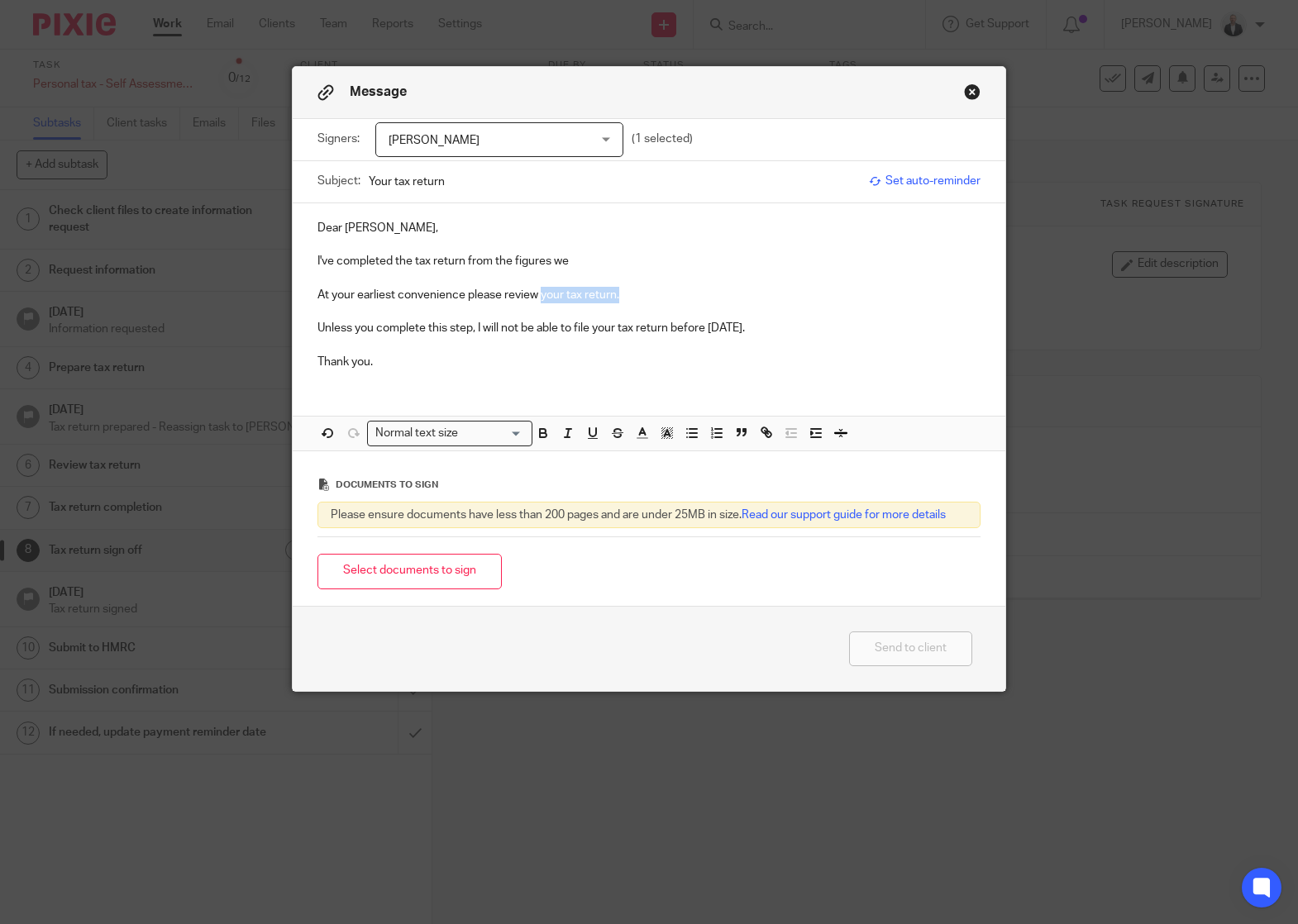
drag, startPoint x: 536, startPoint y: 296, endPoint x: 612, endPoint y: 296, distance: 76.0
click at [612, 296] on p "At your earliest convenience please review your tax return." at bounding box center [649, 295] width 663 height 16
drag, startPoint x: 308, startPoint y: 325, endPoint x: 806, endPoint y: 338, distance: 498.2
click at [806, 338] on div "Dear Katie, I've completed the tax return from the figures we At your earliest …" at bounding box center [649, 294] width 713 height 180
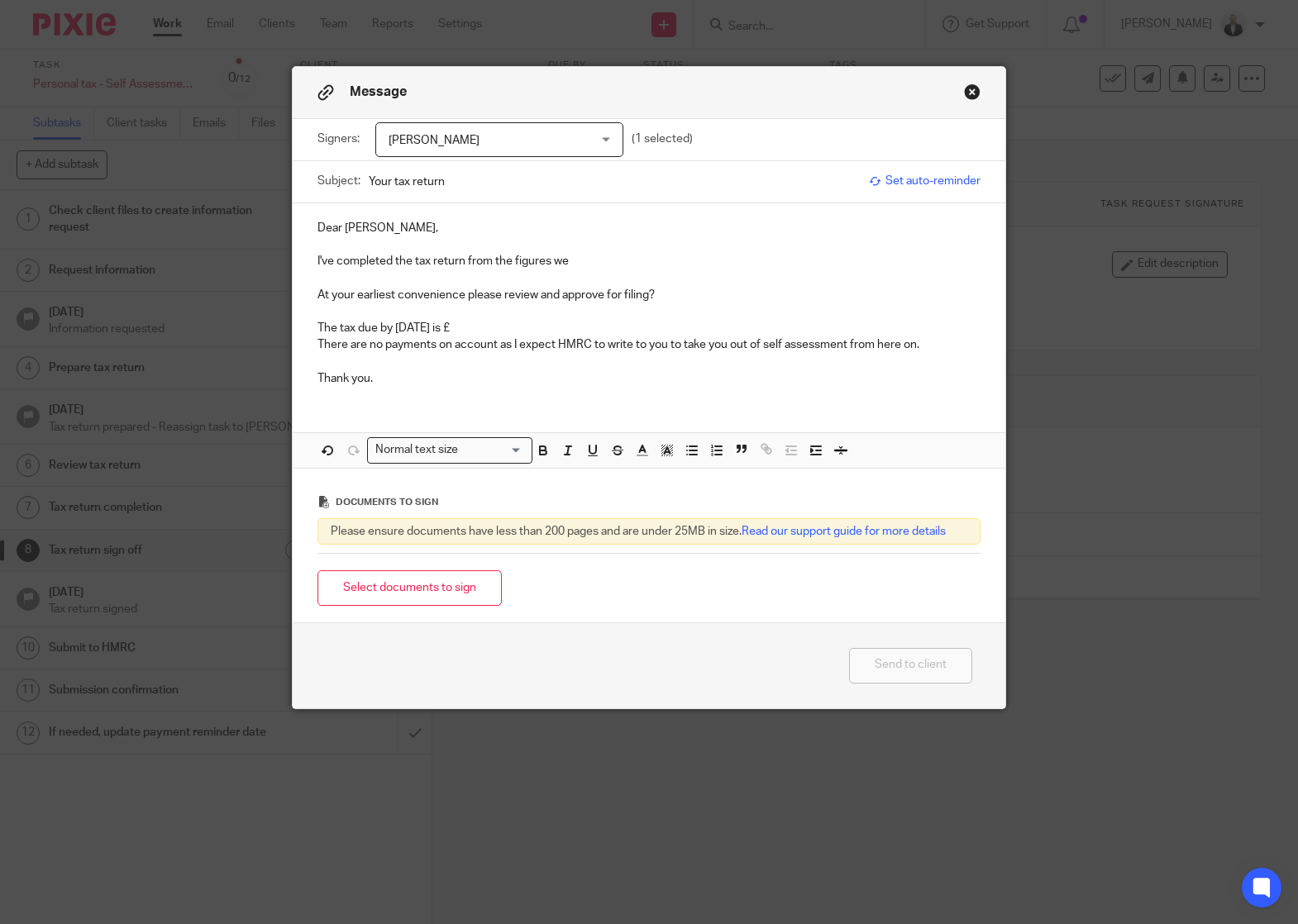
click at [1149, 265] on div "Message Signers: Katie Wilson Katie Wilson (1 selected) Subject: Your tax retur…" at bounding box center [649, 462] width 1298 height 924
click at [870, 409] on div "Dear Katie, I've completed the tax return from the figures we At your earliest …" at bounding box center [649, 336] width 713 height 265
click at [570, 332] on p "The tax due by 31st January 2026 is £" at bounding box center [649, 327] width 663 height 16
drag, startPoint x: 806, startPoint y: 375, endPoint x: 764, endPoint y: 355, distance: 46.5
click at [806, 375] on p "Thank you." at bounding box center [649, 378] width 663 height 16
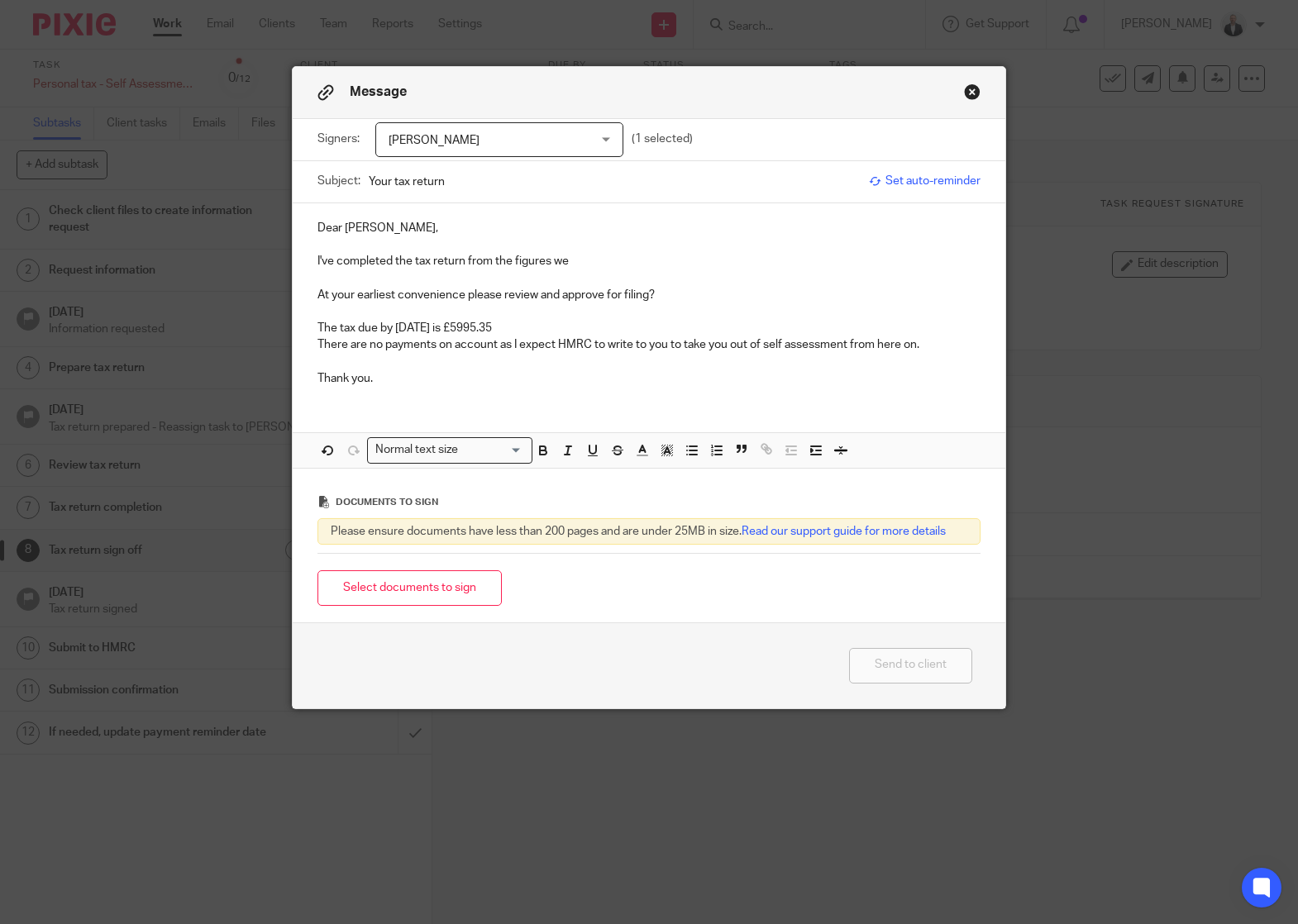
click at [518, 327] on p "The tax due by 31st January 2026 is £5995.35" at bounding box center [649, 327] width 663 height 16
click at [372, 581] on button "Select documents to sign" at bounding box center [409, 587] width 185 height 35
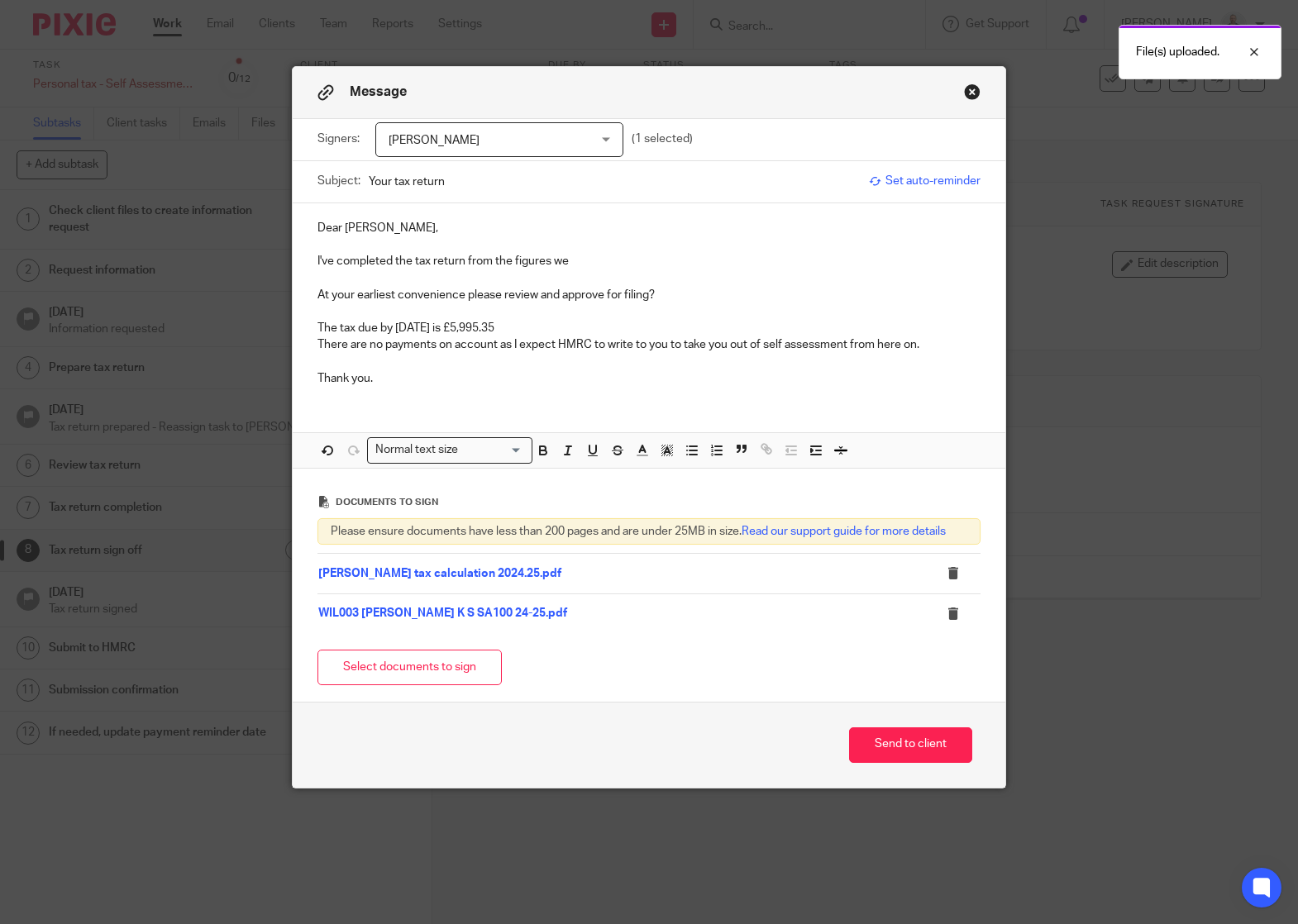
click at [875, 290] on p "At your earliest convenience please review and approve for filing?" at bounding box center [649, 295] width 663 height 16
click at [900, 288] on p "At your earliest convenience please review and approve for filing?" at bounding box center [649, 295] width 663 height 16
click at [630, 265] on p "I've completed the tax return from the figures we" at bounding box center [649, 260] width 663 height 16
click at [655, 296] on p "At your earliest convenience please review and approve for filing?" at bounding box center [649, 295] width 663 height 16
click at [506, 296] on p "At your earliest convenience please review and approve for filing." at bounding box center [649, 295] width 663 height 16
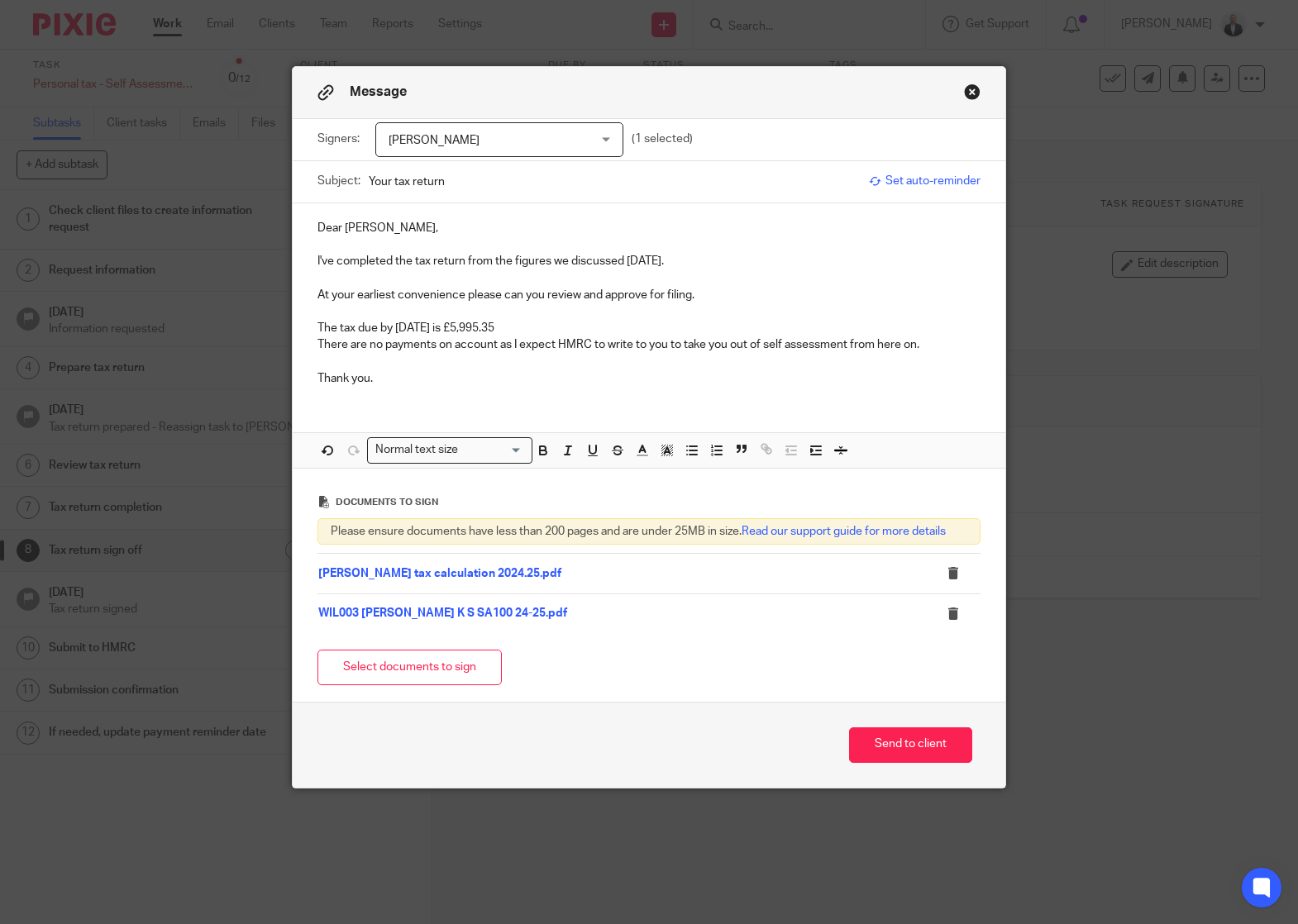
click at [595, 327] on p "The tax due by 31st January 2026 is £5,995.35" at bounding box center [649, 327] width 663 height 16
click at [880, 308] on p at bounding box center [649, 311] width 663 height 16
click at [789, 305] on p at bounding box center [649, 311] width 663 height 16
click at [677, 330] on p "The tax due by 31st January 2026 is £5,995.35 which is" at bounding box center [649, 327] width 663 height 16
click at [831, 385] on p "Thank you." at bounding box center [649, 378] width 663 height 16
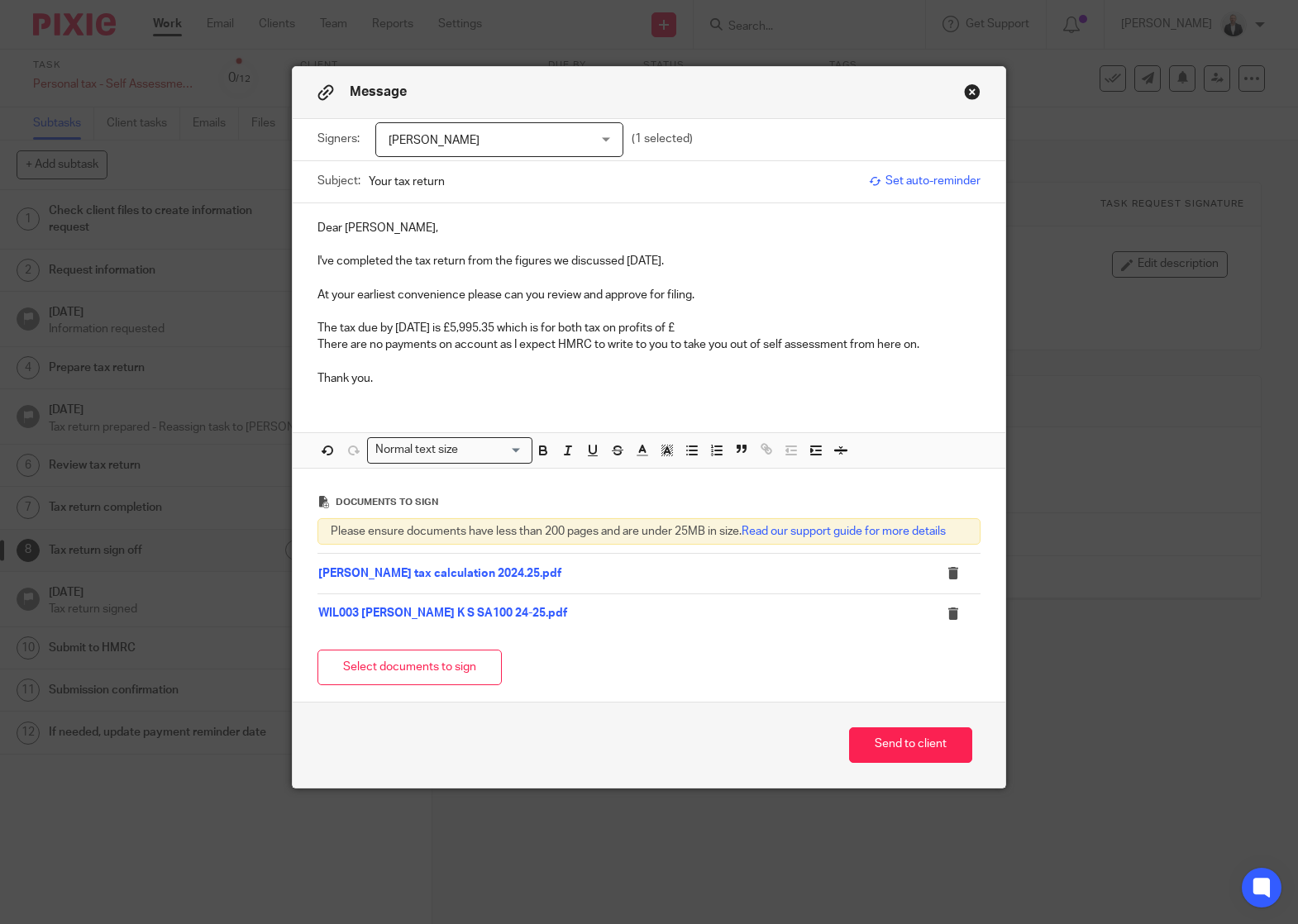
click at [752, 319] on p at bounding box center [649, 311] width 663 height 16
click at [749, 322] on p "The tax due by 31st January 2026 is £5,995.35 which is for both tax on profits …" at bounding box center [649, 327] width 663 height 16
click at [903, 335] on p "The tax due by 31st January 2026 is £5,995.35 which is for both tax on profits …" at bounding box center [649, 327] width 663 height 16
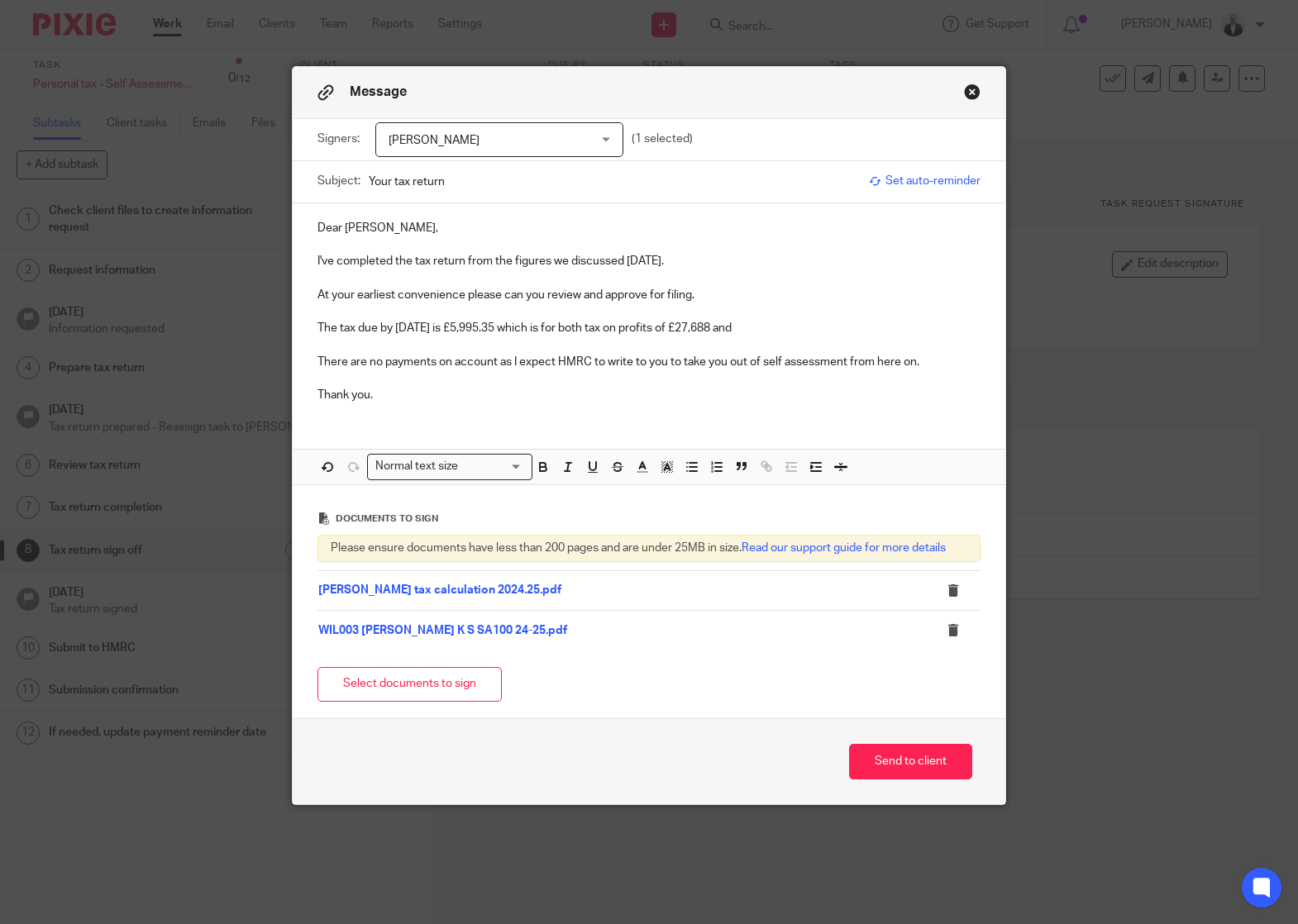
click at [600, 332] on p "The tax due by 31st January 2026 is £5,995.35 which is for both tax on profits …" at bounding box center [649, 327] width 663 height 16
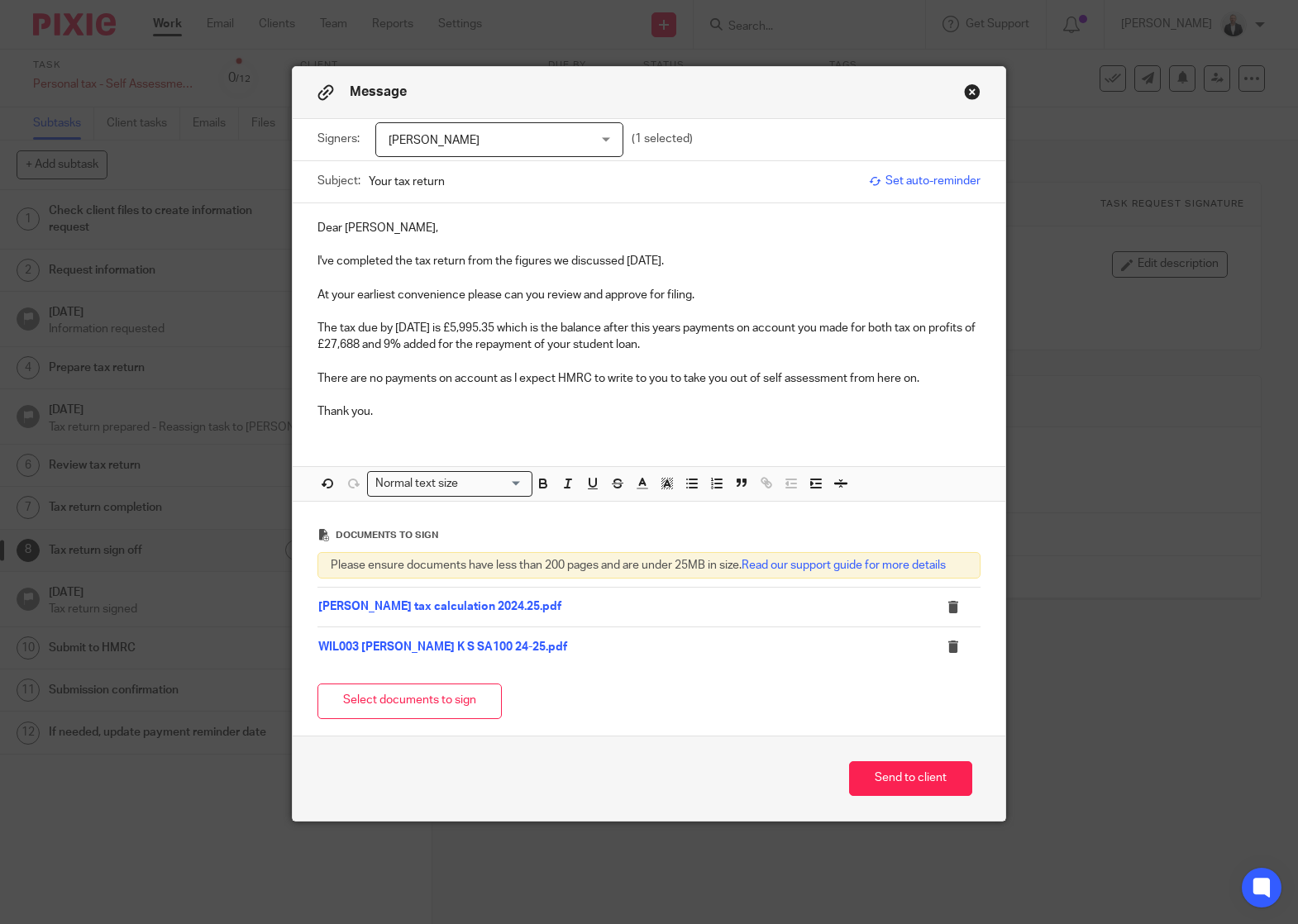
click at [509, 344] on p "The tax due by 31st January 2026 is £5,995.35 which is the balance after this y…" at bounding box center [649, 336] width 663 height 33
click at [799, 340] on p "The tax due by 31st January 2026 is £5,995.35 which is the balance after this y…" at bounding box center [649, 336] width 663 height 33
click at [979, 380] on div "Dear Katie, I've completed the tax return from the figures we discussed yesterd…" at bounding box center [649, 319] width 713 height 230
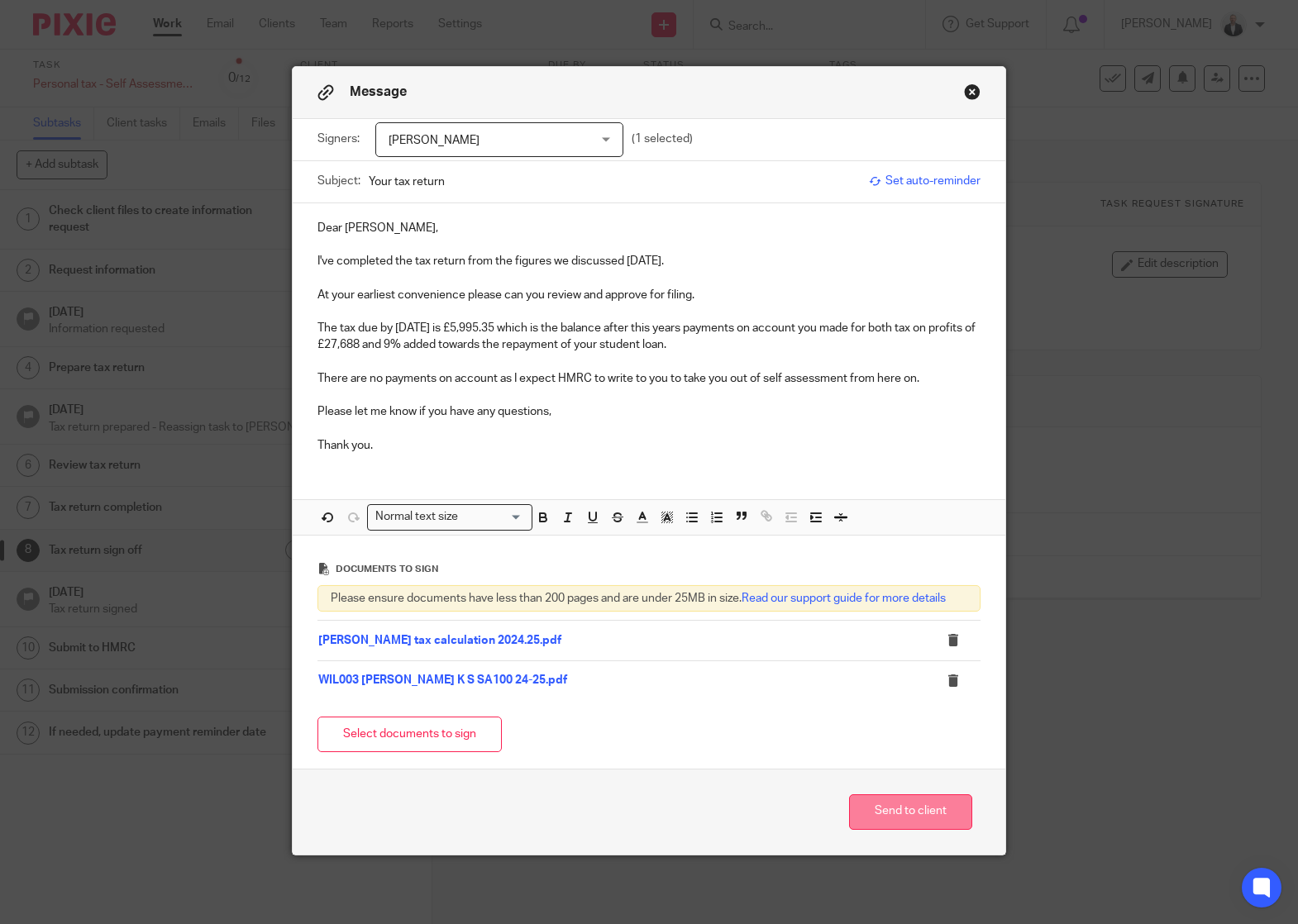
click at [930, 811] on button "Send to client" at bounding box center [911, 812] width 123 height 35
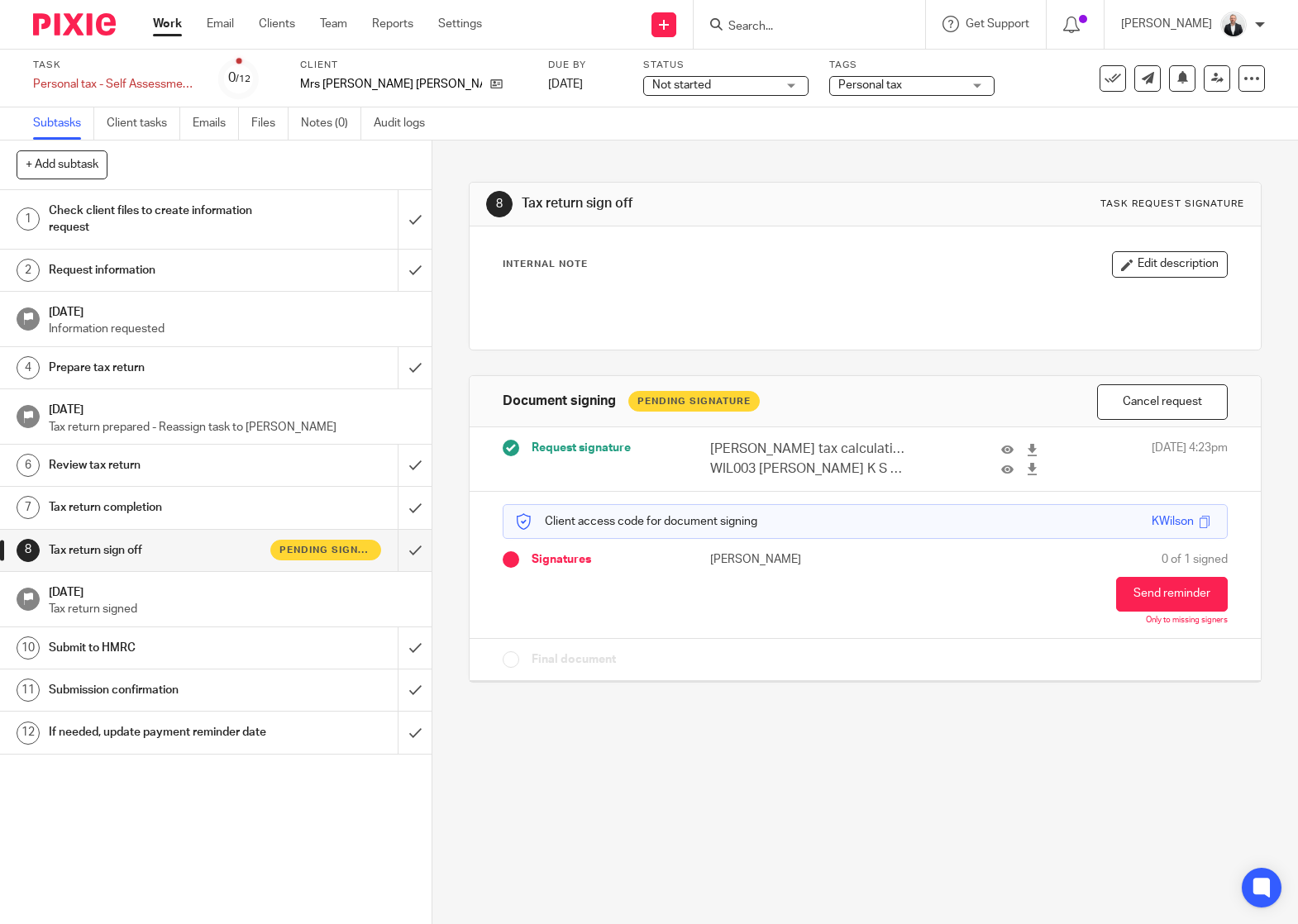
click at [846, 28] on input "Search" at bounding box center [802, 28] width 149 height 15
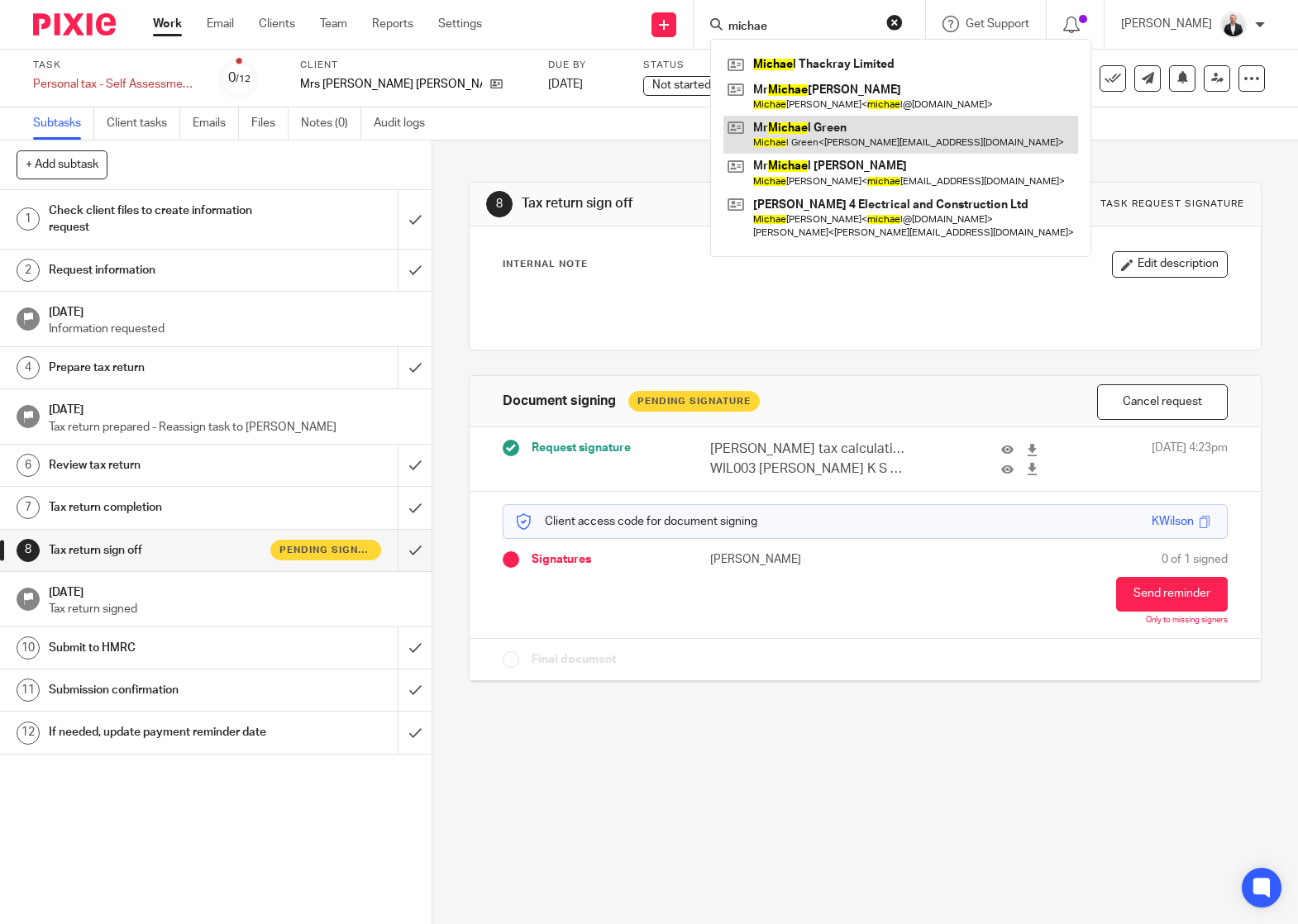
type input "michae"
click at [875, 134] on link at bounding box center [900, 135] width 355 height 38
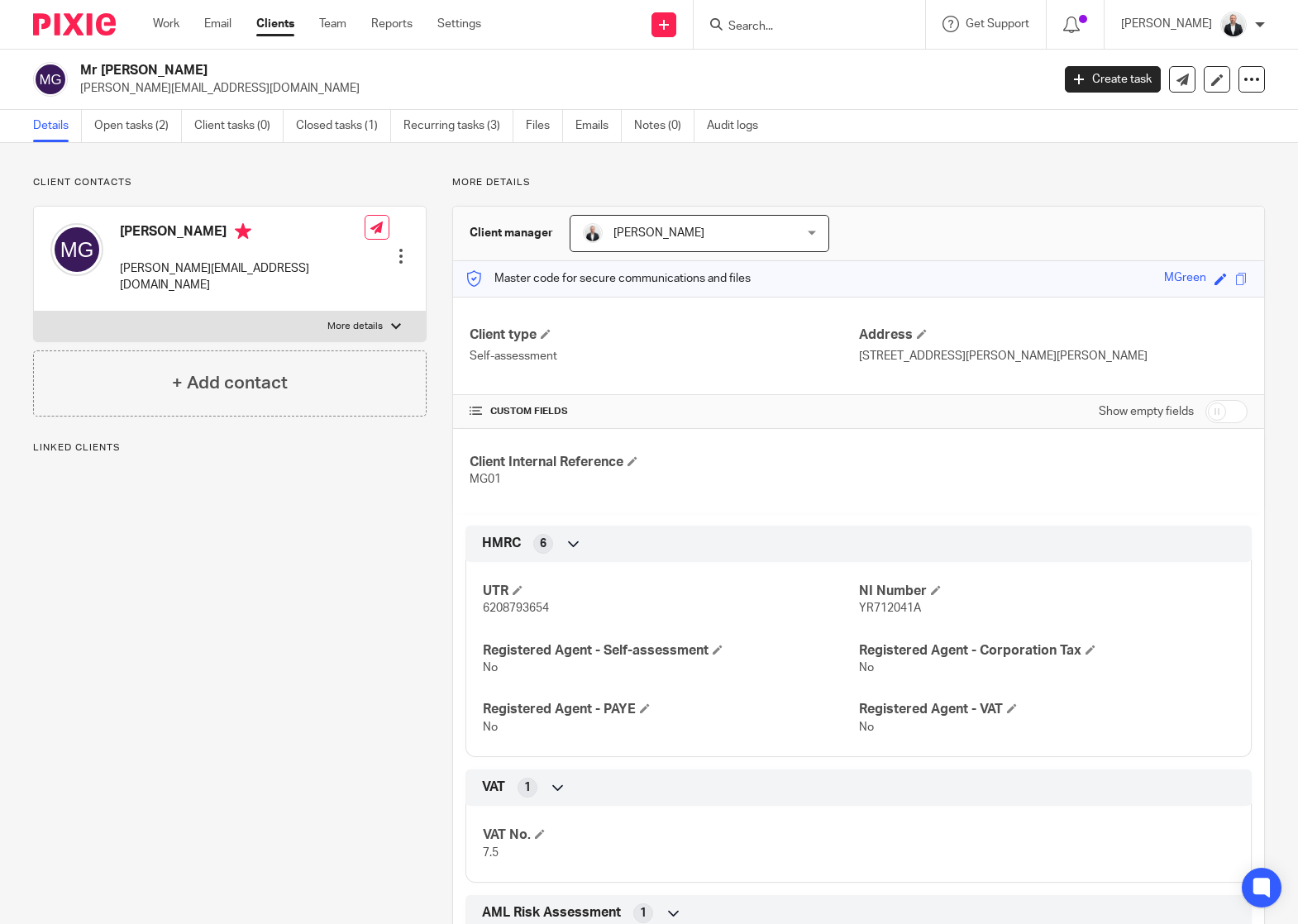
click at [124, 121] on link "Open tasks (2)" at bounding box center [139, 126] width 88 height 33
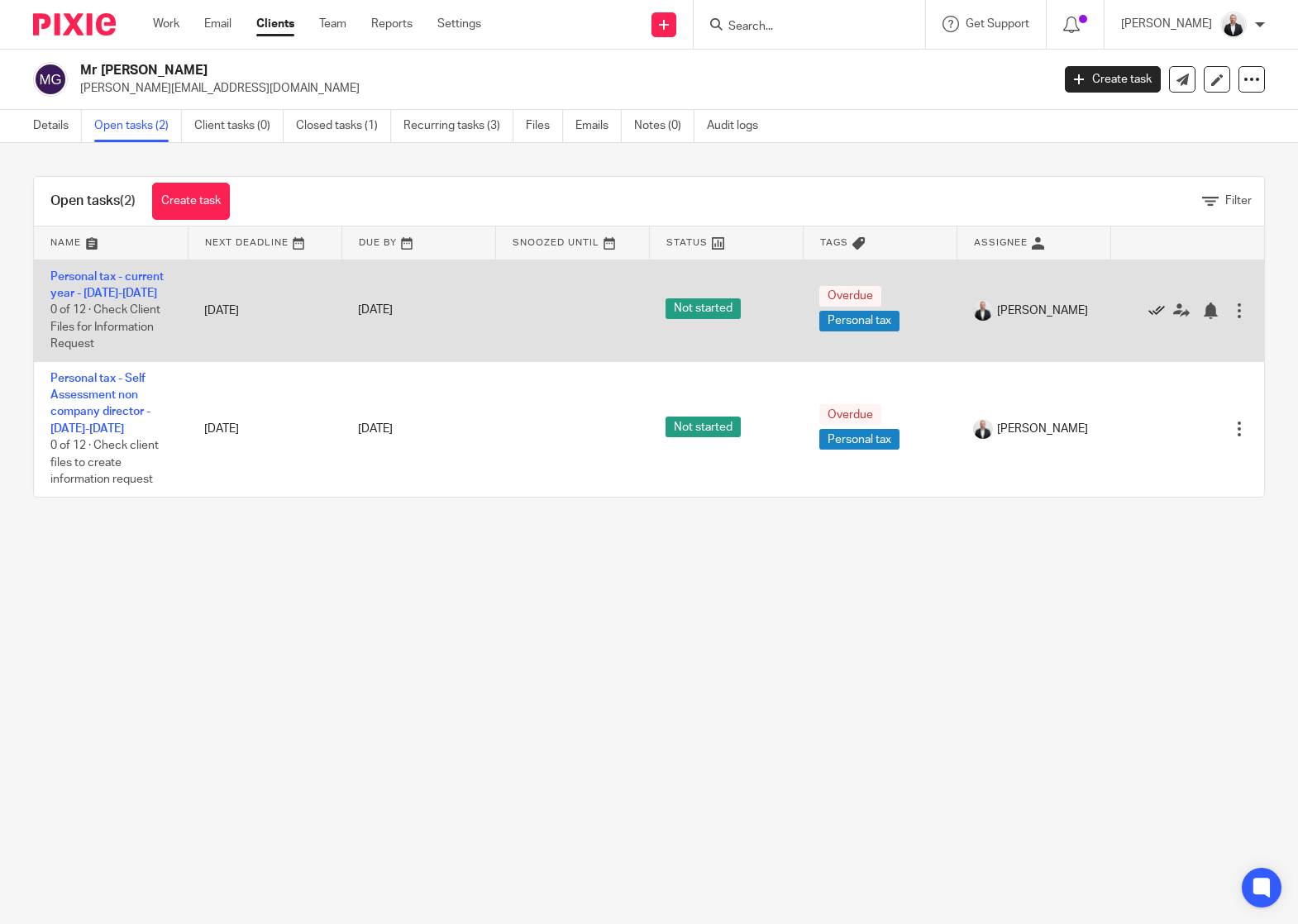
click at [1149, 305] on icon at bounding box center [1156, 310] width 16 height 16
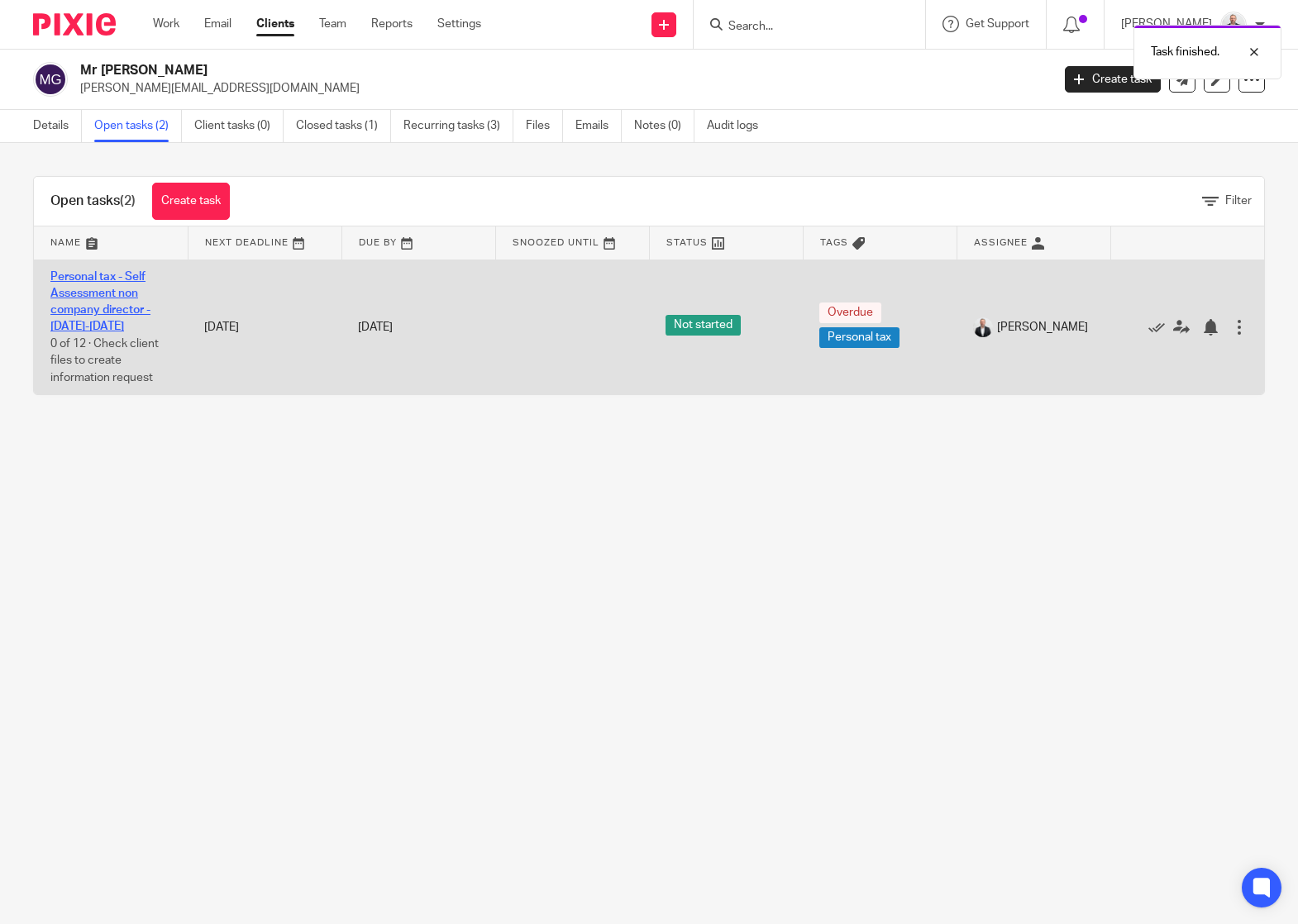
click at [114, 290] on link "Personal tax - Self Assessment non company director - [DATE]-[DATE]" at bounding box center [100, 301] width 100 height 62
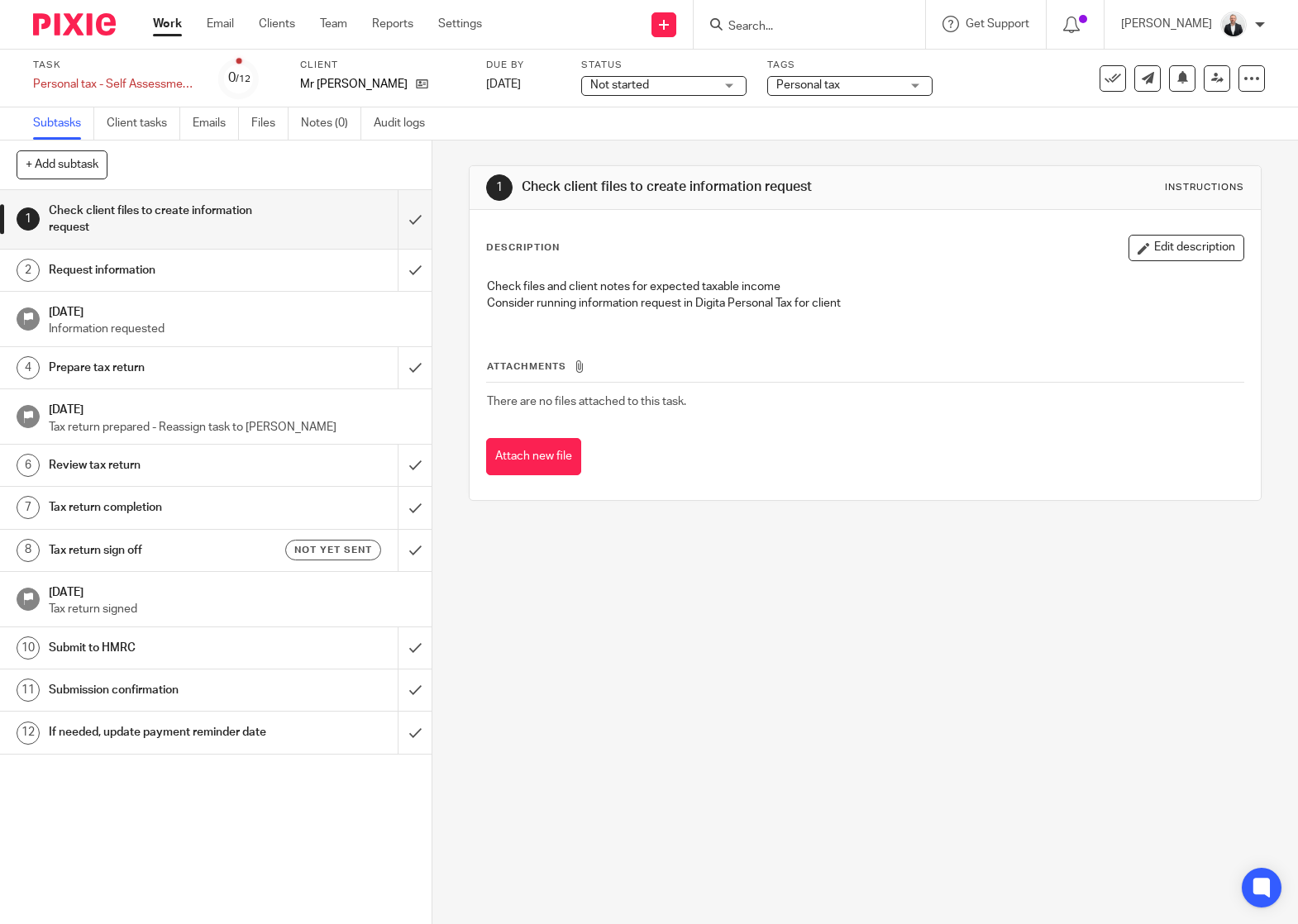
click at [221, 288] on link "2 Request information" at bounding box center [199, 270] width 398 height 41
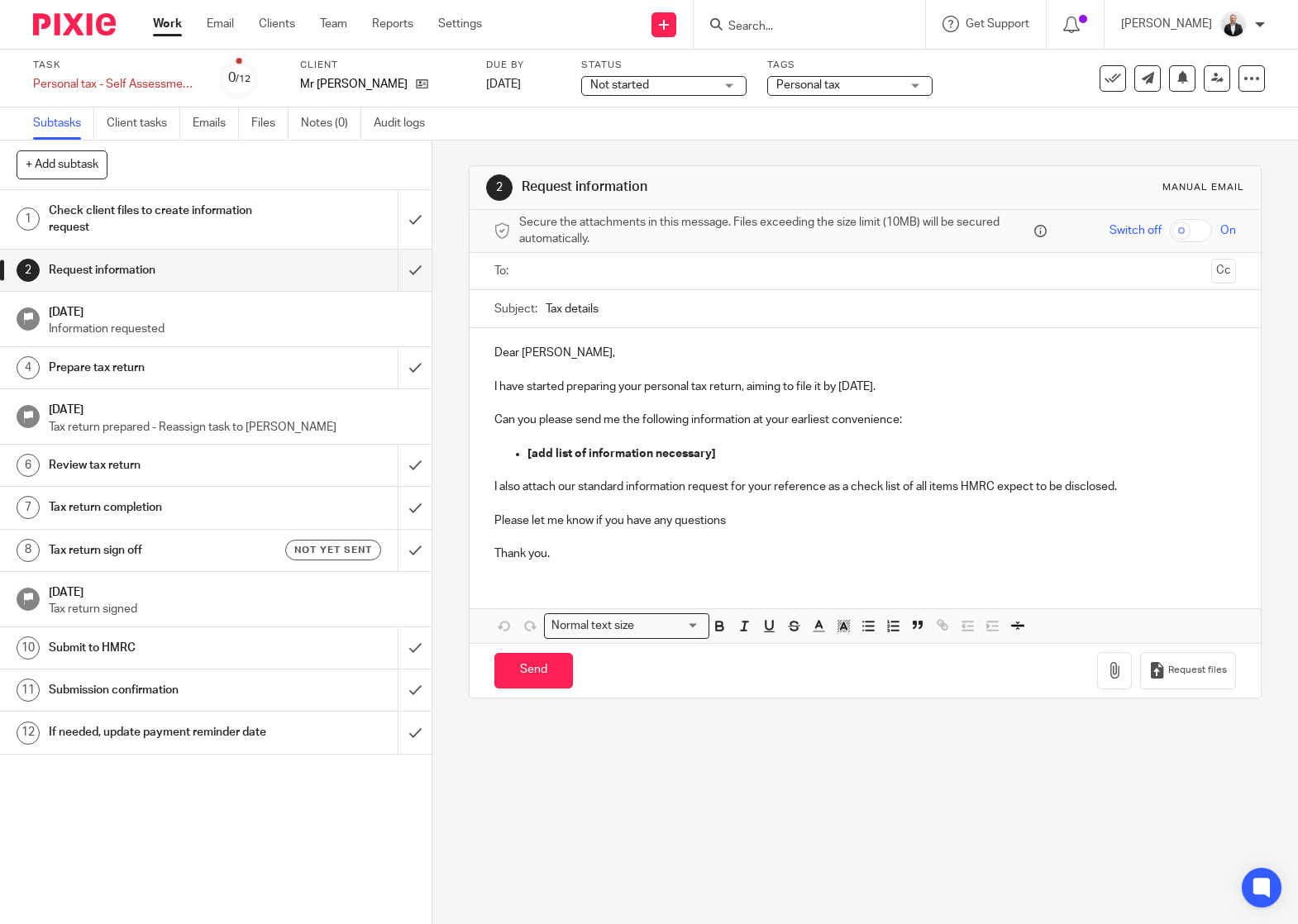
click at [600, 277] on input "text" at bounding box center [865, 272] width 679 height 19
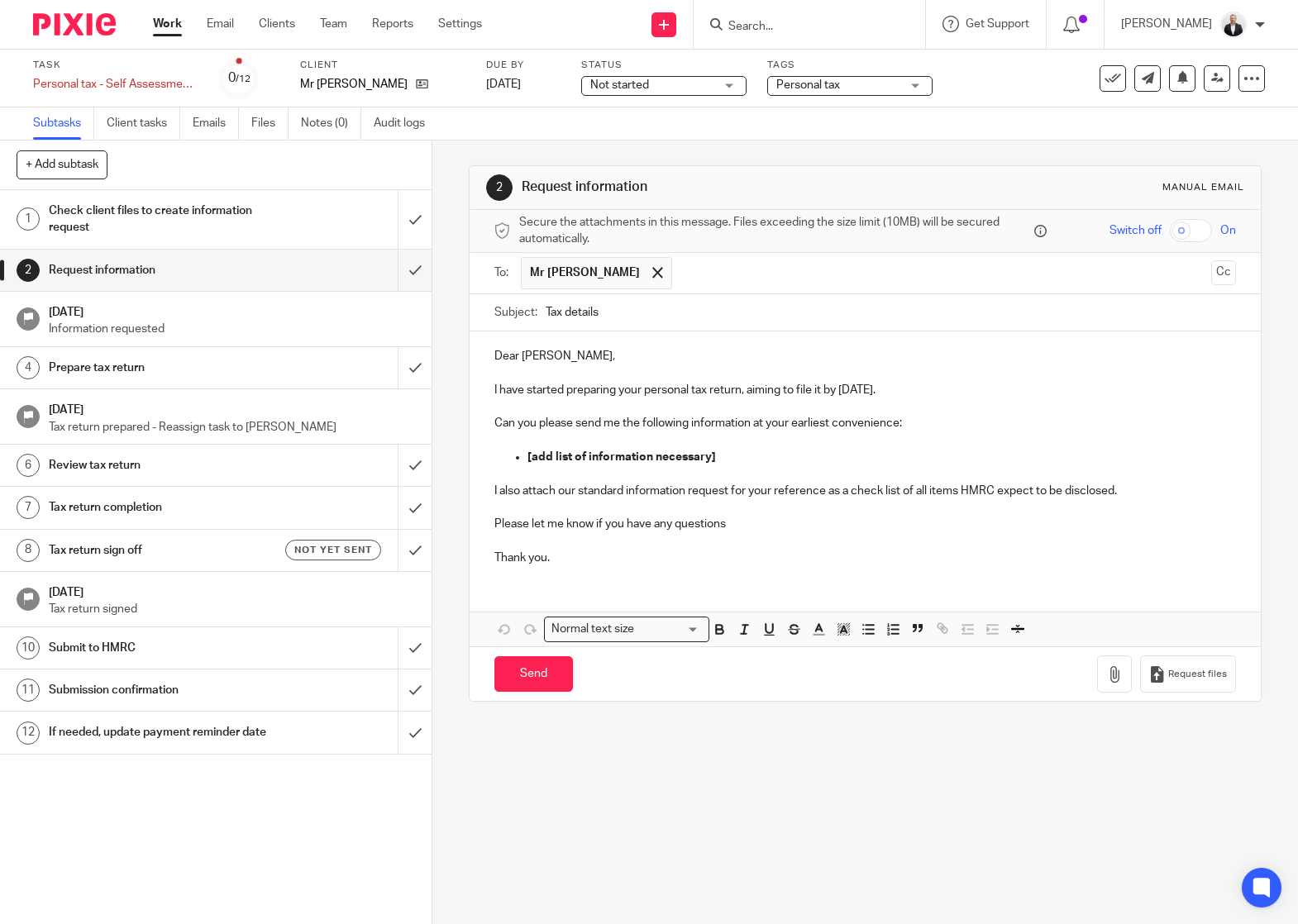
click at [514, 386] on p "I have started preparing your personal tax return, aiming to file it by [DATE]." at bounding box center [865, 389] width 741 height 16
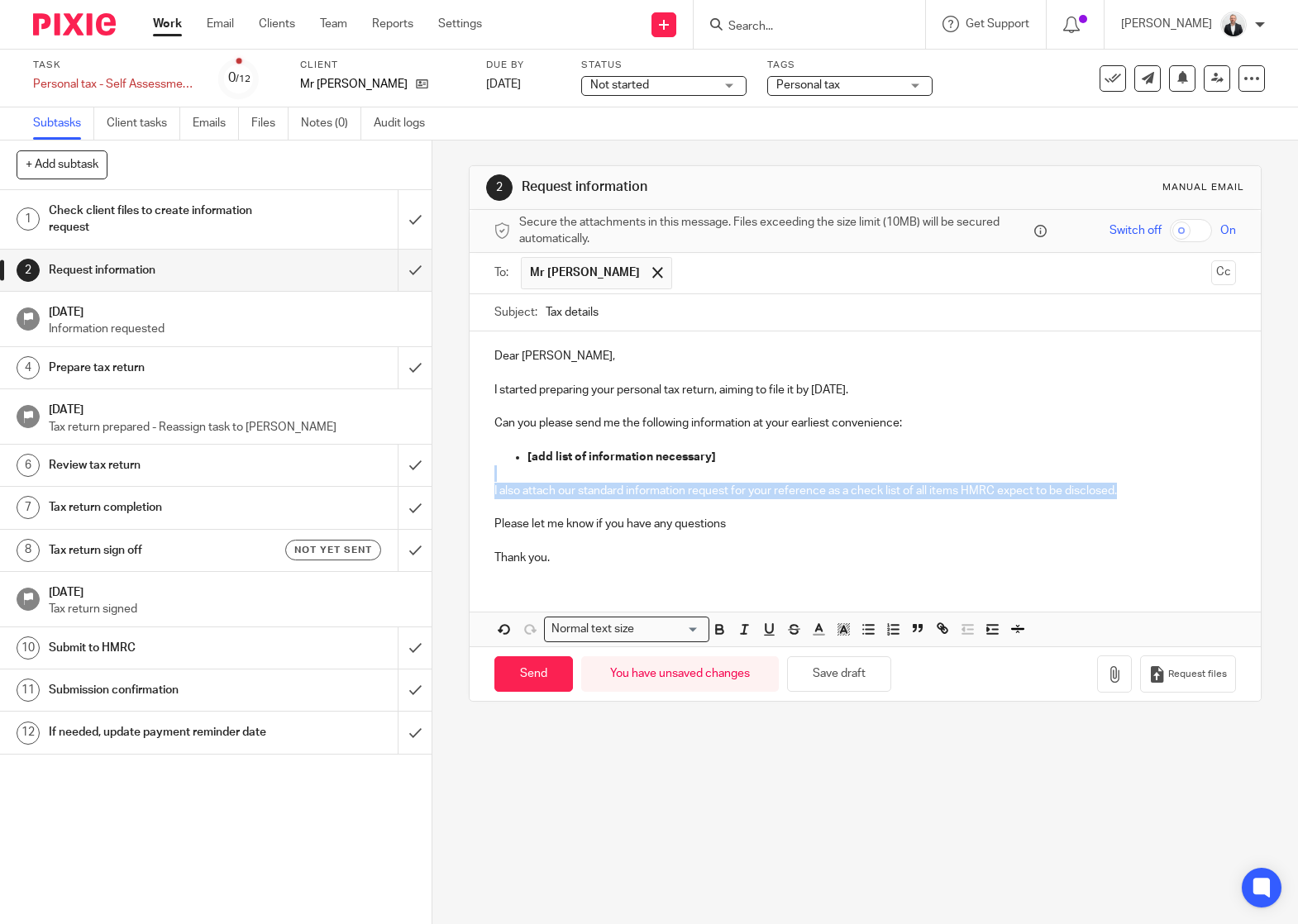
drag, startPoint x: 1138, startPoint y: 491, endPoint x: 511, endPoint y: 478, distance: 627.1
click at [511, 478] on div "Dear [PERSON_NAME], I started preparing your personal tax return, aiming to fil…" at bounding box center [865, 455] width 791 height 247
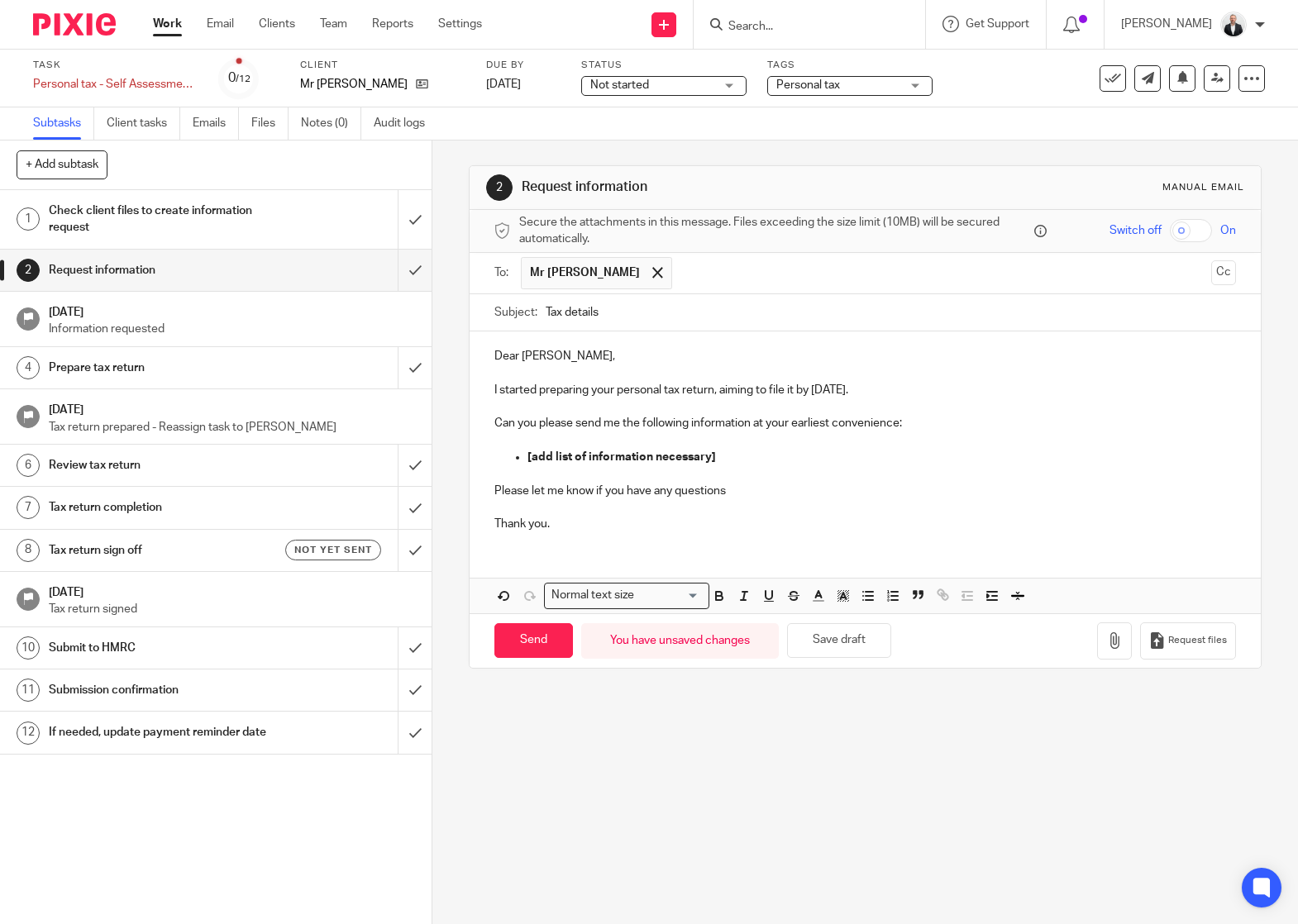
click at [533, 357] on p "Dear [PERSON_NAME]," at bounding box center [865, 356] width 741 height 16
drag, startPoint x: 757, startPoint y: 459, endPoint x: 357, endPoint y: 454, distance: 400.0
click at [357, 454] on div "+ Add subtask Cancel + Add 1 Check client files to create information request 2…" at bounding box center [649, 532] width 1298 height 783
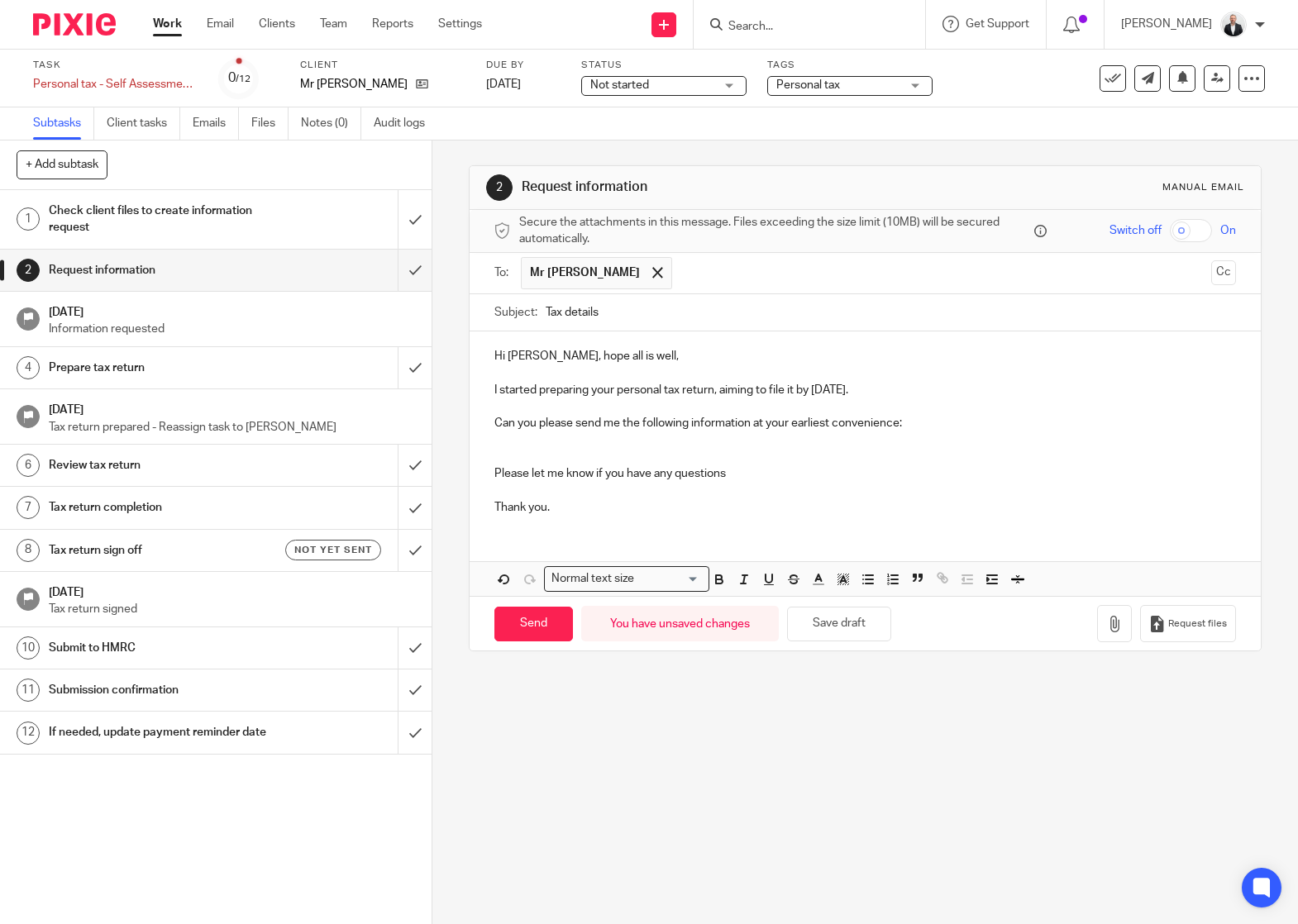
click at [1000, 478] on p "Please let me know if you have any questions" at bounding box center [865, 473] width 741 height 16
click at [791, 436] on p at bounding box center [865, 440] width 741 height 16
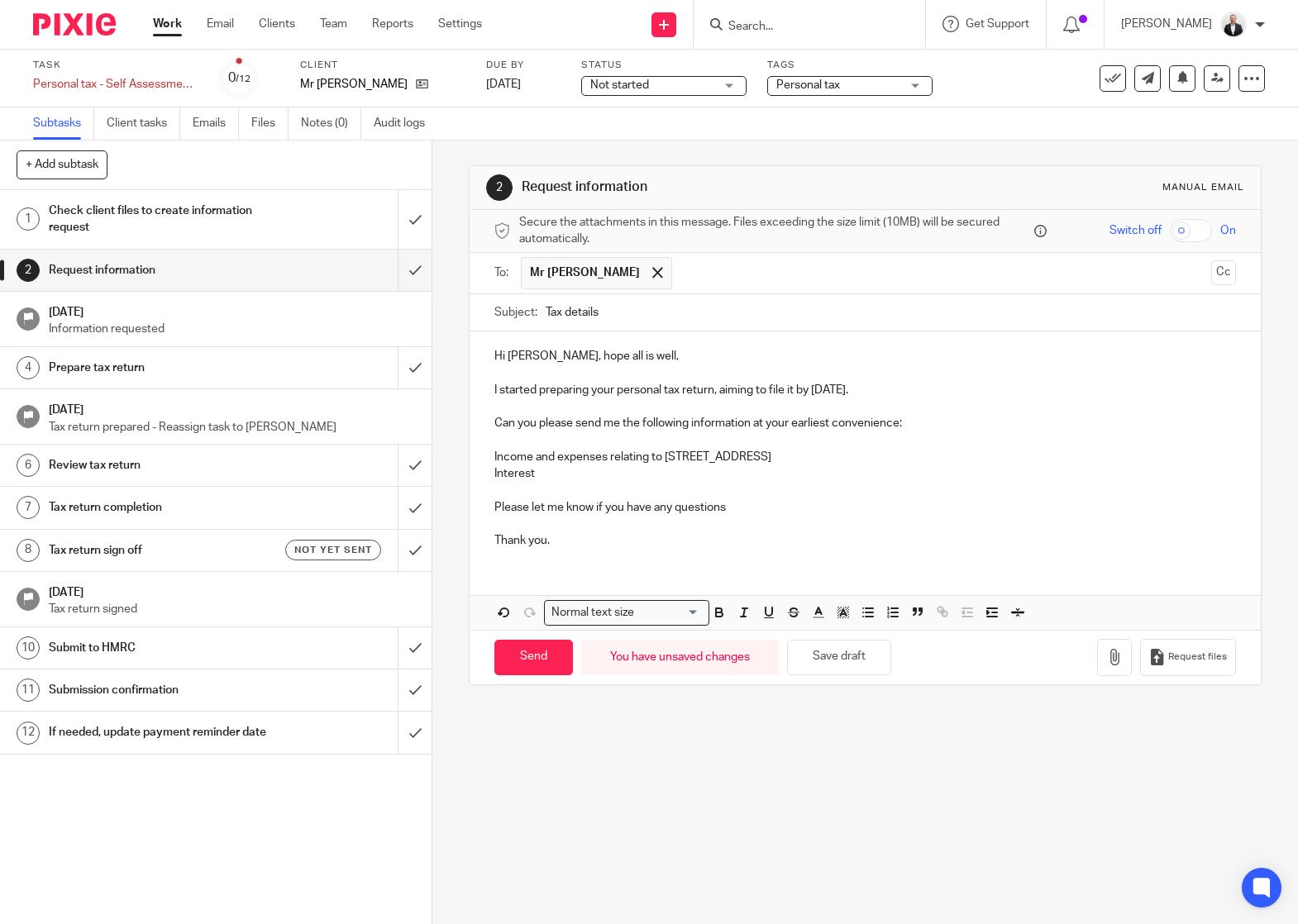
click at [752, 424] on p "Can you please send me the following information at your earliest convenience:" at bounding box center [865, 423] width 741 height 16
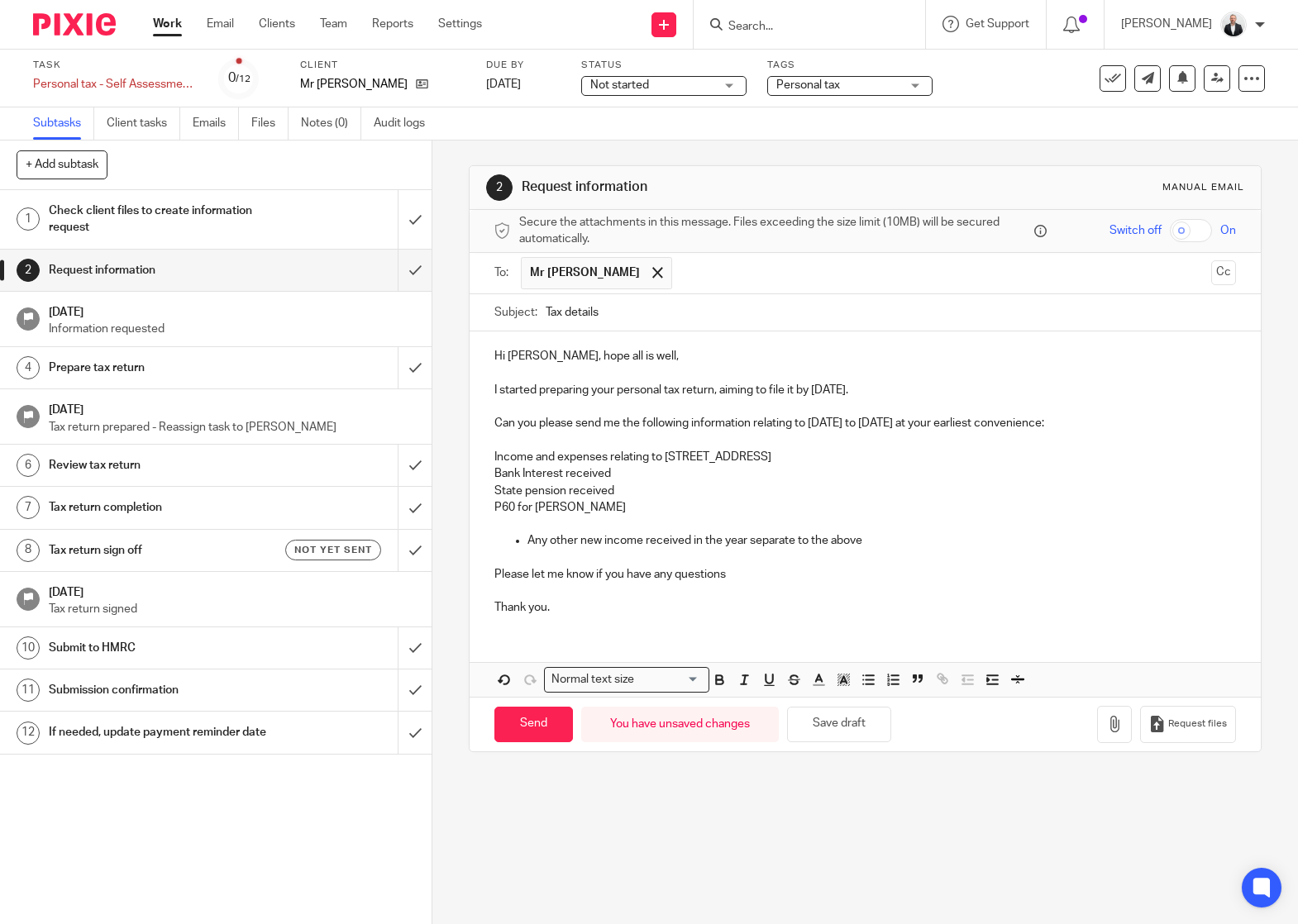
click at [495, 489] on p "State pension received" at bounding box center [865, 491] width 741 height 16
click at [640, 478] on p "Bank Interest received" at bounding box center [865, 473] width 741 height 16
drag, startPoint x: 553, startPoint y: 615, endPoint x: 473, endPoint y: 610, distance: 80.2
click at [473, 610] on div "Hi [PERSON_NAME], hope all is well, I started preparing your personal tax retur…" at bounding box center [865, 480] width 791 height 297
click at [516, 389] on p "I started preparing your personal tax return, aiming to file it by [DATE]." at bounding box center [865, 389] width 741 height 16
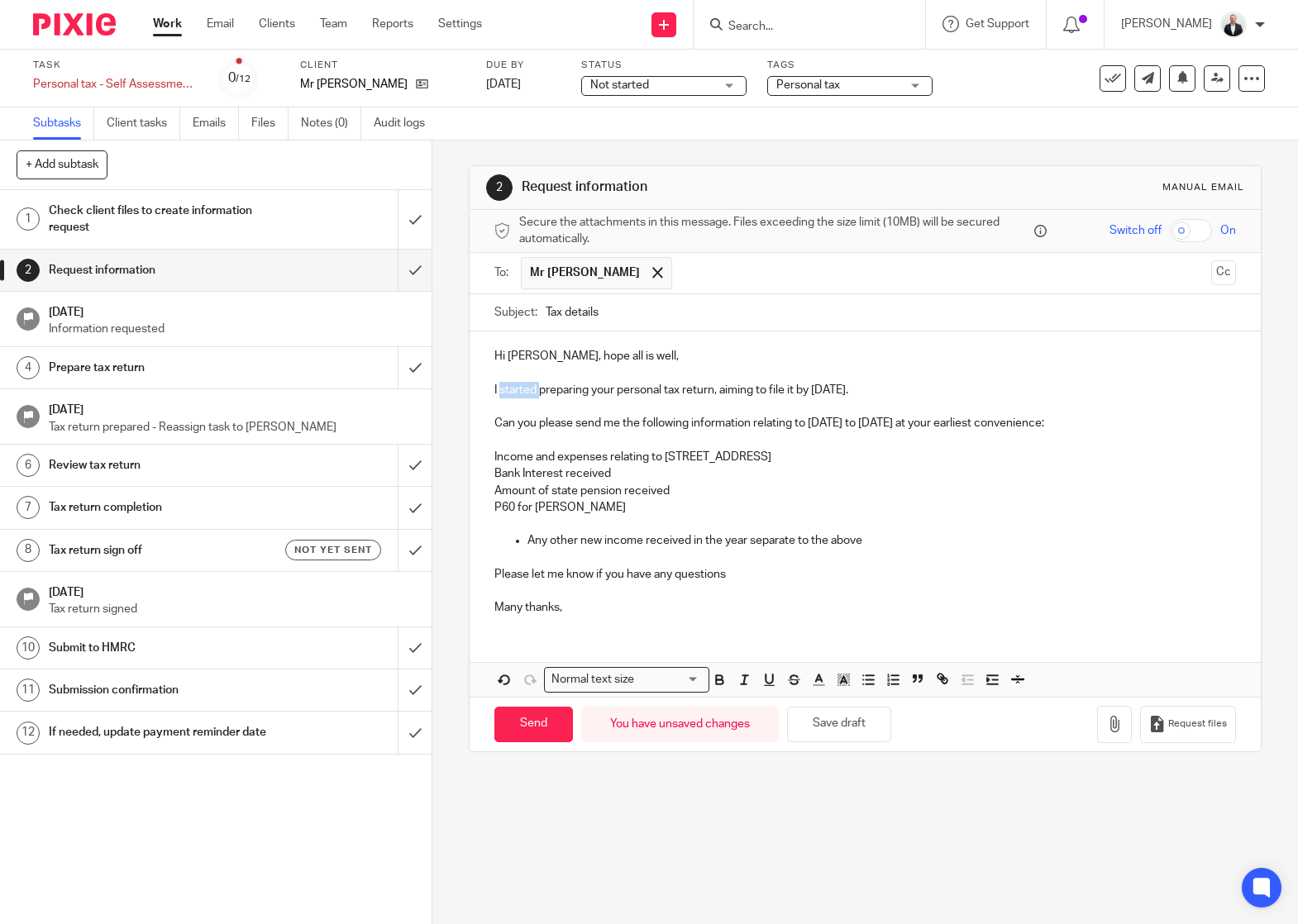
click at [516, 389] on p "I started preparing your personal tax return, aiming to file it by [DATE]." at bounding box center [865, 389] width 741 height 16
click at [746, 389] on p "I can saart preparing your personal tax return, aiming to file it by [DATE]." at bounding box center [865, 389] width 741 height 16
click at [533, 385] on p "I can saart preparing your personal tax return, with the aim to file it by [DAT…" at bounding box center [865, 389] width 741 height 16
click at [536, 389] on p "I can saart preparing your personal tax return, with the aim to file it by [DAT…" at bounding box center [865, 389] width 741 height 16
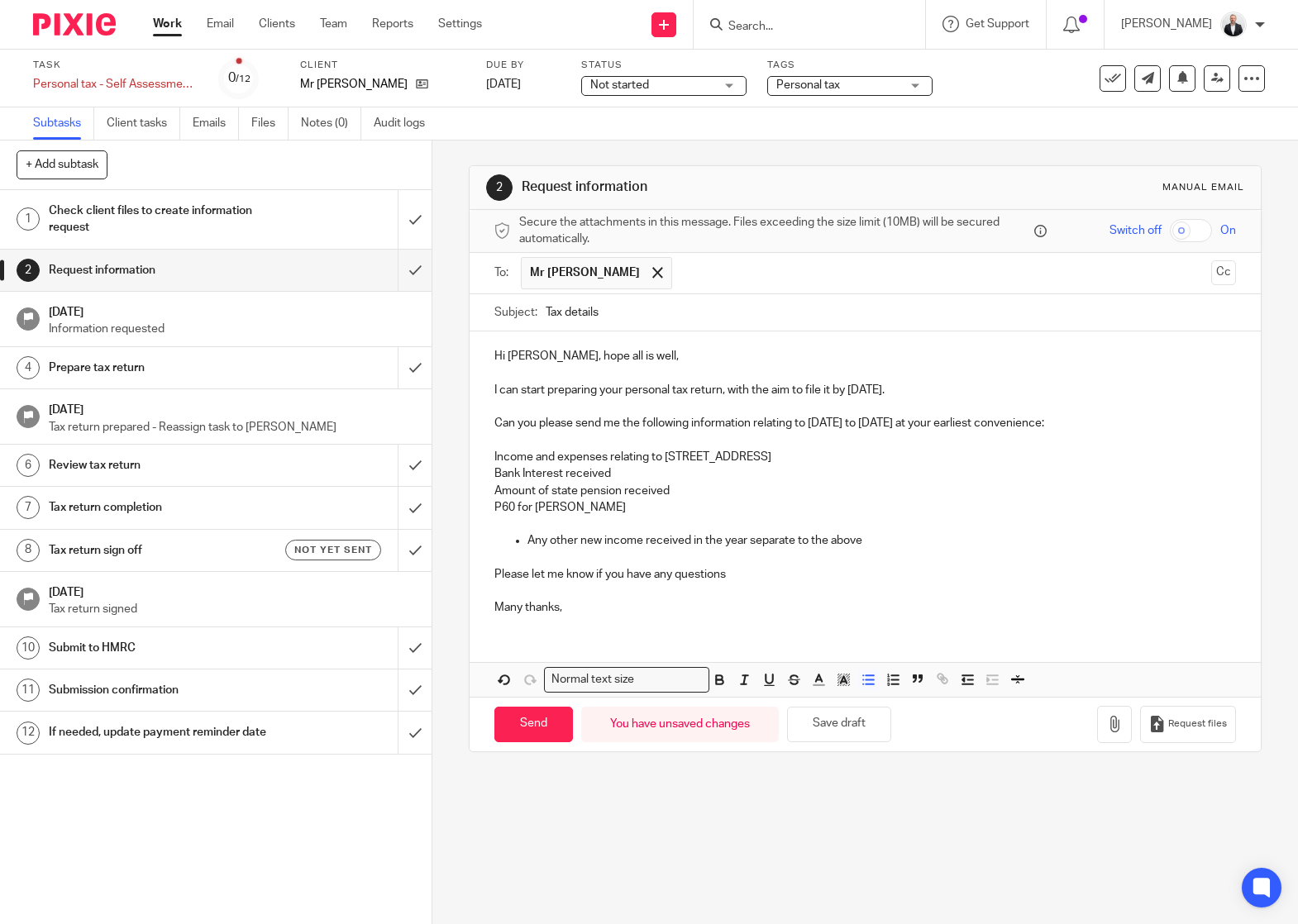
click at [1082, 536] on p "Any other new income received in the year separate to the above" at bounding box center [881, 540] width 709 height 16
drag, startPoint x: 568, startPoint y: 496, endPoint x: 652, endPoint y: 511, distance: 85.3
click at [652, 511] on div "Hi [PERSON_NAME], hope all is well, I can start preparing your personal tax ret…" at bounding box center [865, 480] width 791 height 297
drag, startPoint x: 533, startPoint y: 476, endPoint x: 489, endPoint y: 442, distance: 55.6
click at [495, 442] on p at bounding box center [865, 440] width 741 height 16
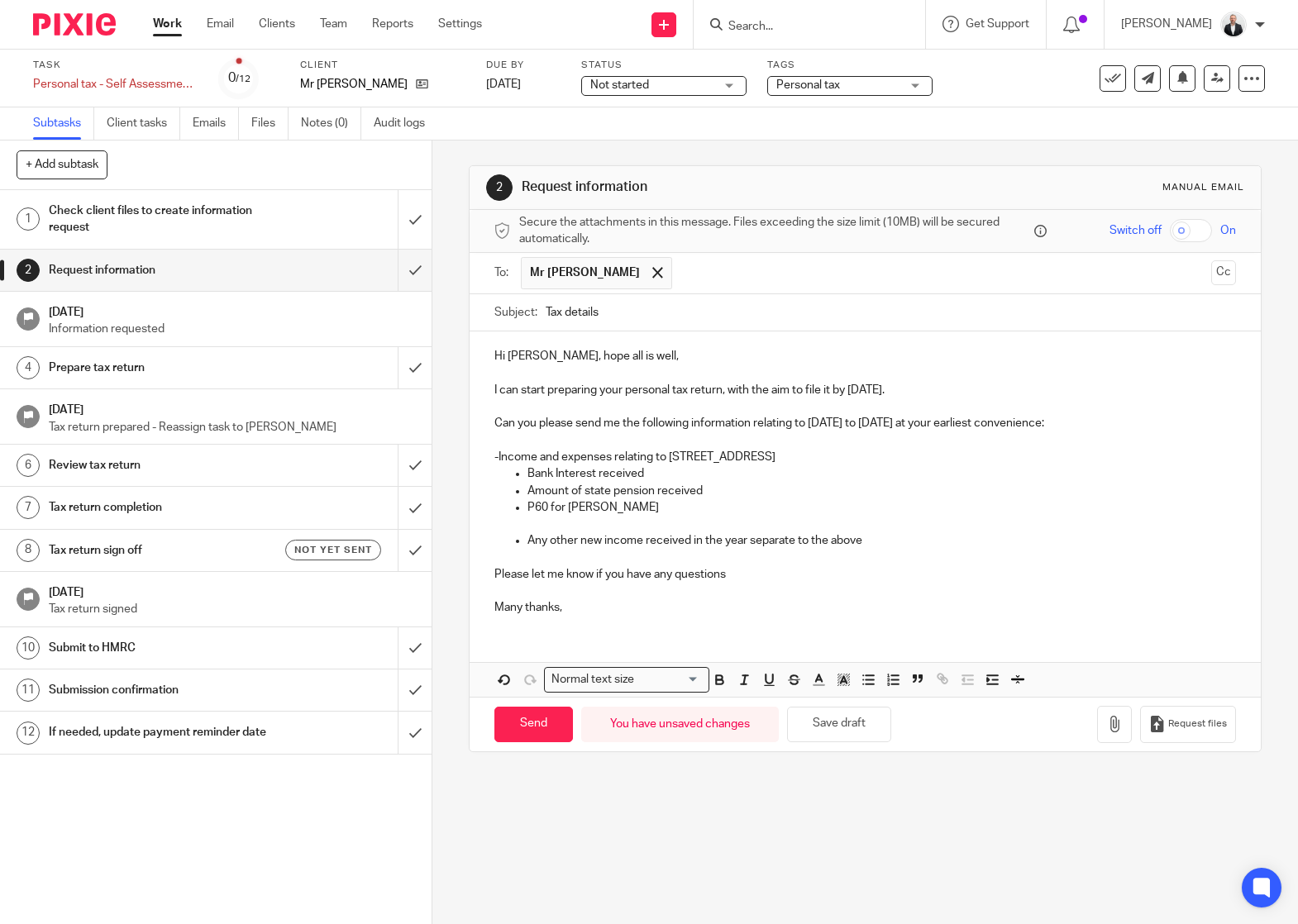
click at [495, 449] on p "-Income and expenses relating to [STREET_ADDRESS]" at bounding box center [865, 456] width 741 height 16
click at [521, 729] on input "Send" at bounding box center [534, 724] width 78 height 35
type input "Sent"
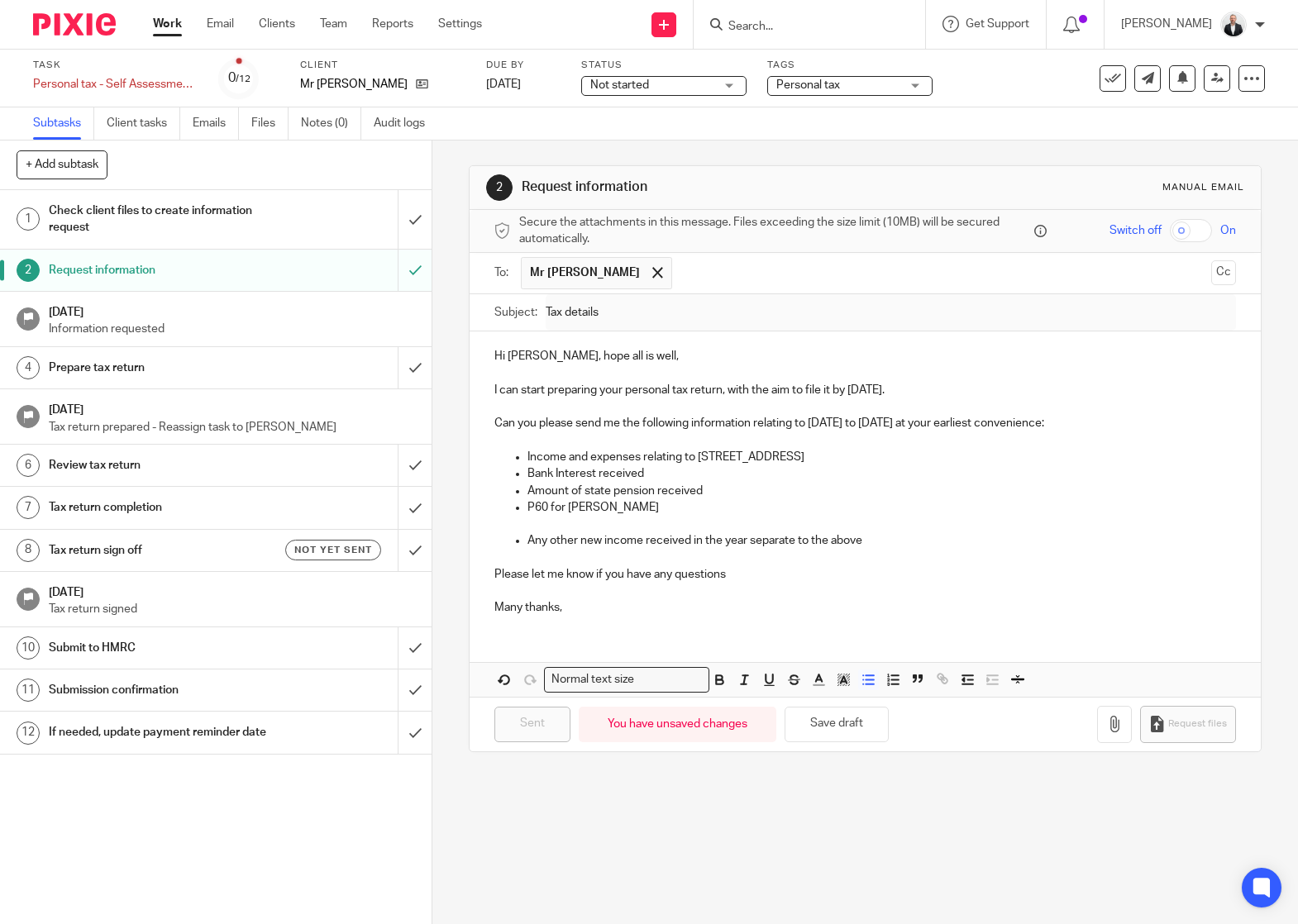
click at [1129, 581] on p "Please let me know if you have any questions" at bounding box center [865, 574] width 741 height 16
